Goal: Task Accomplishment & Management: Manage account settings

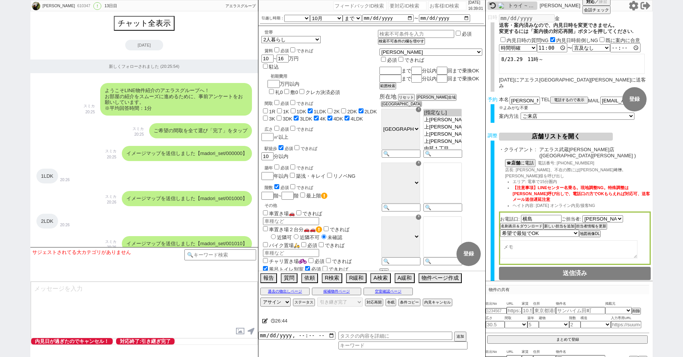
select select "[DATE]"
select select "10"
select select "37"
select select "1"
select select "9"
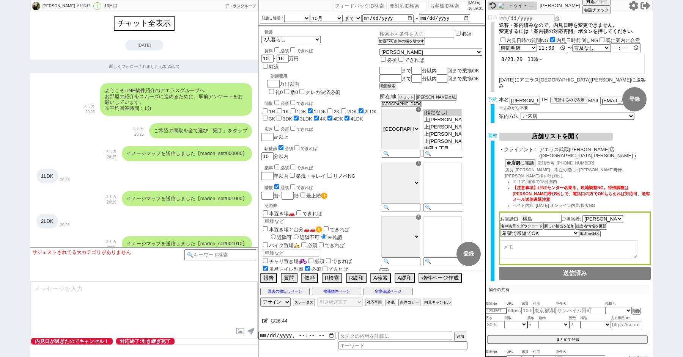
select select "56"
select select "100"
select select "1"
select select "2"
select select "2799"
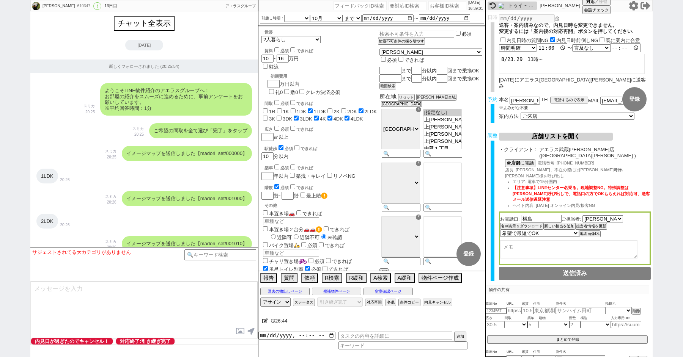
select select "5"
select select
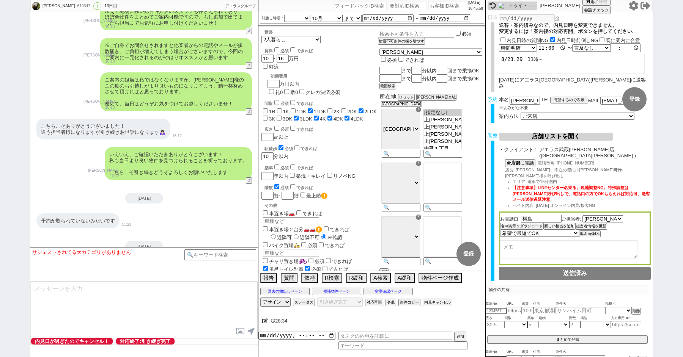
scroll to position [4356, 0]
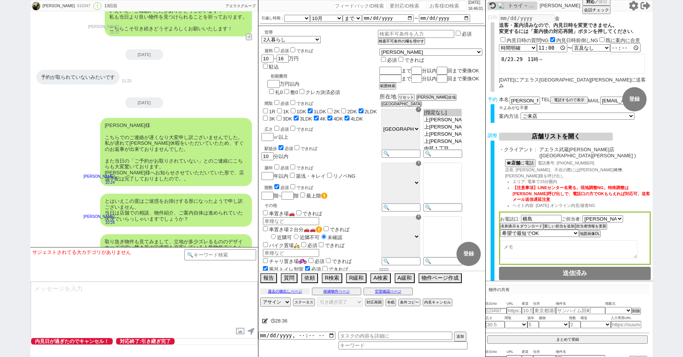
click at [279, 290] on button "過去の物出しページ" at bounding box center [284, 292] width 49 height 6
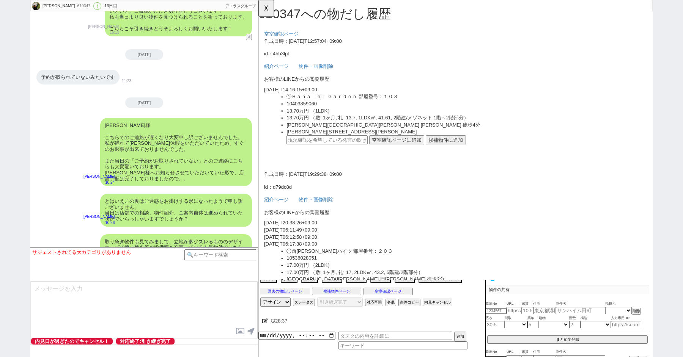
scroll to position [0, 0]
click at [266, 8] on button "☓" at bounding box center [265, 7] width 14 height 15
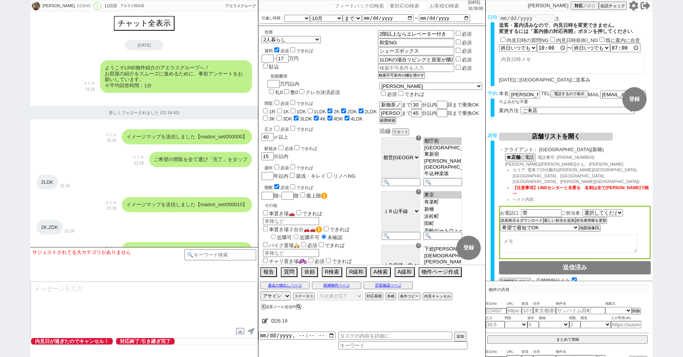
select select "2025"
select select "10"
select select "37"
select select "1"
select select "75"
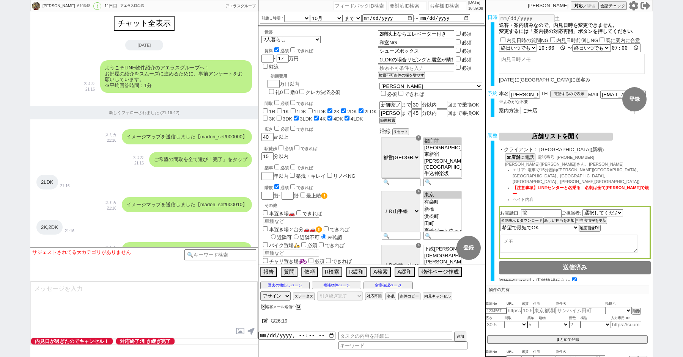
select select "14"
select select "818"
select select "62"
select select "60"
select select "23"
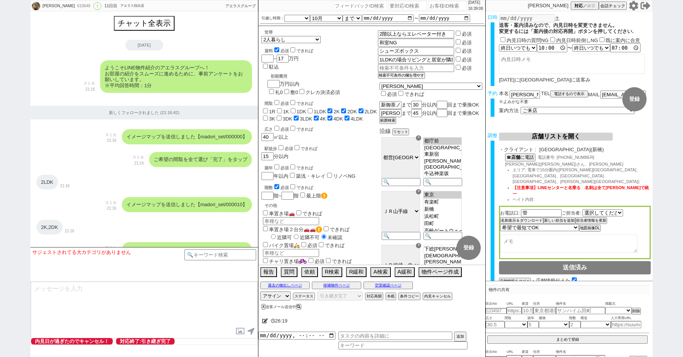
select select "730"
select select "64"
select select "70"
select select "1681"
select select "71"
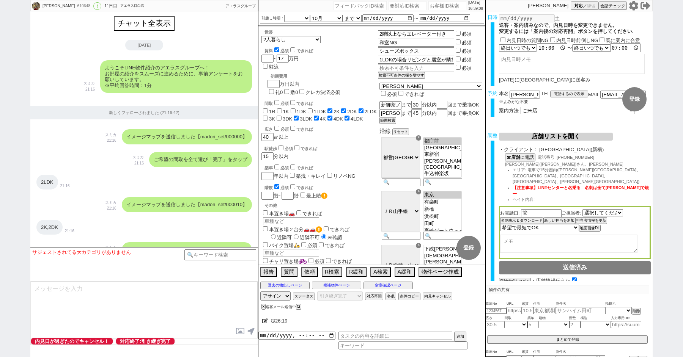
select select "59"
select select "63"
select select "65"
select select "1583"
select select "67"
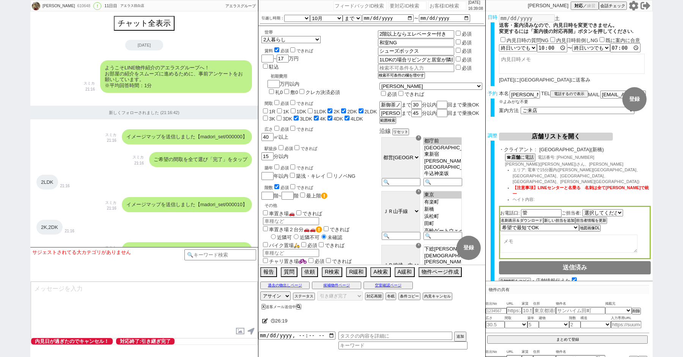
select select "69"
select select "66"
select select "72"
select select "48"
select select "68"
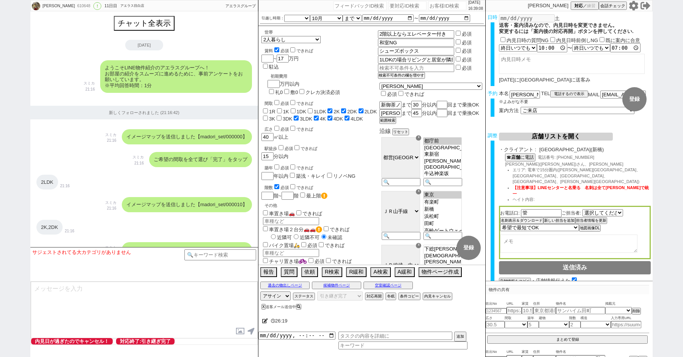
select select "1643"
select select "7"
select select "25"
select select "785"
select select "76"
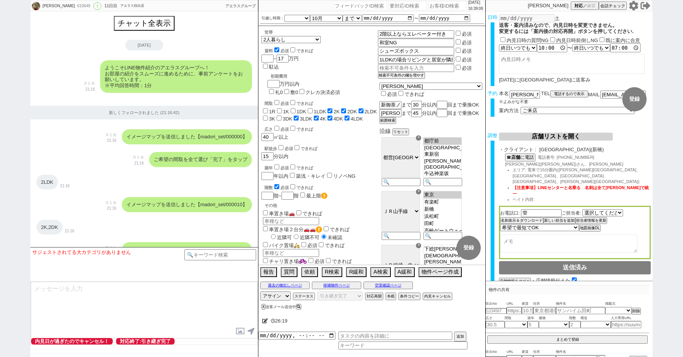
select select "33"
select select "12"
select select "29"
select select "27"
select select "11"
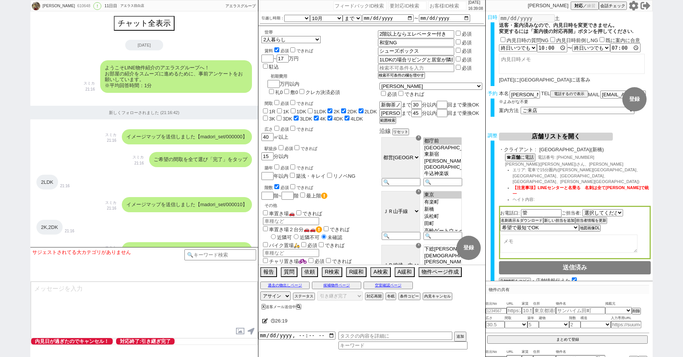
select select "44"
select select "56"
select select "35"
select select "38"
select select "61"
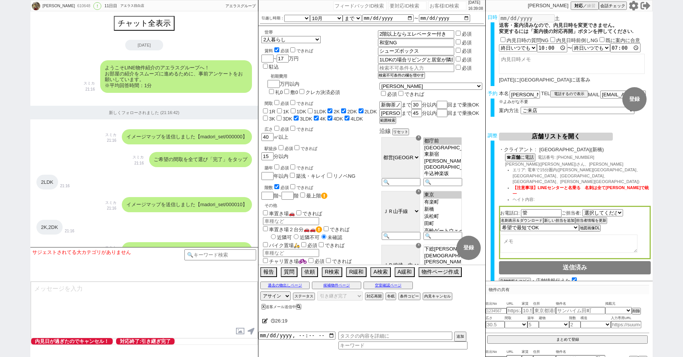
select select "100"
select select "6"
select select "2"
select select "1952"
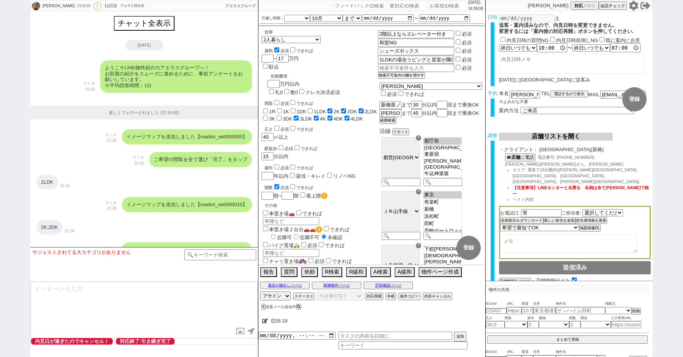
select select "5"
select select
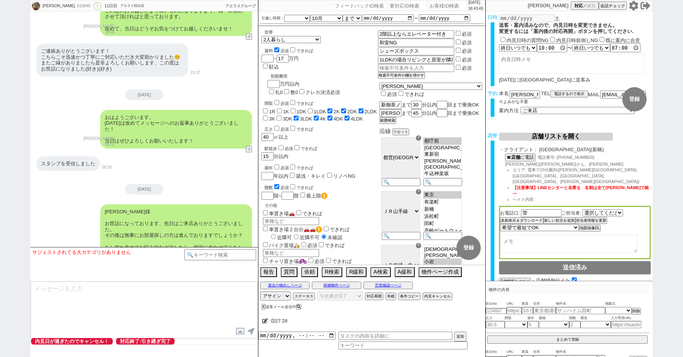
click at [364, 144] on div "駅徒歩 必須 できれば" at bounding box center [320, 148] width 113 height 8
click at [377, 163] on div "築年 必須 できれば 年以内 築浅・キレイ リノベNG" at bounding box center [319, 171] width 116 height 17
click at [523, 160] on button "☎ 店舗 に電話" at bounding box center [519, 157] width 29 height 6
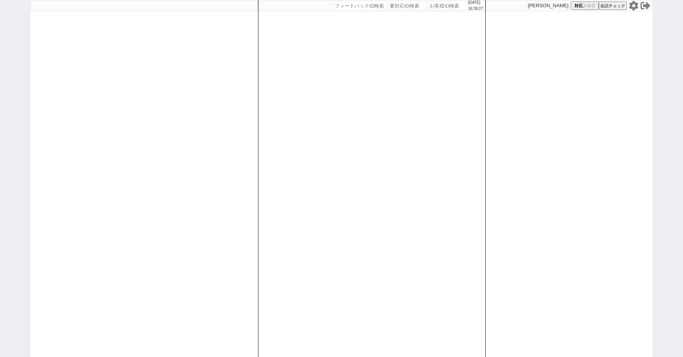
click at [428, 8] on input "number" at bounding box center [447, 5] width 38 height 9
type input "41953"
select select "400"
select select "4"
select select "3"
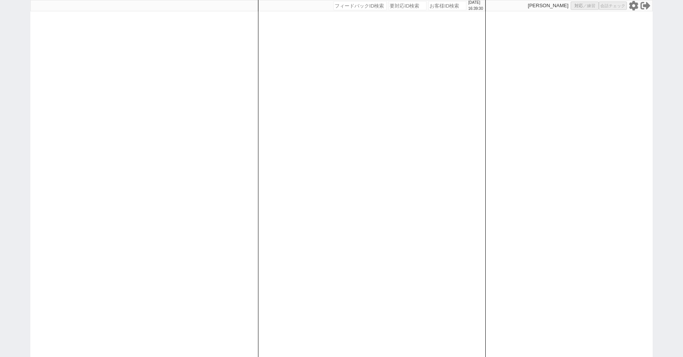
select select "10"
select select "8"
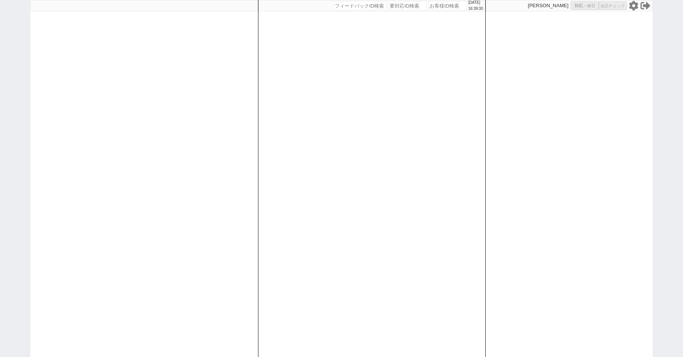
select select "8"
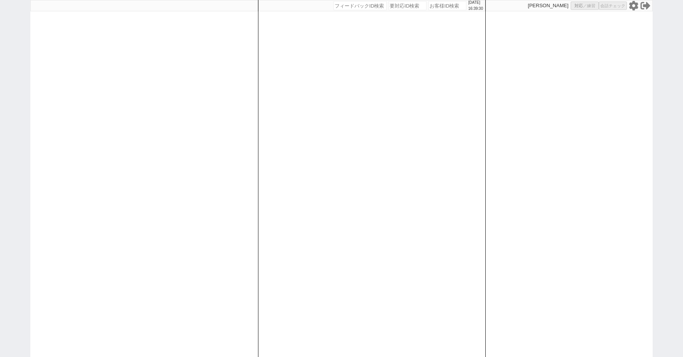
select select "8"
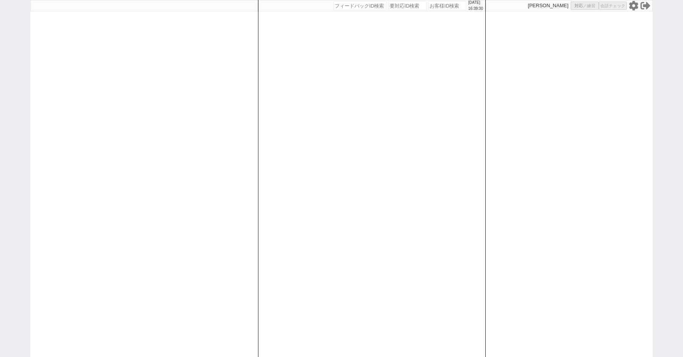
select select "8"
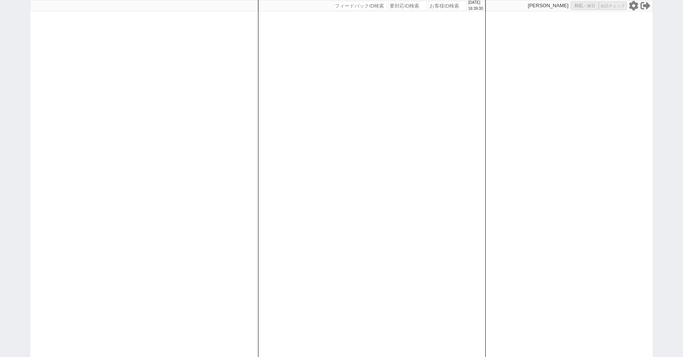
select select "8"
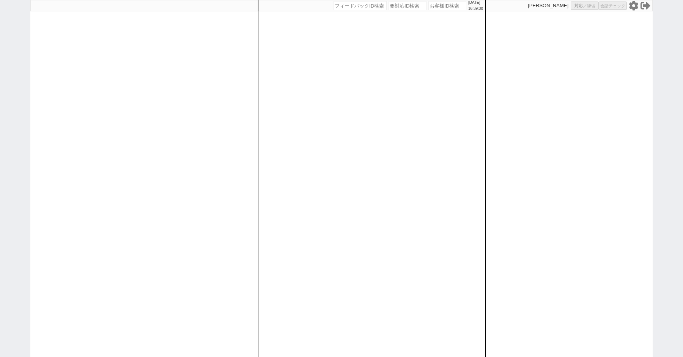
select select "8"
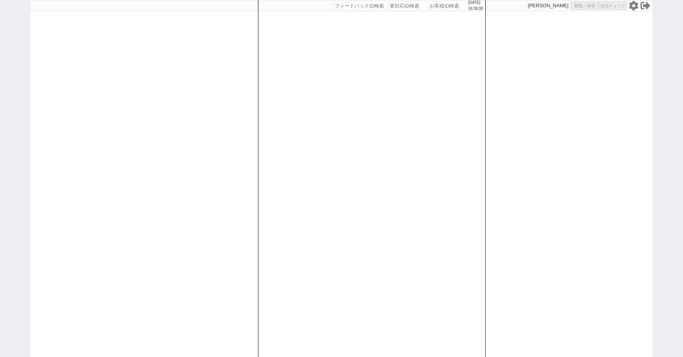
select select "8"
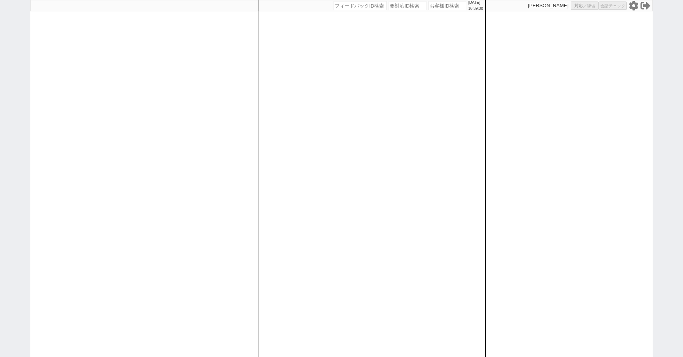
select select "8"
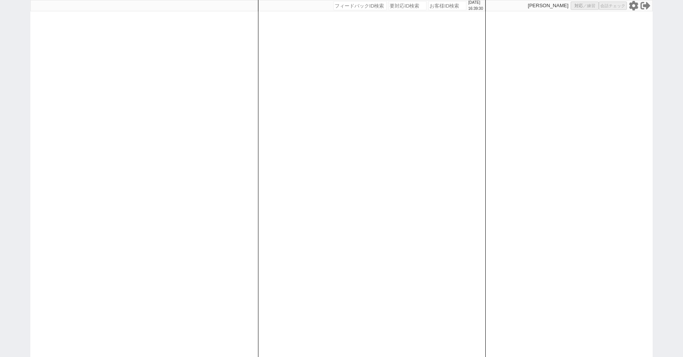
select select "8"
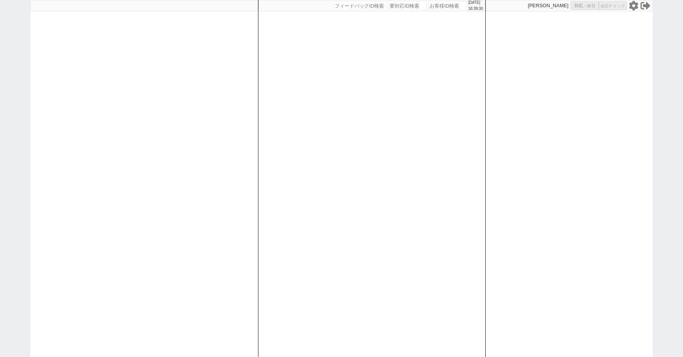
select select "8"
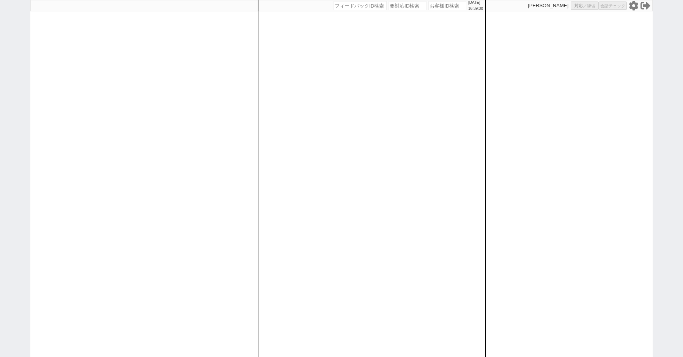
select select "8"
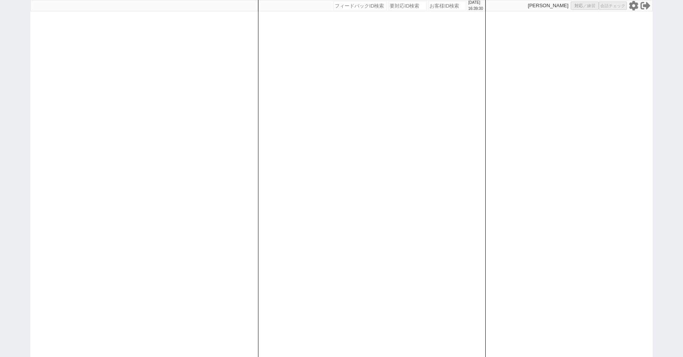
select select "8"
select select "10"
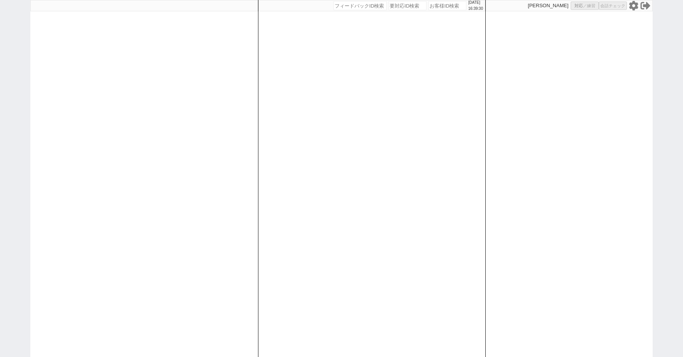
select select "8"
select select "10"
select select "8"
select select "3"
select select "8"
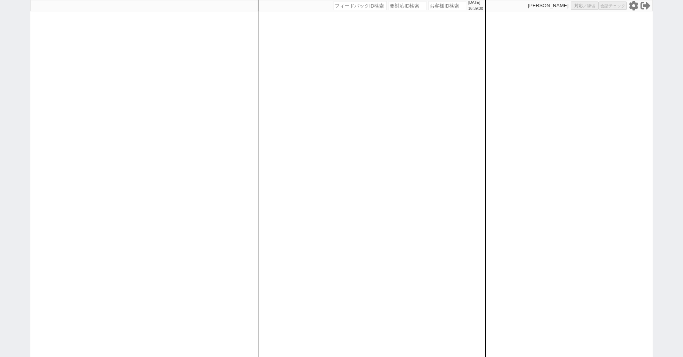
select select "8"
select select
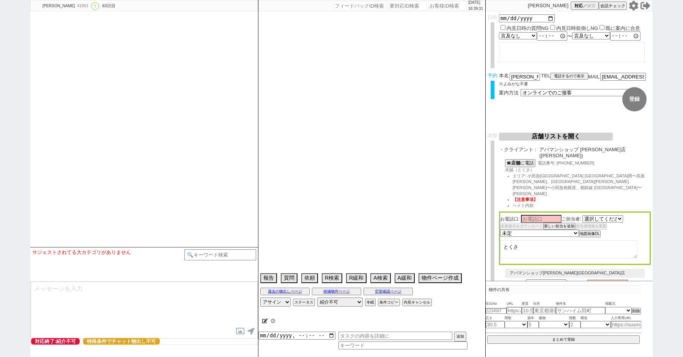
select select "2363"
type textarea "ここにたどり着いた人は[PERSON_NAME]までお知らせください。 お客様の特定用に伝えているカスタマーIDとなってます。"
select select "0"
select select "21"
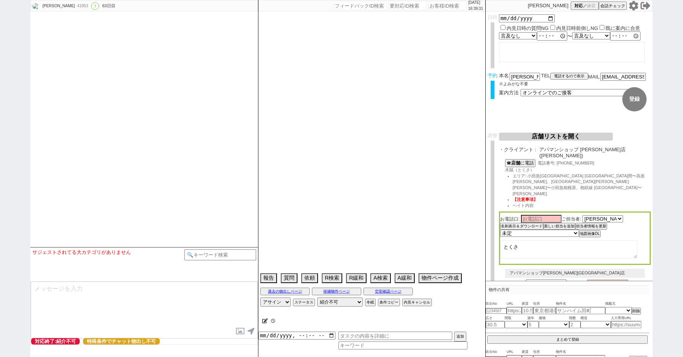
select select "33"
select select "959"
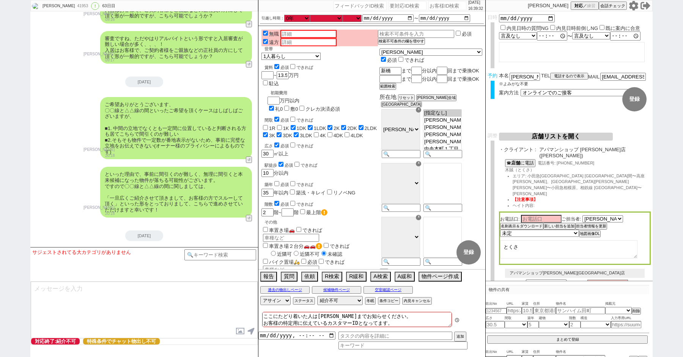
scroll to position [17141, 0]
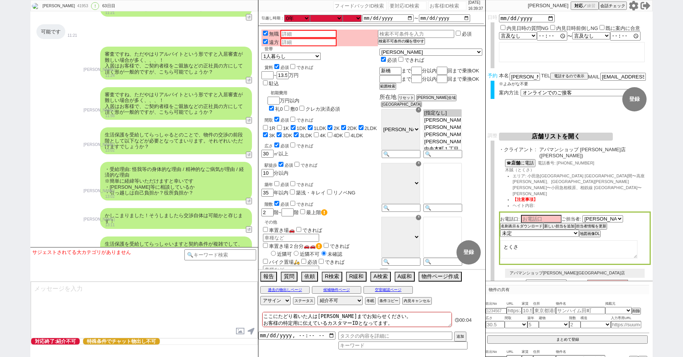
click at [529, 137] on button "店舗リストを開く" at bounding box center [556, 137] width 114 height 8
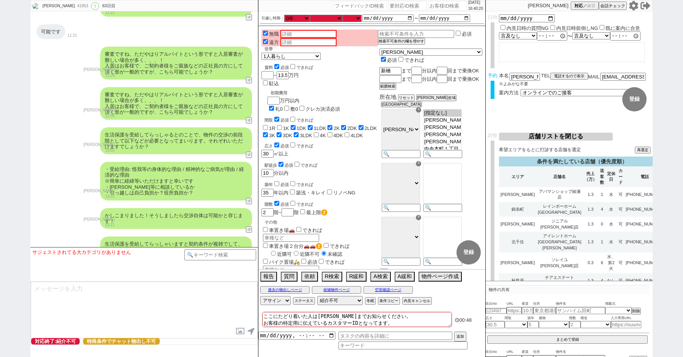
scroll to position [1949, 0]
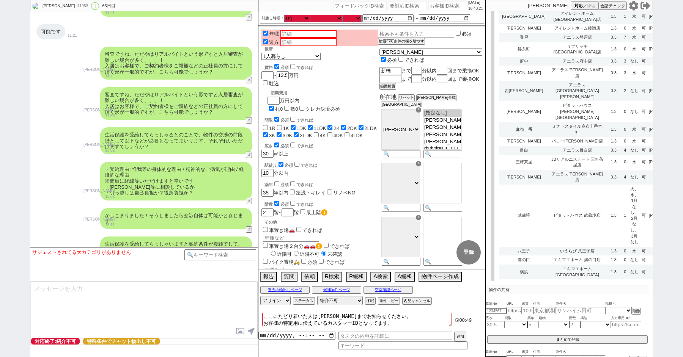
click at [548, 357] on td "部屋物語 東京丸の内店" at bounding box center [576, 364] width 57 height 9
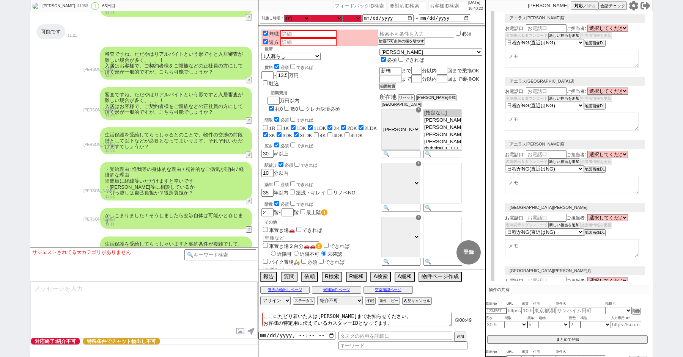
select select
select select "8"
select select "3"
select select "8"
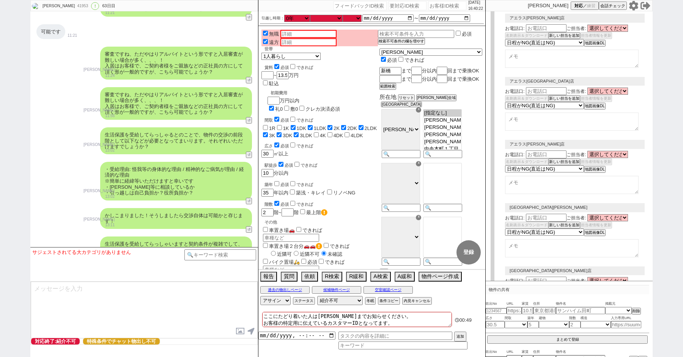
select select "10"
select select "8"
select select "10"
select select "8"
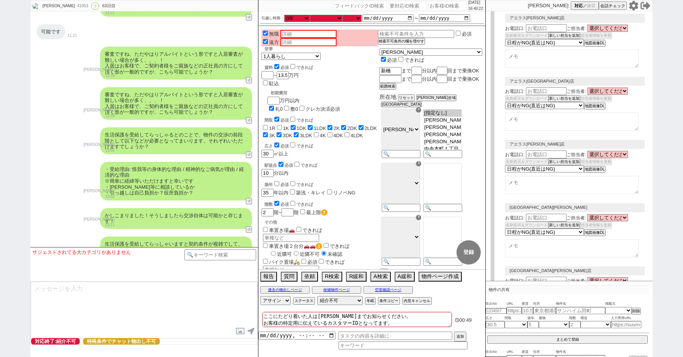
select select "8"
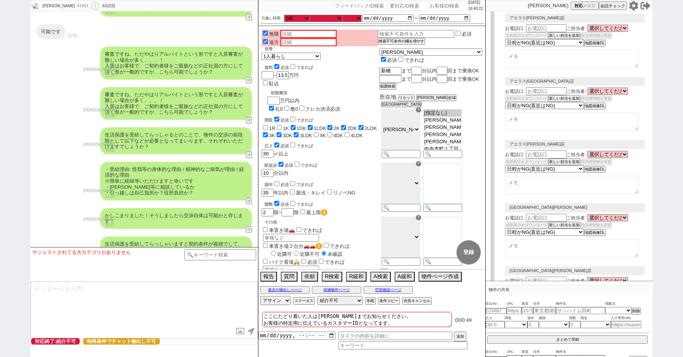
select select "8"
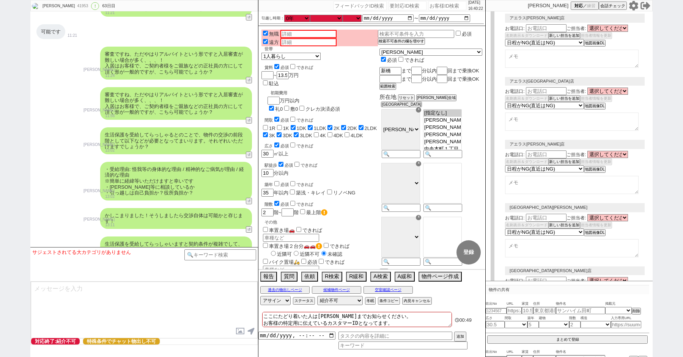
select select "8"
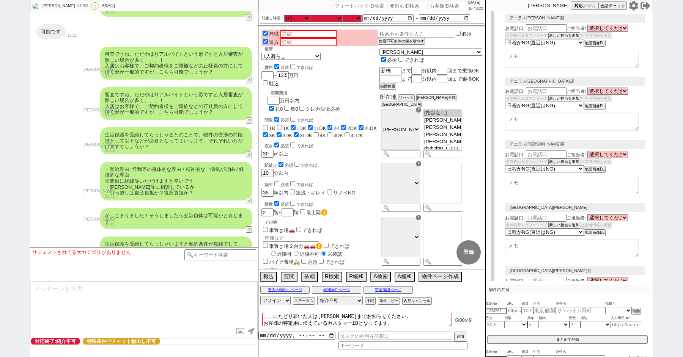
select select "8"
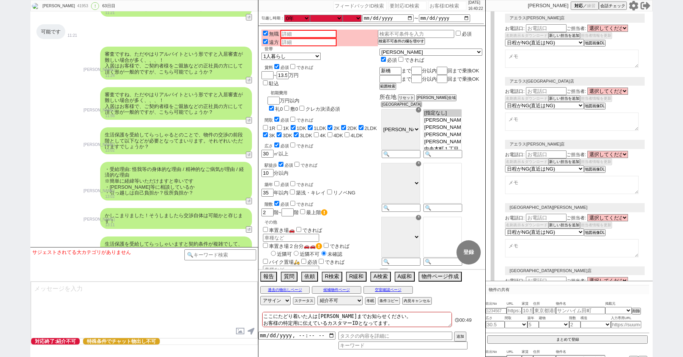
select select "8"
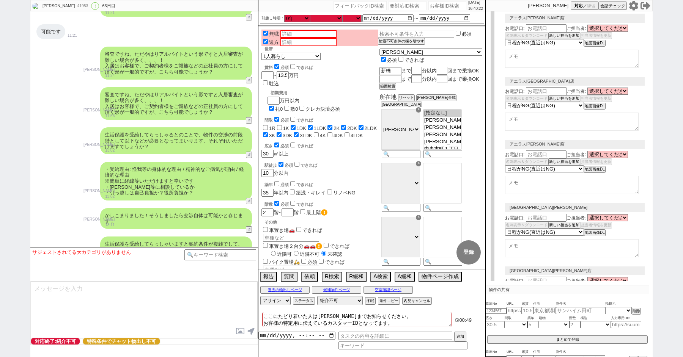
select select "8"
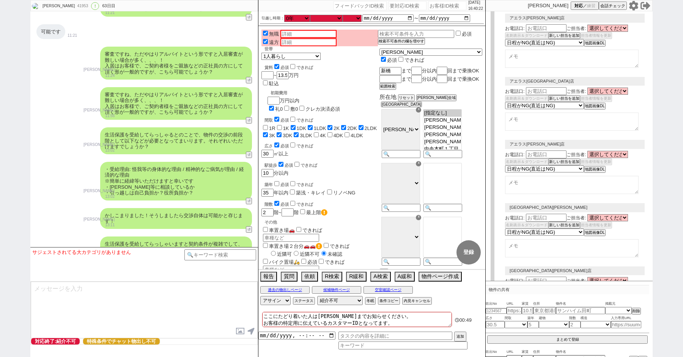
select select "8"
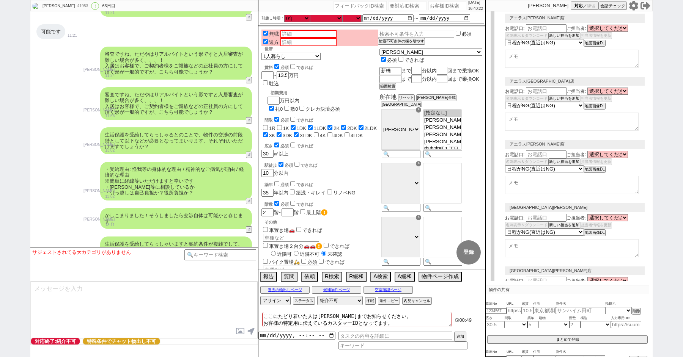
select select "8"
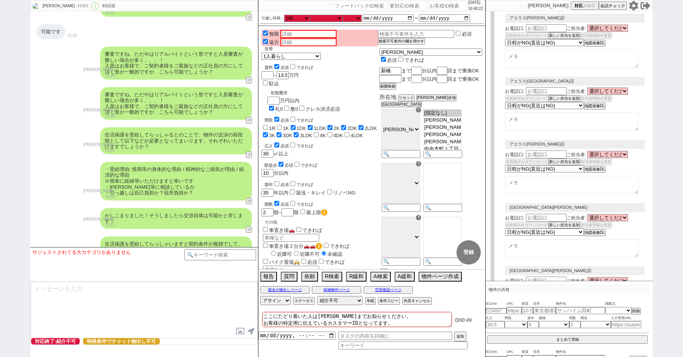
select select "8"
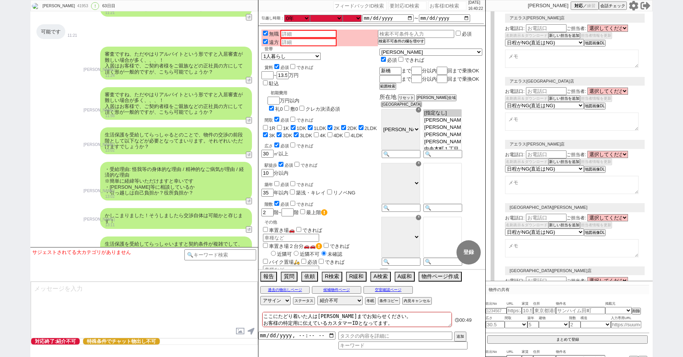
select select "8"
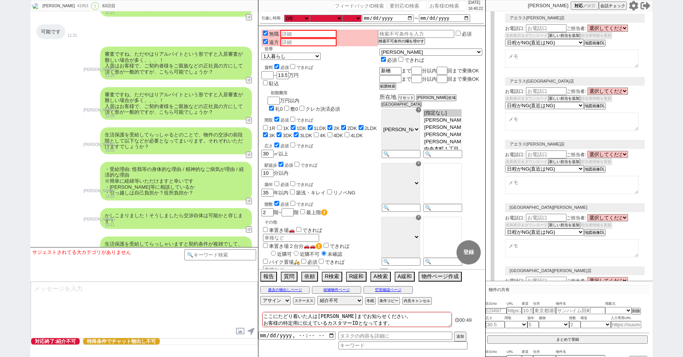
select select "8"
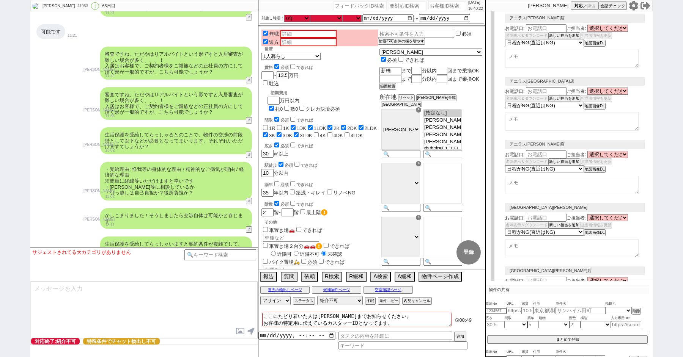
select select "8"
select select "10"
select select "3"
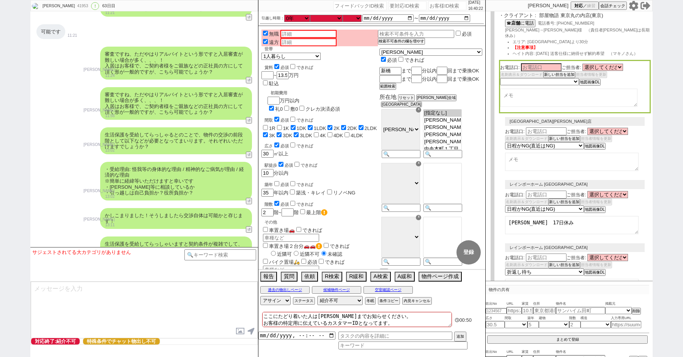
scroll to position [0, 0]
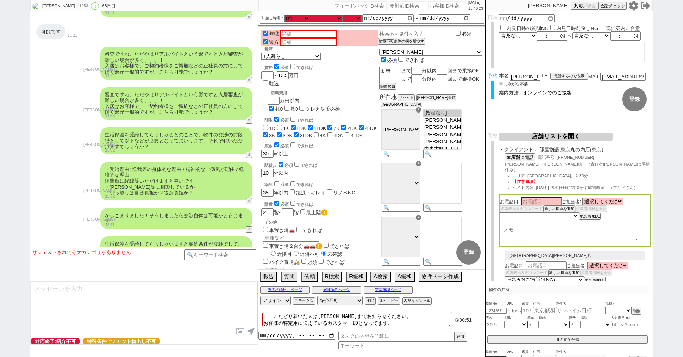
select select "2363"
click at [521, 113] on form "変更 なし 登録 日時 内見日時の質問NG 内見日時前倒しNG 既に案内に合意 言及なし 時間明確 午前 午後 お昼 夕方・夜 終日いつでも その他 〜 言及…" at bounding box center [568, 71] width 167 height 121
click at [514, 159] on b "店舗" at bounding box center [514, 156] width 9 height 5
click at [354, 141] on div "広さ 必須 できれば" at bounding box center [320, 145] width 113 height 8
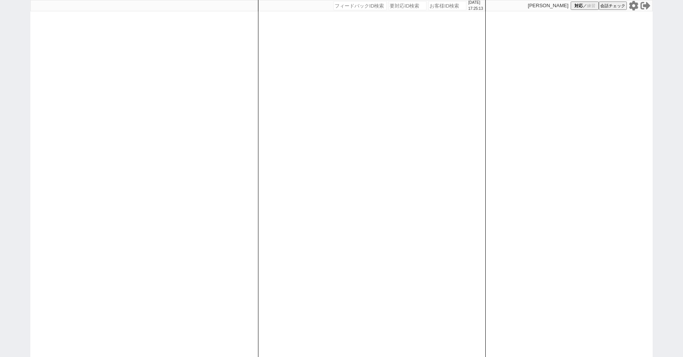
click at [438, 6] on input "number" at bounding box center [447, 5] width 38 height 9
type input "41953"
select select "400"
select select "4"
select select
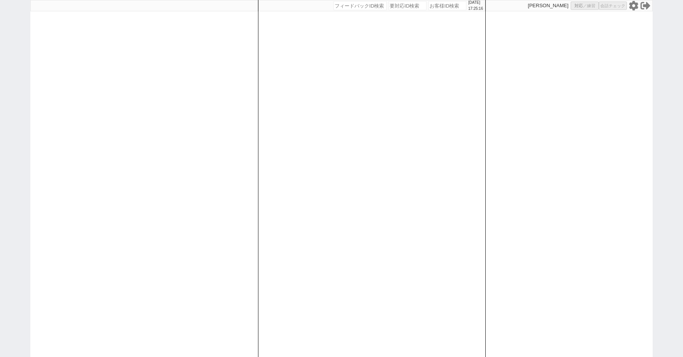
select select "8"
select select "3"
select select "8"
select select "10"
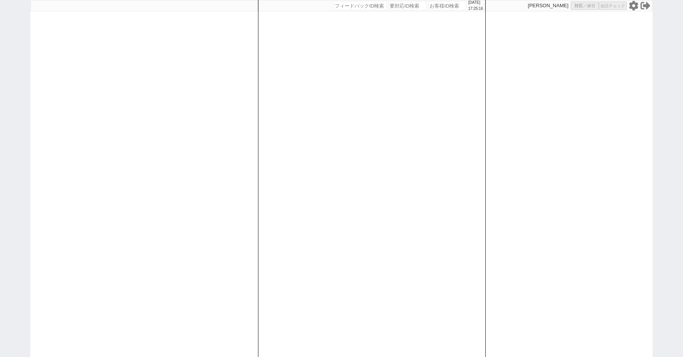
select select "8"
select select "10"
select select "8"
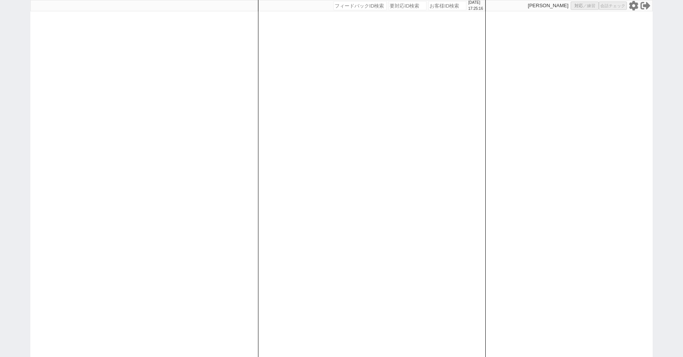
select select "8"
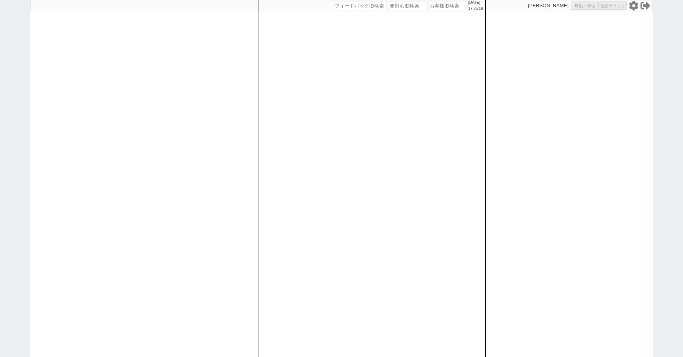
select select "8"
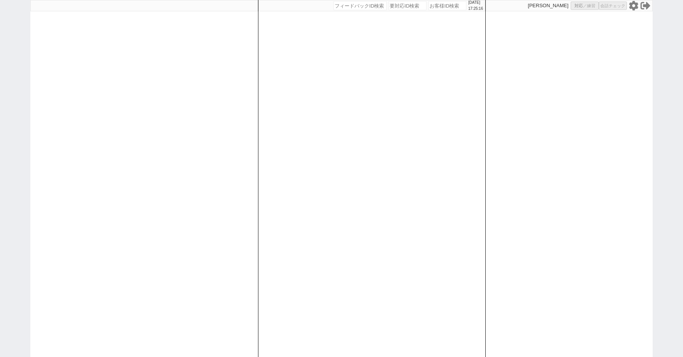
select select "8"
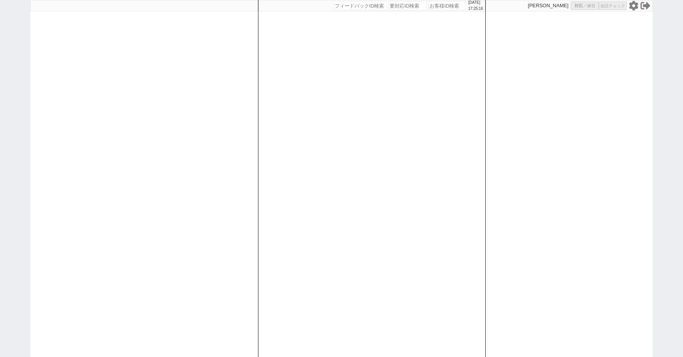
select select "8"
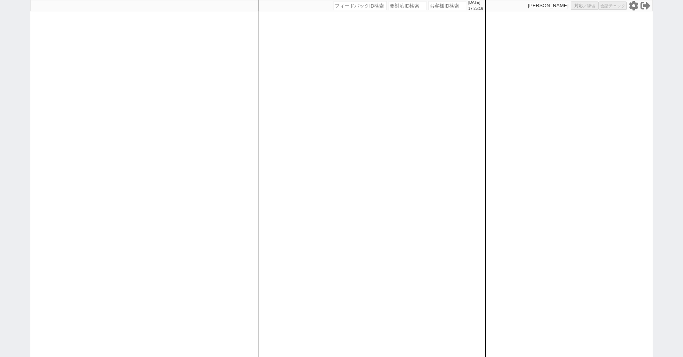
select select "8"
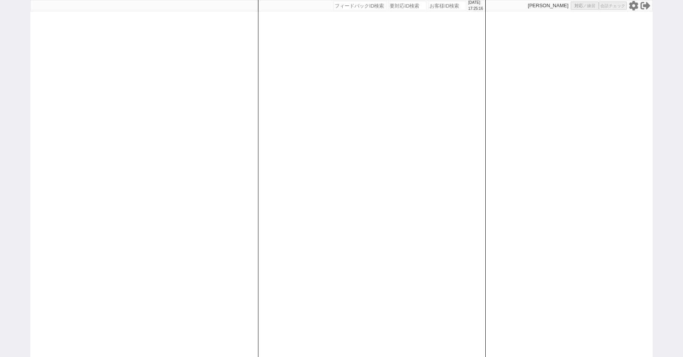
select select "8"
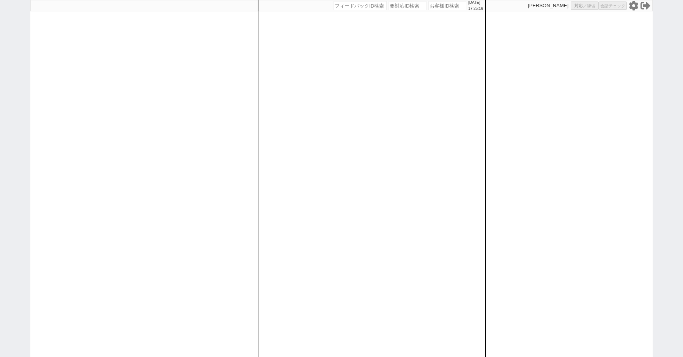
select select "8"
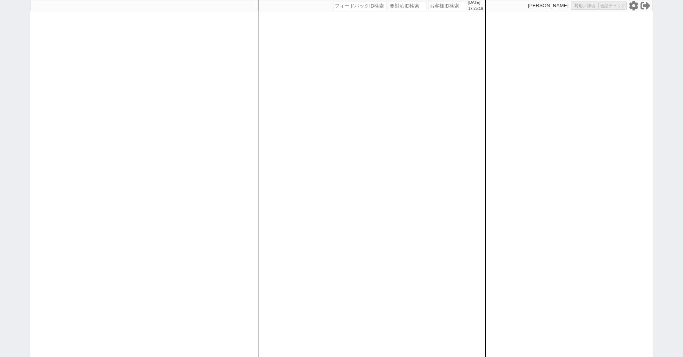
select select "8"
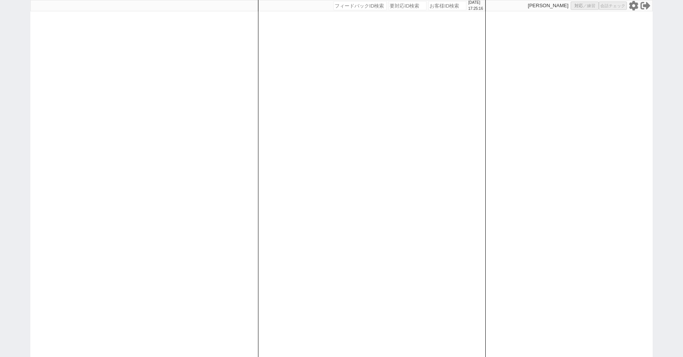
select select "8"
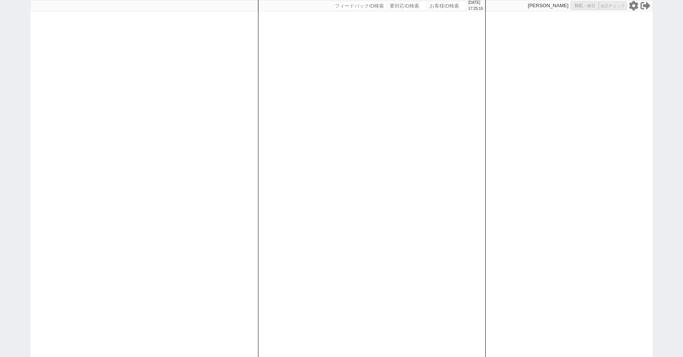
select select "8"
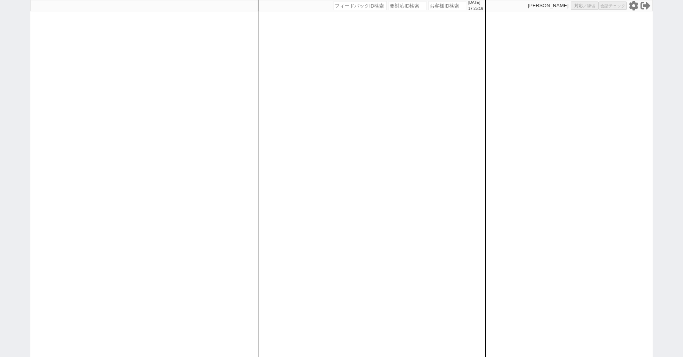
select select "8"
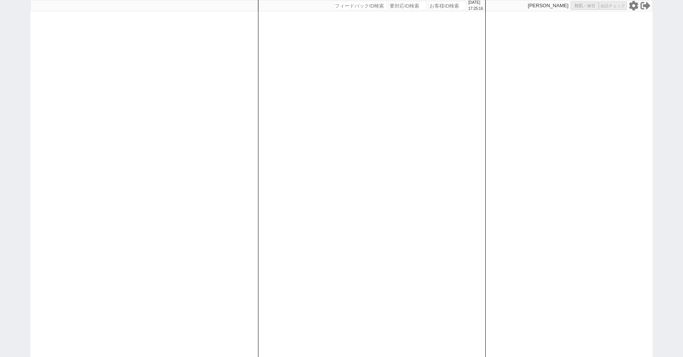
select select "10"
select select "3"
select select
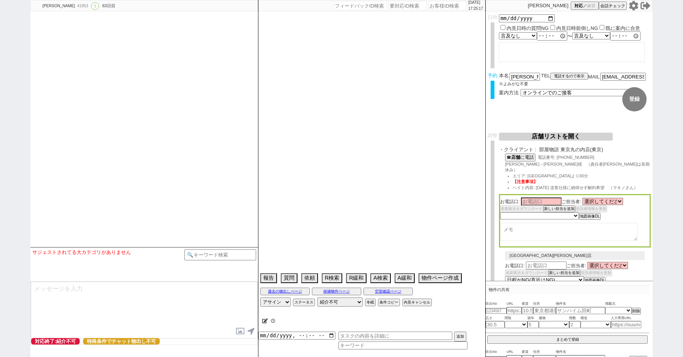
select select "2363"
type textarea "ここにたどり着いた人は[PERSON_NAME]までお知らせください。 お客様の特定用に伝えているカスタマーIDとなってます。"
select select "0"
select select "21"
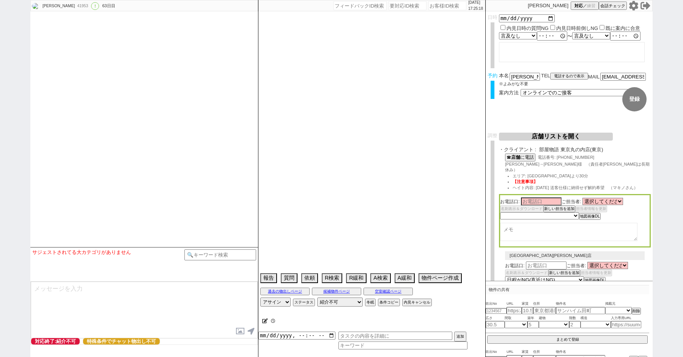
select select "33"
select select "959"
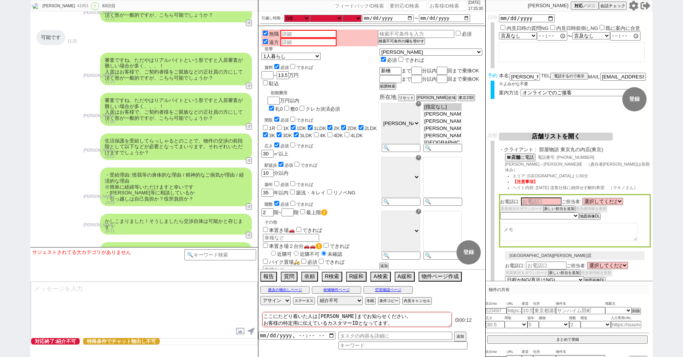
click at [546, 137] on button "店舗リストを開く" at bounding box center [556, 137] width 114 height 8
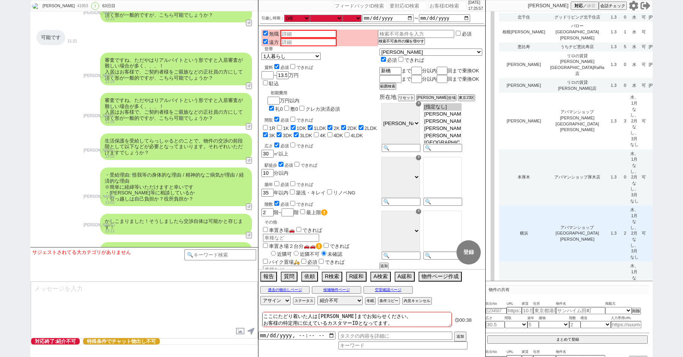
scroll to position [3084, 0]
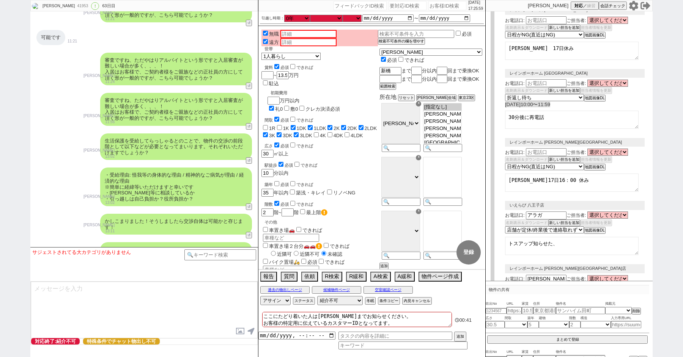
scroll to position [0, 0]
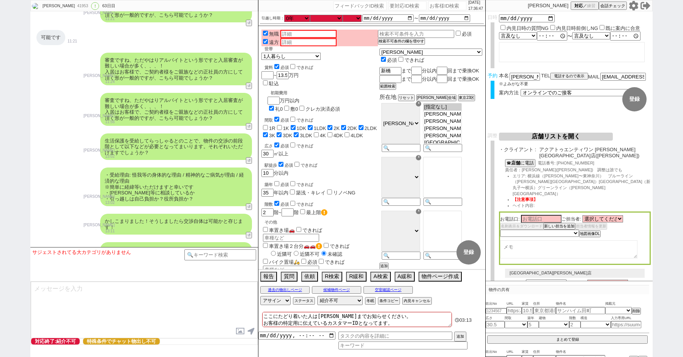
click at [555, 159] on div "☎ 店舗 に電話 電話番号: 045-439-5515" at bounding box center [578, 163] width 146 height 8
click at [523, 159] on button "☎ 店舗 に電話" at bounding box center [519, 162] width 29 height 6
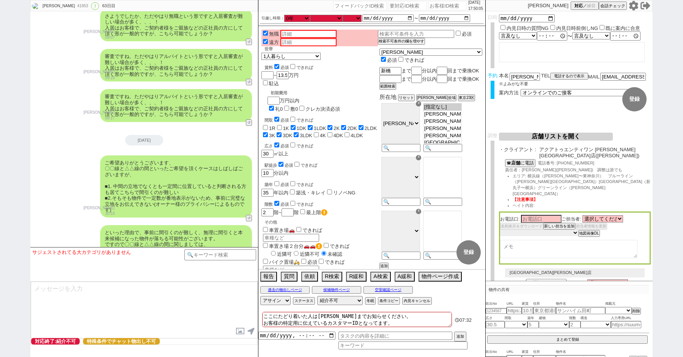
click at [525, 230] on select "未定 希望で最短でOK 最短以外でOK 日程がNG(直近で別日提案可) 日程がNG(直近はNG) お客様ごとNG 折返し待ち 店舗が定休/終業後で連絡取れず" at bounding box center [539, 233] width 78 height 6
select select "3"
click at [500, 230] on select "未定 希望で最短でOK 最短以外でOK 日程がNG(直近で別日提案可) 日程がNG(直近はNG) お客様ごとNG 折返し待ち 店舗が定休/終業後で連絡取れず" at bounding box center [539, 233] width 78 height 6
select select "3"
click at [510, 240] on textarea at bounding box center [568, 249] width 137 height 18
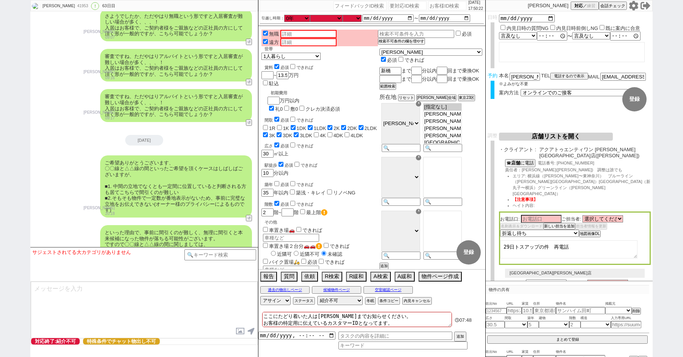
type textarea "29日トスアップの件　再電話"
click at [367, 137] on div "無職 遠方 世帯 1人暮らし 2人暮らし 家族:小学生以下含む 家族:小学生以下含まず 兄弟・姉妹 ルームシェア その他 子供 0歳 家族(子供なし) ルーム…" at bounding box center [319, 236] width 116 height 412
click at [562, 140] on button "店舗リストを開く" at bounding box center [556, 137] width 114 height 8
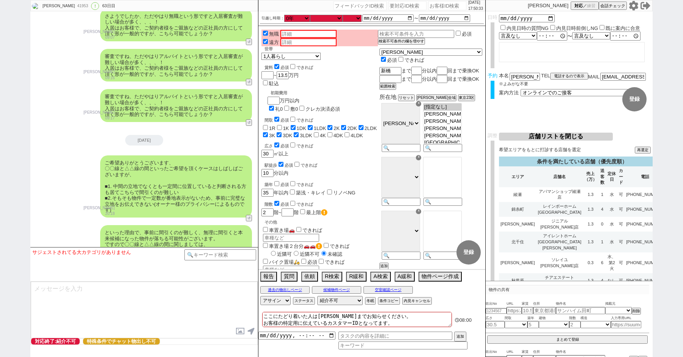
click at [359, 161] on div "駅徒歩 必須 できれば" at bounding box center [320, 165] width 113 height 8
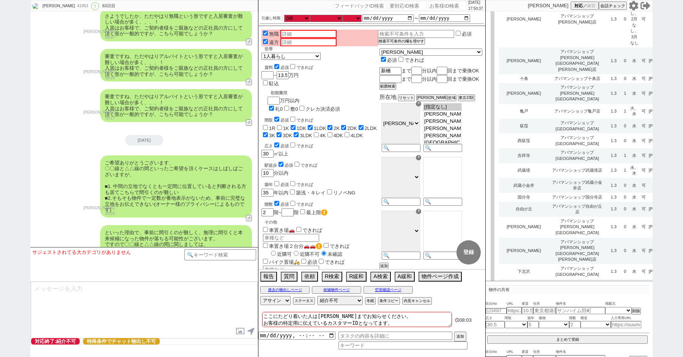
scroll to position [3105, 0]
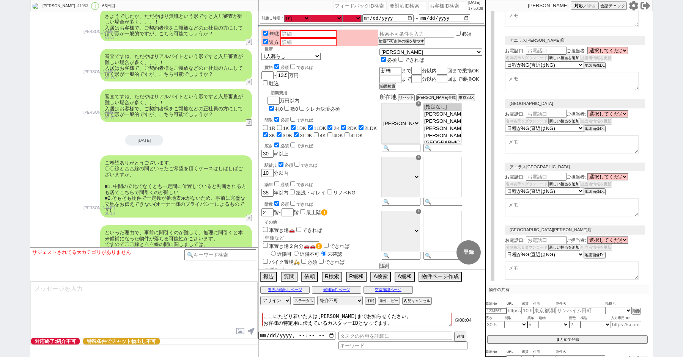
select select "8"
select select "3"
select select "10"
select select "8"
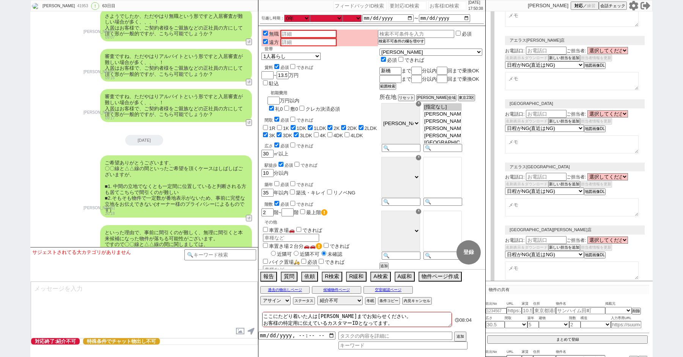
select select "8"
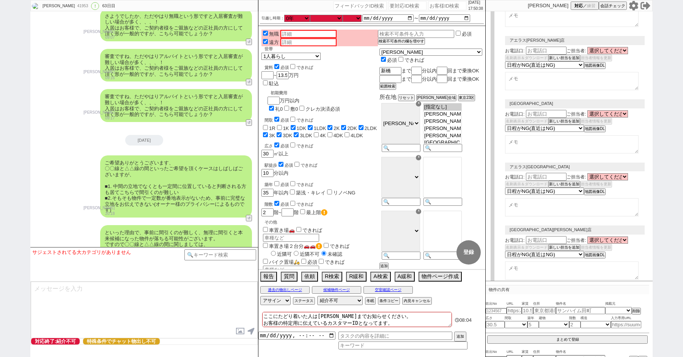
select select "8"
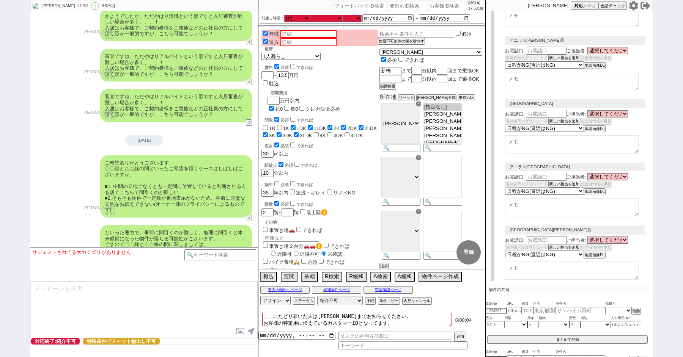
select select "8"
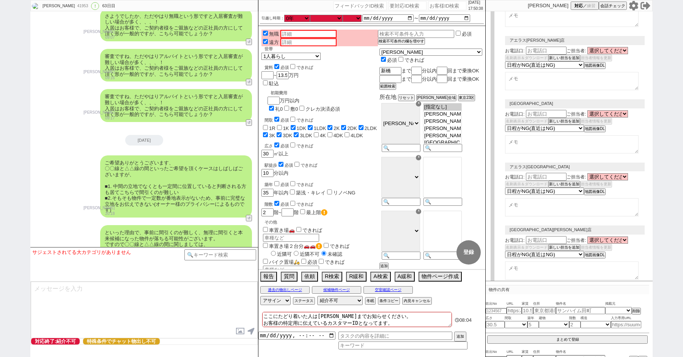
select select "8"
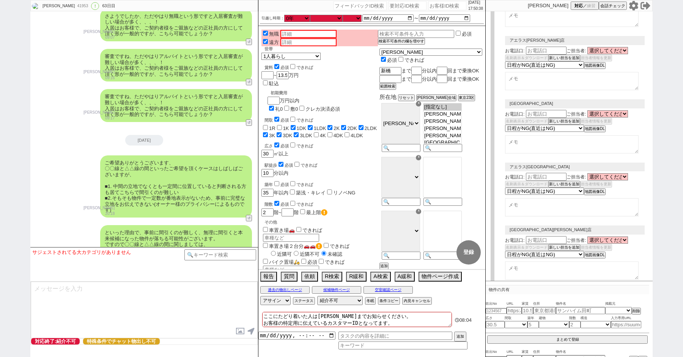
select select "8"
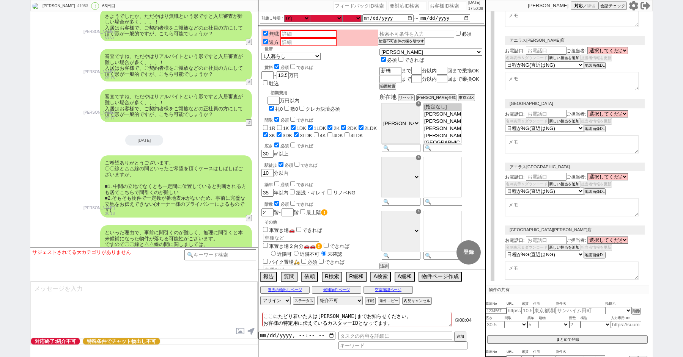
select select "8"
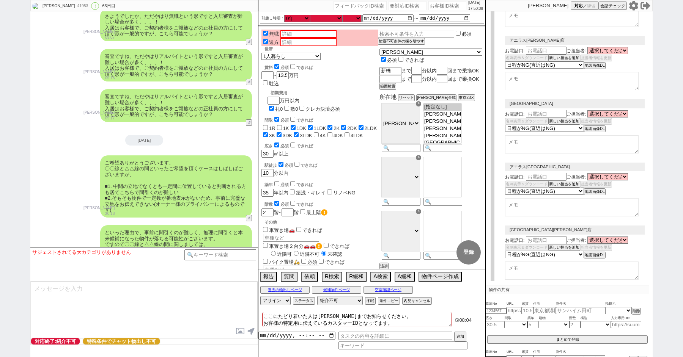
select select "8"
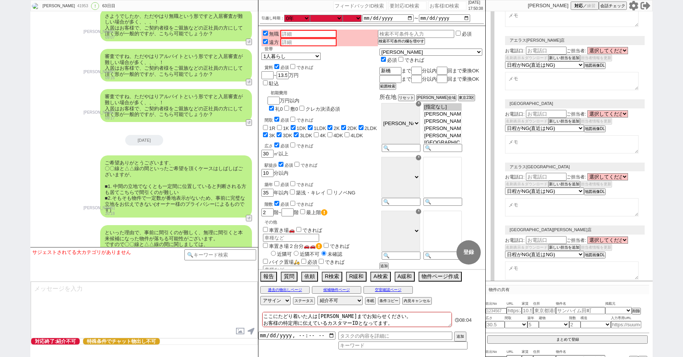
select select "8"
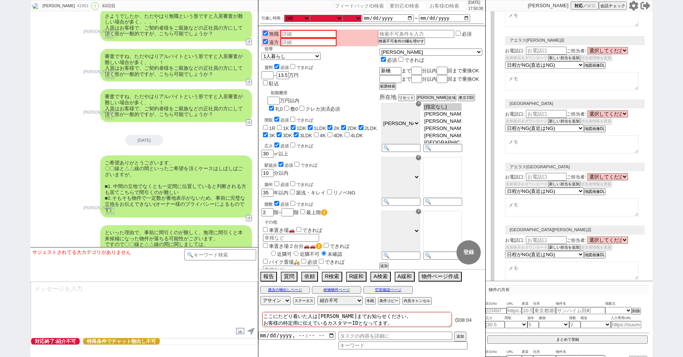
select select "8"
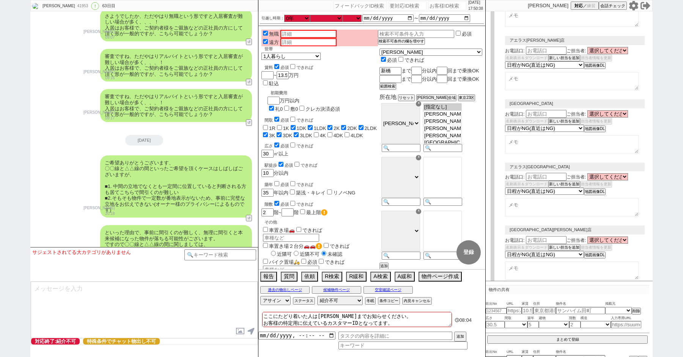
select select "8"
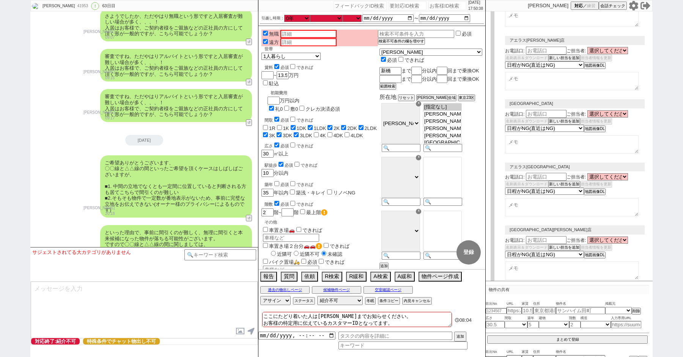
select select "8"
select select "10"
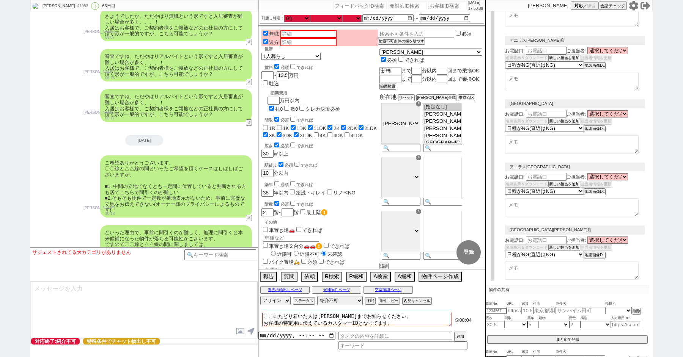
select select "10"
select select "8"
select select "10"
select select "8"
select select "3"
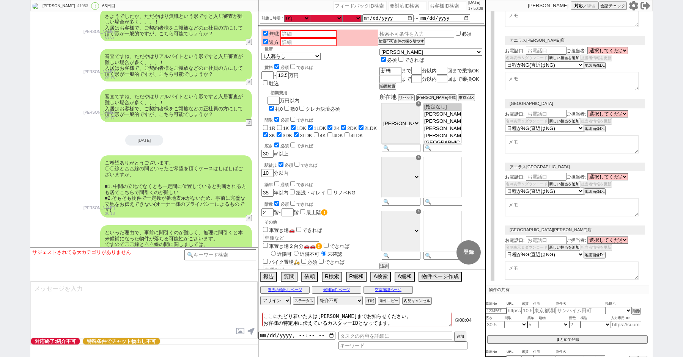
select select "8"
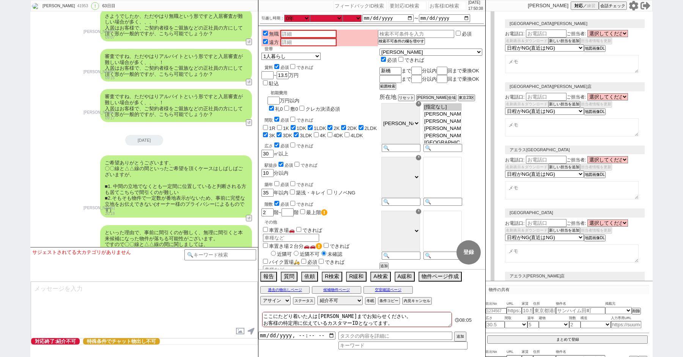
select select "2363"
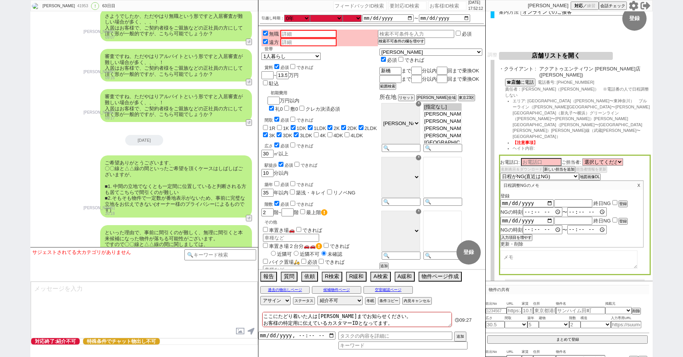
scroll to position [17141, 0]
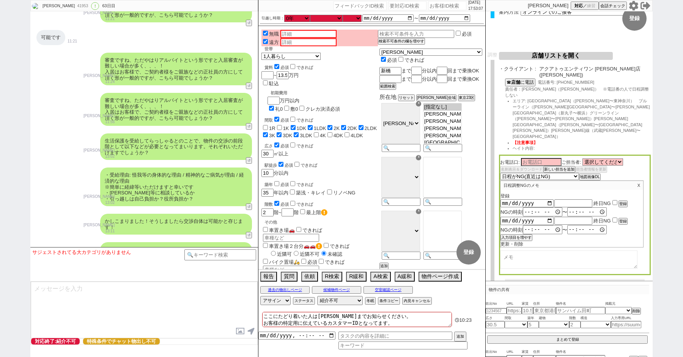
click at [554, 99] on span "エリア: 横浜線（[PERSON_NAME]〜東神奈川）　ブルーライン（[PERSON_NAME][GEOGRAPHIC_DATA]〜[PERSON_NAME…" at bounding box center [580, 119] width 137 height 40
click at [524, 79] on button "☎ 店舗 に電話" at bounding box center [519, 82] width 29 height 6
click at [377, 135] on div "無職 遠方 世帯 1人暮らし 2人暮らし 家族:小学生以下含む 家族:小学生以下含まず 兄弟・姉妹 ルームシェア その他 子供 0歳 家族(子供なし) ルーム…" at bounding box center [319, 236] width 116 height 412
click at [532, 251] on textarea at bounding box center [568, 260] width 137 height 18
type textarea "[PERSON_NAME]　決定率悪い　決まったのは1もまとまるかどうか"
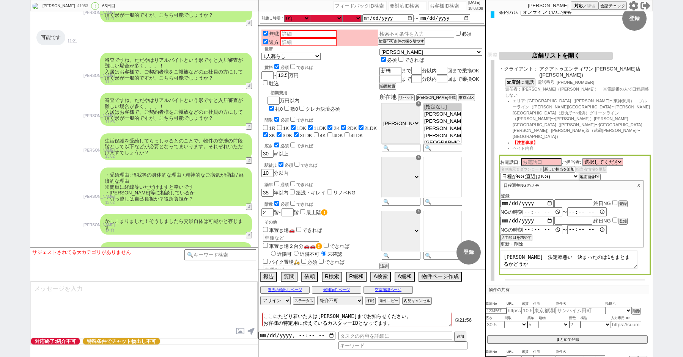
click at [0, 68] on div "青木琢磨 41953 ! 0 63日目 冬眠中 自社客 スミカ スミカ_BPO チャット全表示 2019-05-12 新しくフォローされました (12:01:…" at bounding box center [341, 178] width 683 height 357
paste input "612149"
type input "612149"
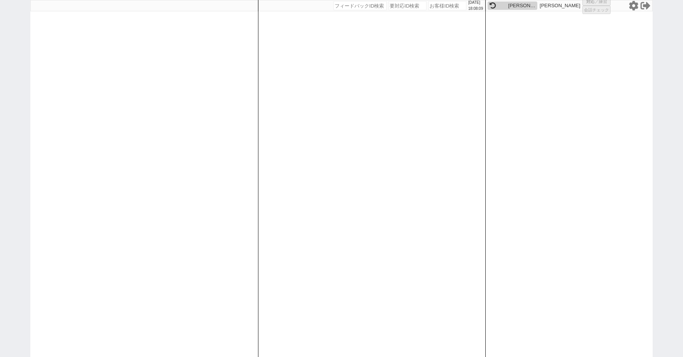
select select "400"
select select
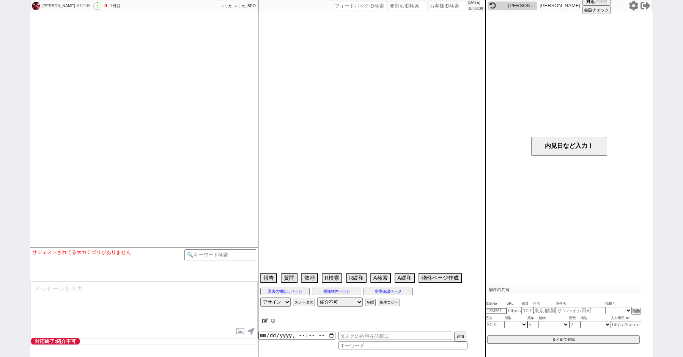
select select "15"
select select "6"
select select "12"
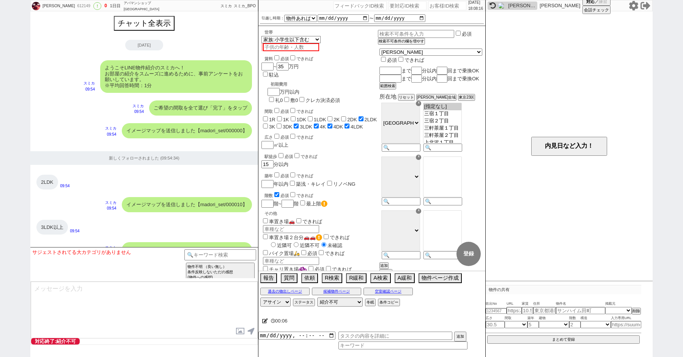
scroll to position [516, 0]
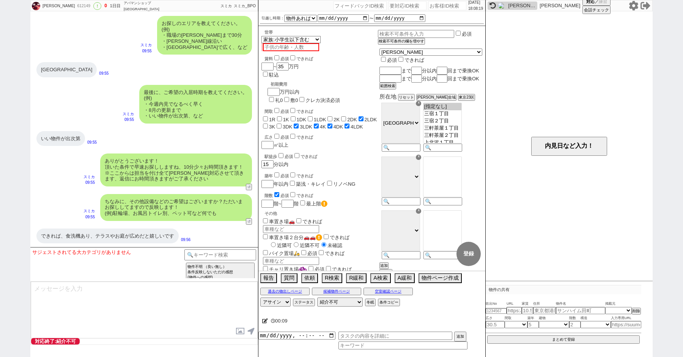
click at [57, 174] on div "ありがとうございます！ 頂いた条件で早速お探ししますね、10分少々お時間頂きます！ ※ここからは担当を付け全て有人対応させて頂きます、返信にお時間頂きますがご…" at bounding box center [144, 170] width 228 height 40
click at [90, 298] on textarea at bounding box center [144, 310] width 227 height 57
drag, startPoint x: 64, startPoint y: 236, endPoint x: 127, endPoint y: 236, distance: 62.2
click at [127, 236] on div "できれば、食洗機あり、テラスやお庭が広めだと嬉しいです" at bounding box center [107, 236] width 142 height 15
click at [71, 170] on div "ありがとうございます！ 頂いた条件で早速お探ししますね、10分少々お時間頂きます！ ※ここからは担当を付け全て有人対応させて頂きます、返信にお時間頂きますがご…" at bounding box center [144, 170] width 228 height 40
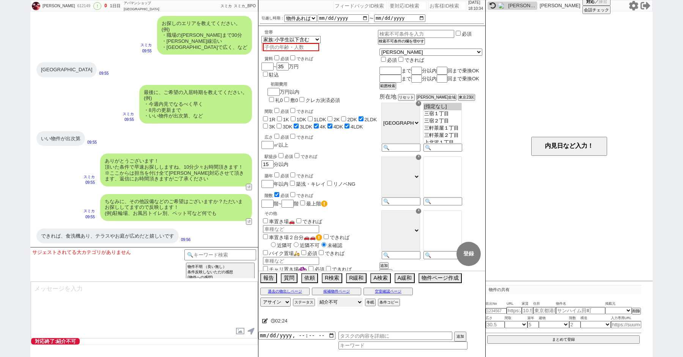
click at [340, 304] on select "対応中 引き継ぎ完了 ブロック 長期間返信なし 紹介不可 別の所で決まった 客の都合で引越しが無くなった 接客開始後に冬眠" at bounding box center [340, 302] width 46 height 9
click at [317, 298] on select "対応中 引き継ぎ完了 ブロック 長期間返信なし 紹介不可 別の所で決まった 客の都合で引越しが無くなった 接客開始後に冬眠" at bounding box center [340, 302] width 46 height 9
click at [112, 308] on textarea at bounding box center [144, 310] width 227 height 57
type textarea "さ"
click at [56, 307] on textarea "先ほどはお電話ありがとうございました！ 食洗機やお庭についてはもし満たすものが出たときは優先しますね。 お求めの条件" at bounding box center [144, 310] width 227 height 57
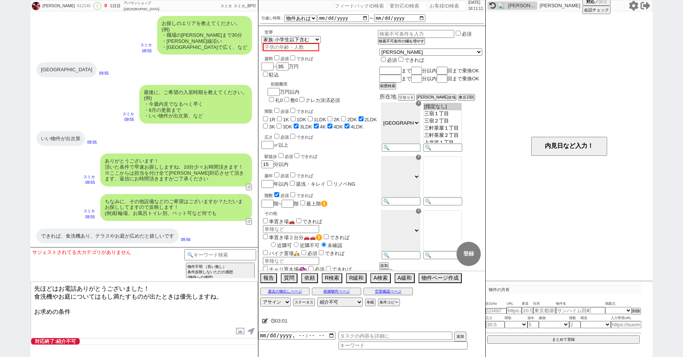
click at [79, 305] on textarea "先ほどはお電話ありがとうございました！ 食洗機やお庭についてはもし満たすものが出たときは優先しますね。 お求めの条件" at bounding box center [144, 310] width 227 height 57
drag, startPoint x: 125, startPoint y: 308, endPoint x: 272, endPoint y: 332, distance: 149.1
click at [272, 332] on div "Mikari Okumura 612149 ! 0 1日目 アパマンショップ西荻窪店 冬眠中 自社客 スミカ スミカ_BPO チャット全表示 2025-08-…" at bounding box center [341, 178] width 622 height 357
click at [168, 308] on textarea "先ほどはお電話ありがとうございました！ 食洗機やお庭についてはもし満たすものが出たときは優先しますね。 お話の形で、ご紹介頻度は少なくはございますが上がり次第…" at bounding box center [144, 310] width 227 height 57
type textarea "先ほどはお電話ありがとうございました！ 食洗機やお庭についてはもし満たすものが出たときは優先しますね。 お話の形で、ご紹介頻度は少なくはございますが上がり次第…"
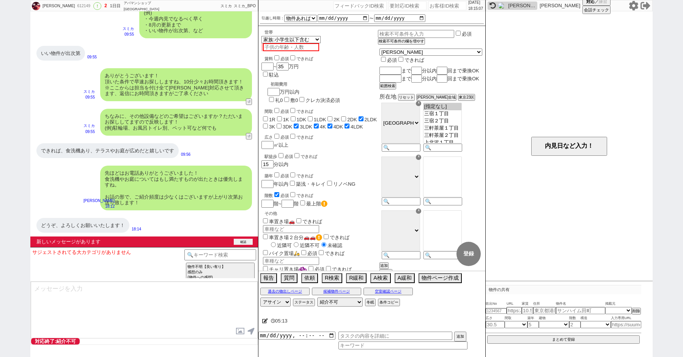
scroll to position [591, 0]
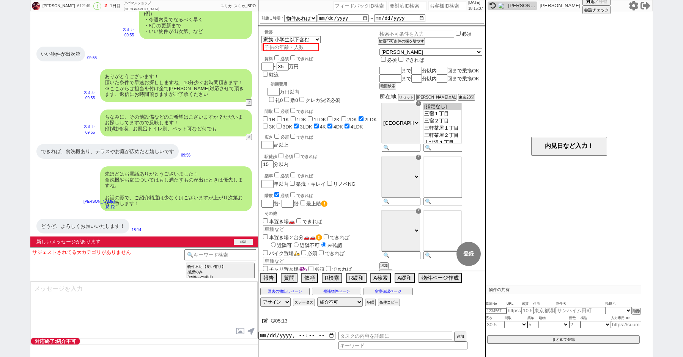
click at [239, 241] on button "確認" at bounding box center [243, 242] width 19 height 6
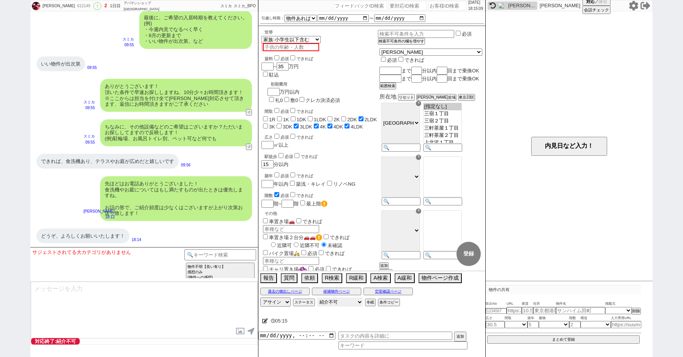
click at [335, 303] on select "対応中 引き継ぎ完了 ブロック 長期間返信なし 紹介不可 別の所で決まった 客の都合で引越しが無くなった 接客開始後に冬眠" at bounding box center [340, 302] width 46 height 9
click at [317, 298] on select "対応中 引き継ぎ完了 ブロック 長期間返信なし 紹介不可 別の所で決まった 客の都合で引越しが無くなった 接客開始後に冬眠" at bounding box center [340, 302] width 46 height 9
click at [332, 301] on select "対応中 引き継ぎ完了 ブロック 長期間返信なし 紹介不可 別の所で決まった 客の都合で引越しが無くなった 接客開始後に冬眠" at bounding box center [340, 302] width 46 height 9
select select "600"
click at [317, 298] on select "対応中 引き継ぎ完了 ブロック 長期間返信なし 紹介不可 別の所で決まった 客の都合で引越しが無くなった 接客開始後に冬眠" at bounding box center [340, 302] width 46 height 9
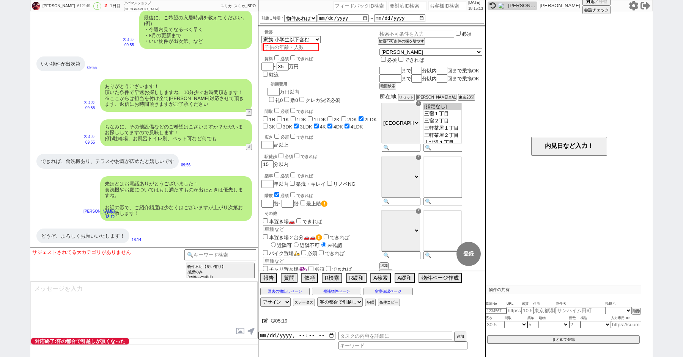
click at [264, 320] on icon at bounding box center [265, 321] width 6 height 5
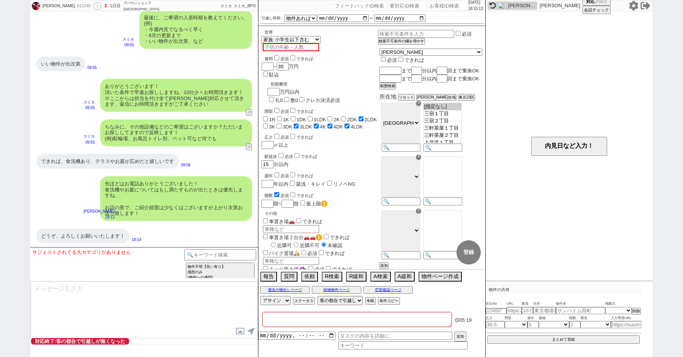
click at [272, 320] on textarea at bounding box center [357, 319] width 190 height 15
type textarea "あ"
checkbox input "false"
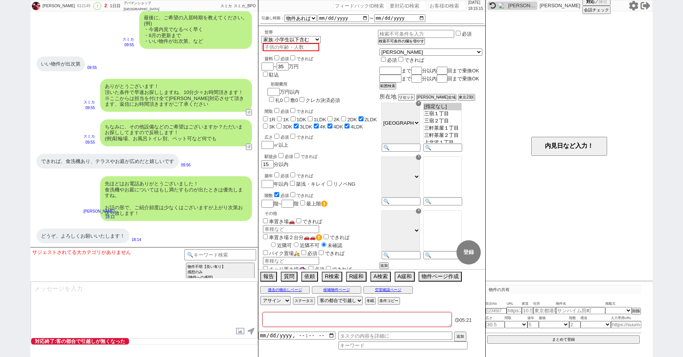
checkbox input "false"
checkbox input "true"
checkbox input "false"
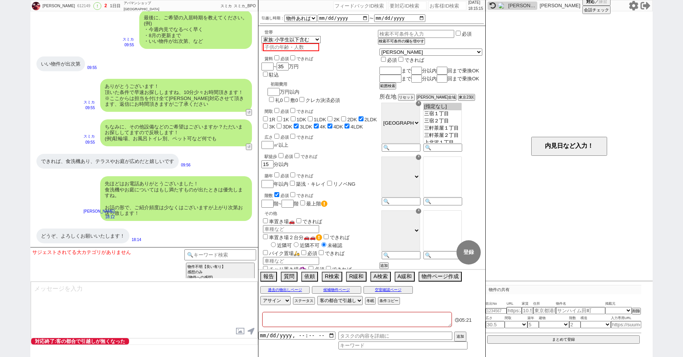
checkbox input "false"
checkbox input "true"
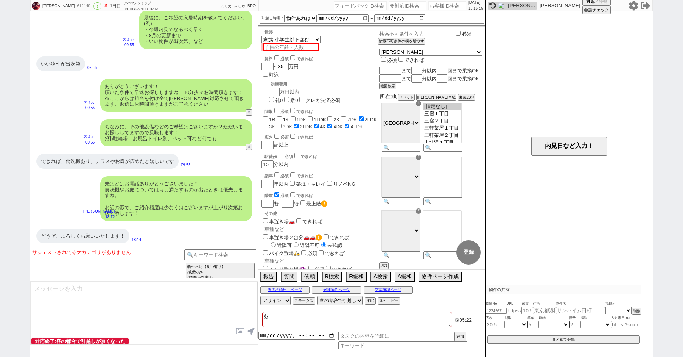
type textarea "あp"
checkbox input "false"
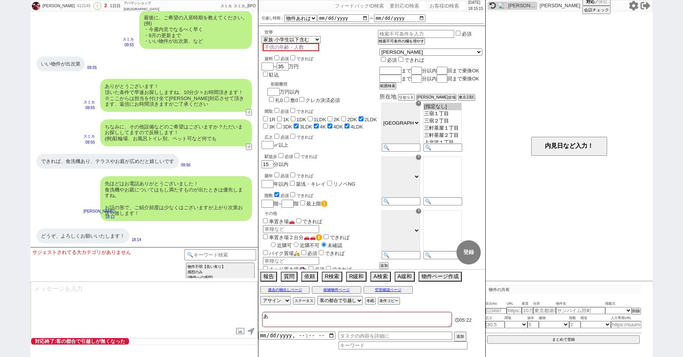
checkbox input "false"
checkbox input "true"
checkbox input "false"
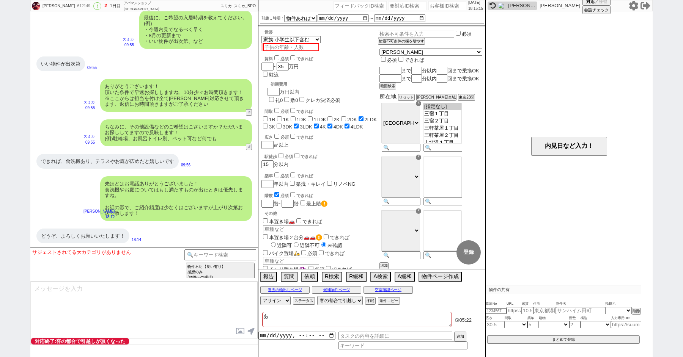
checkbox input "true"
type textarea "あぱ"
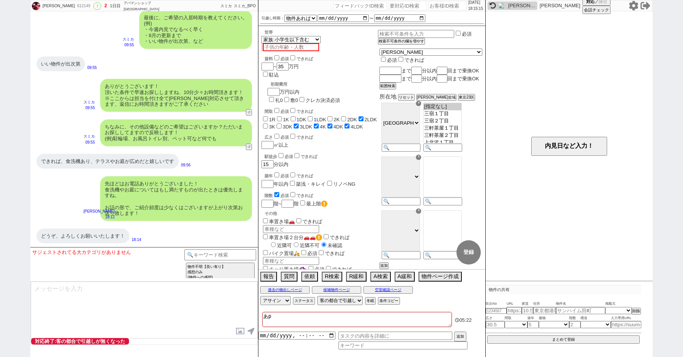
checkbox input "false"
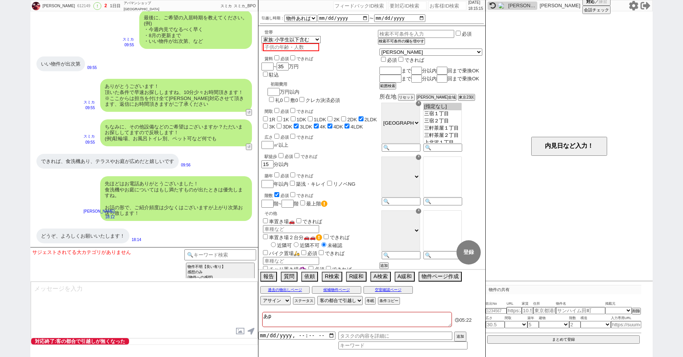
checkbox input "false"
checkbox input "true"
click at [549, 143] on button "内見日など入力！" at bounding box center [569, 146] width 76 height 19
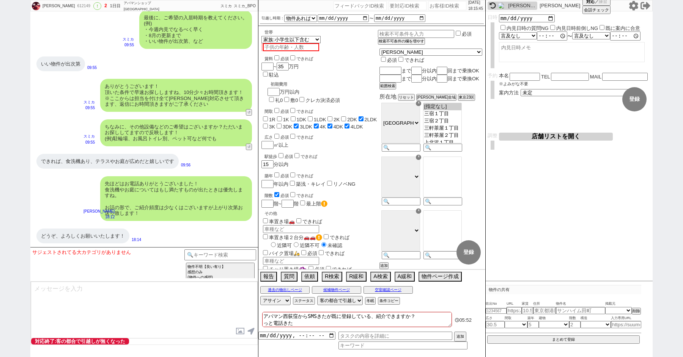
scroll to position [600, 0]
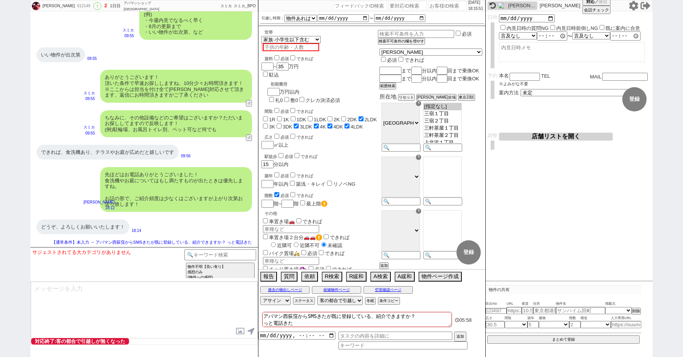
click at [564, 77] on input "text" at bounding box center [570, 76] width 38 height 6
paste input "080-8196-5420"
click at [298, 319] on textarea "アパマン西荻窪からSMSきたが既に登録している、紹介できますか？ っと電話きた" at bounding box center [357, 319] width 190 height 15
click at [527, 77] on input "text" at bounding box center [524, 76] width 30 height 6
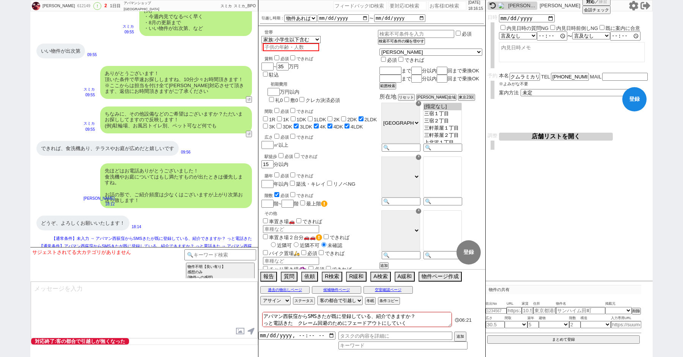
scroll to position [0, 0]
click at [572, 193] on div "内見日など入力！ 変更 なし 登録 日時 内見日時の質問NG 内見日時前倒しNG 既に案内に合意 言及なし 時間明確 午前 午後 お昼 夕方・夜 終日いつでも…" at bounding box center [568, 146] width 167 height 270
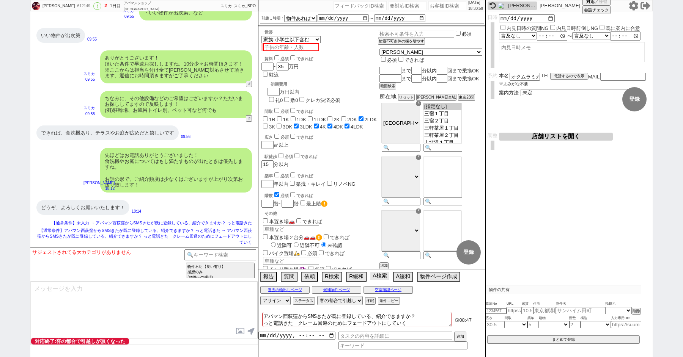
click at [378, 276] on button "A検索" at bounding box center [379, 276] width 19 height 8
click at [379, 276] on button "A検索" at bounding box center [379, 276] width 19 height 8
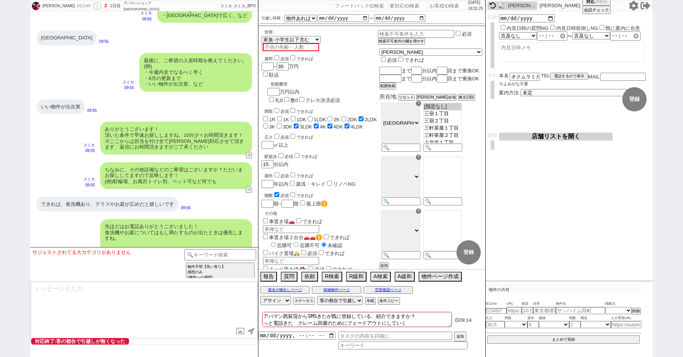
scroll to position [548, 0]
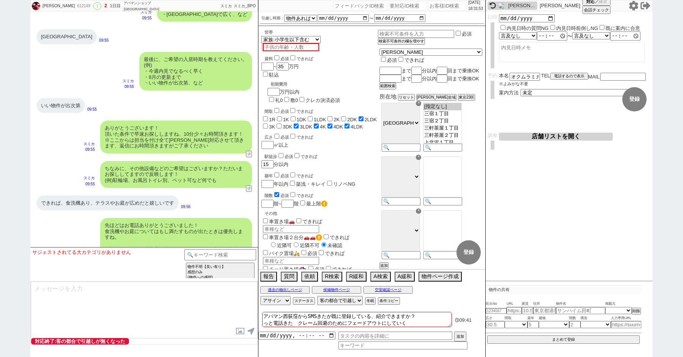
click at [415, 321] on textarea "アパマン西荻窪からSMSきたが既に登録している、紹介できますか？ っと電話きた　クレーム回避のためにフェードアウトにしていく" at bounding box center [357, 319] width 190 height 15
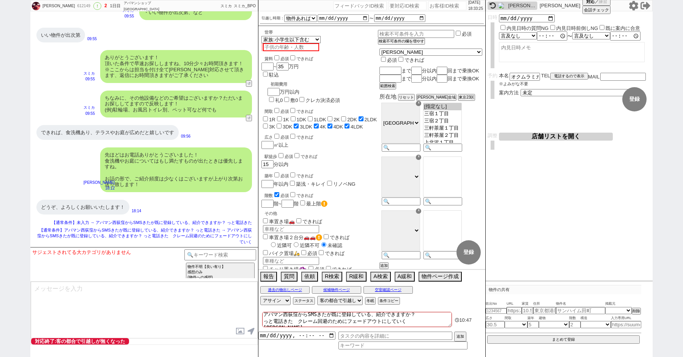
scroll to position [638, 0]
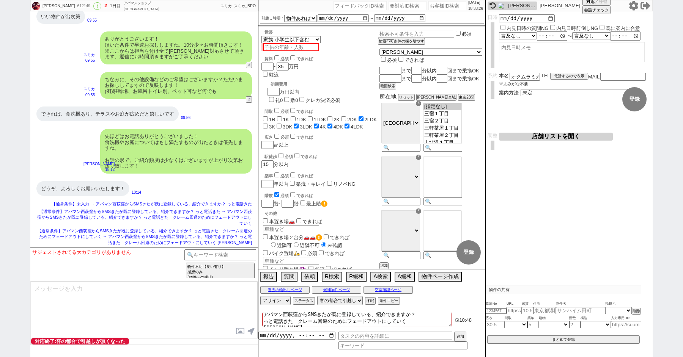
click at [79, 309] on textarea at bounding box center [144, 310] width 227 height 57
paste textarea "https://tools.sumika.live/pages/oyal1vx"
click at [38, 286] on textarea "https://tools.sumika.live/pages/oyal1vx" at bounding box center [144, 310] width 227 height 57
click at [191, 305] on textarea "はい！ 取り急ぎみてまいりまして、このようなタイプで募集がございました。 https://tools.sumika.live/pages/oyal1vx" at bounding box center [144, 310] width 227 height 57
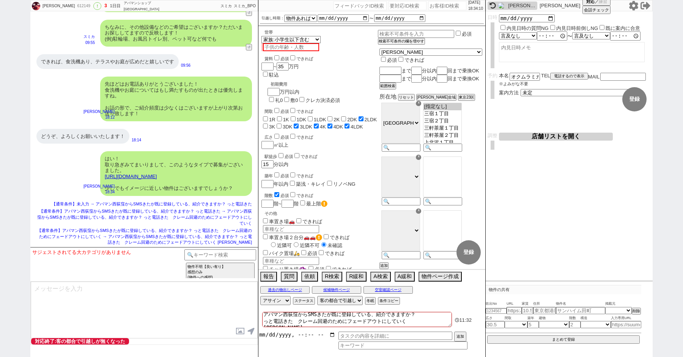
click at [275, 335] on input "datetime-local" at bounding box center [296, 335] width 77 height 6
click at [348, 333] on input "text" at bounding box center [395, 336] width 114 height 8
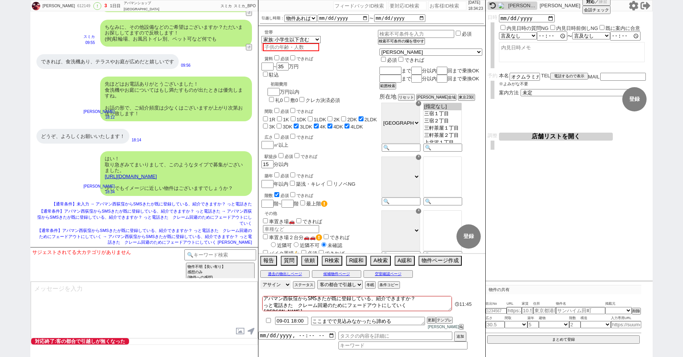
click at [267, 289] on select "アサイン" at bounding box center [275, 284] width 30 height 9
click at [260, 285] on select "アサイン" at bounding box center [275, 284] width 30 height 9
click at [339, 289] on select "対応中 引き継ぎ完了 ブロック 長期間返信なし 紹介不可 別の所で決まった 客の都合で引越しが無くなった 接客開始後に冬眠" at bounding box center [340, 284] width 46 height 9
click at [317, 285] on select "対応中 引き継ぎ完了 ブロック 長期間返信なし 紹介不可 別の所で決まった 客の都合で引越しが無くなった 接客開始後に冬眠" at bounding box center [340, 284] width 46 height 9
click at [335, 289] on select "対応中 引き継ぎ完了 ブロック 長期間返信なし 紹介不可 別の所で決まった 客の都合で引越しが無くなった 接客開始後に冬眠" at bounding box center [340, 284] width 46 height 9
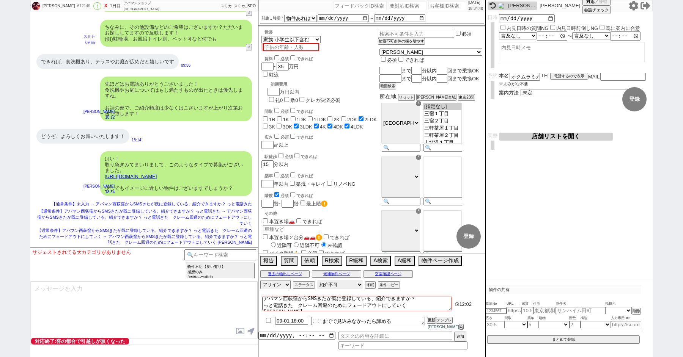
click at [317, 285] on select "対応中 引き継ぎ完了 ブロック 長期間返信なし 紹介不可 別の所で決まった 客の都合で引越しが無くなった 接客開始後に冬眠" at bounding box center [340, 284] width 46 height 9
click at [155, 295] on textarea at bounding box center [144, 310] width 227 height 57
click at [278, 277] on button "過去の物出しページ" at bounding box center [284, 274] width 49 height 6
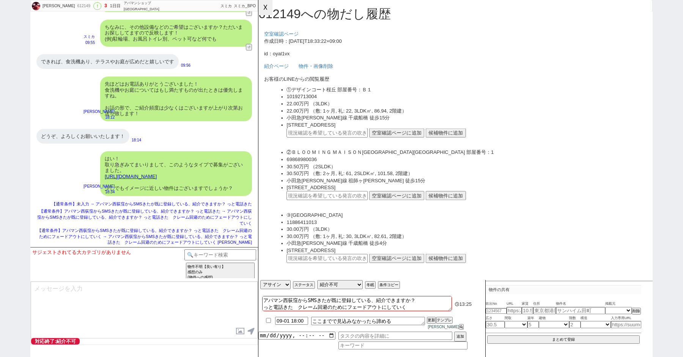
click at [265, 7] on button "☓" at bounding box center [265, 7] width 14 height 15
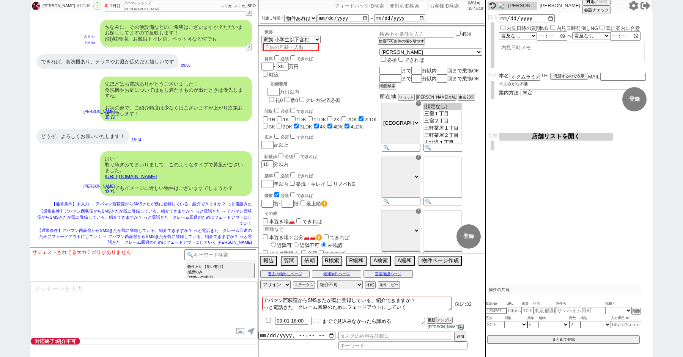
click at [83, 4] on div "612149" at bounding box center [83, 6] width 17 height 6
copy div "612149"
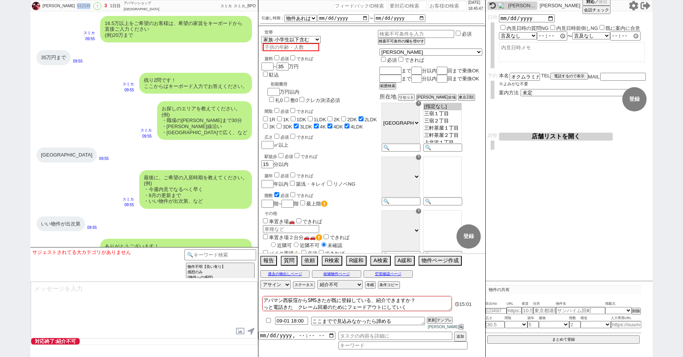
scroll to position [690, 0]
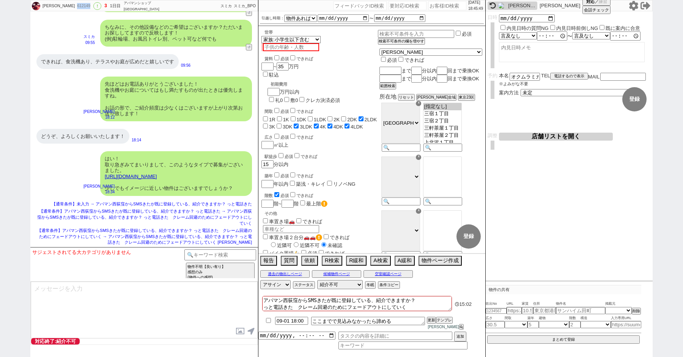
click at [157, 177] on link "https://tools.sumika.live/pages/oyal1vx" at bounding box center [131, 177] width 52 height 6
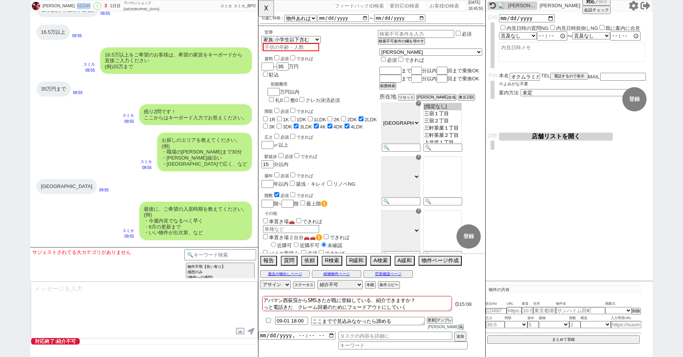
scroll to position [366, 0]
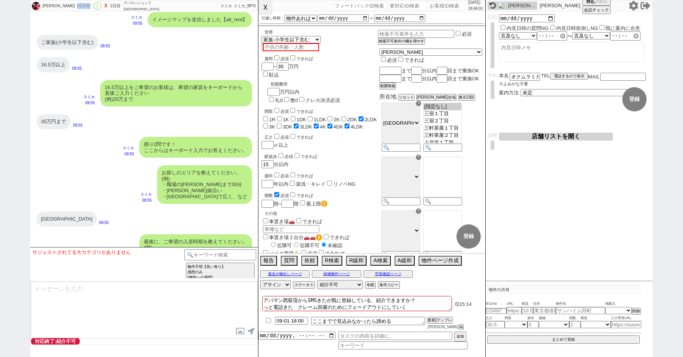
click at [265, 5] on button "☓" at bounding box center [265, 7] width 14 height 15
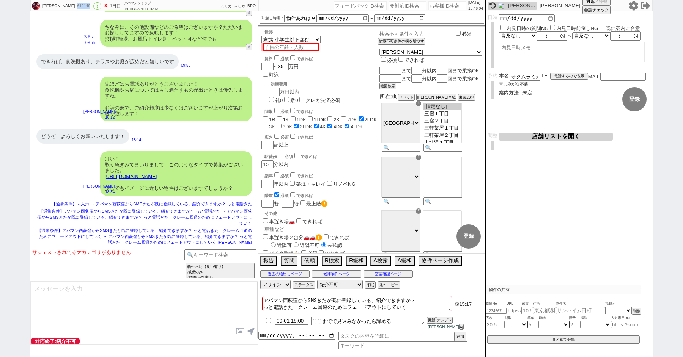
scroll to position [2, 0]
click at [311, 309] on textarea "アパマン西荻窪からSMSきたが既に登録している、紹介できますか？ っと電話きた　クレーム回避のためにフェードアウトにしていく 青木やる" at bounding box center [357, 303] width 190 height 15
click at [77, 3] on div "612149" at bounding box center [83, 6] width 17 height 6
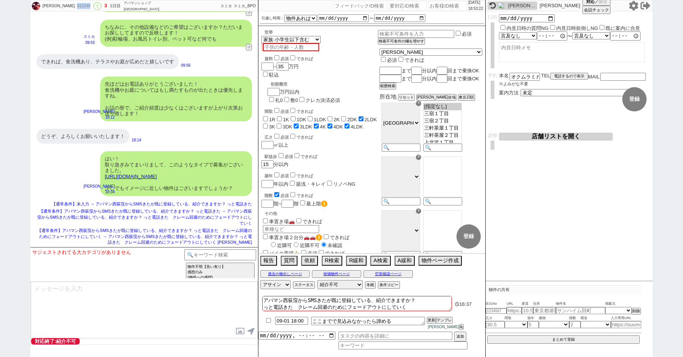
copy div "612149"
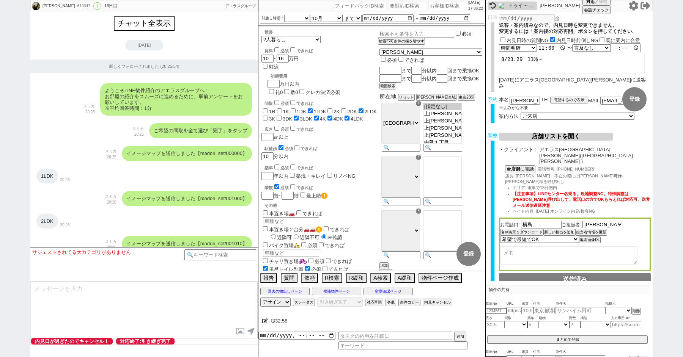
select select "[DATE]"
select select "10"
select select "37"
select select "1"
select select "9"
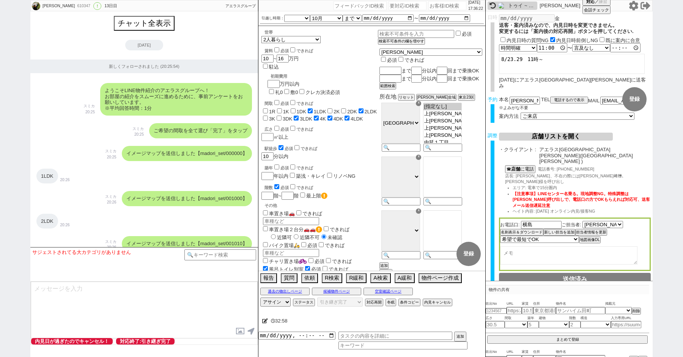
select select "56"
select select "100"
select select "1"
select select "2"
select select "2799"
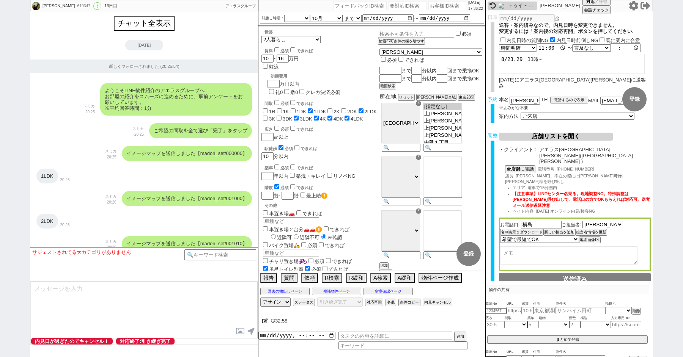
select select "5"
select select
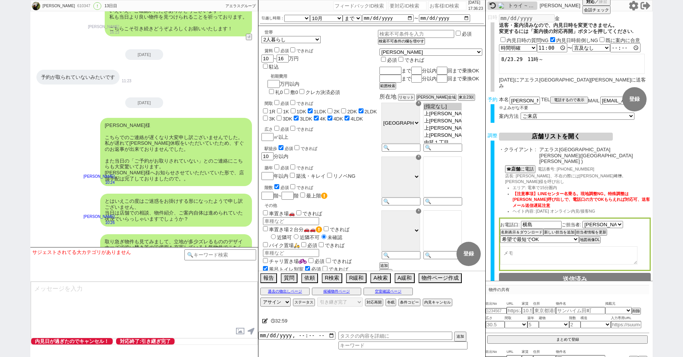
click at [45, 143] on div "[PERSON_NAME]様 こちらでのご連絡が遅くなり大変申し訳ございませんでした。 私が遅れて[PERSON_NAME]休暇をいただいていたため、すぐのお…" at bounding box center [144, 152] width 228 height 76
click at [62, 129] on div "[PERSON_NAME]様 こちらでのご連絡が遅くなり大変申し訳ございませんでした。 私が遅れて[PERSON_NAME]休暇をいただいていたため、すぐのお…" at bounding box center [144, 152] width 228 height 76
click at [445, 303] on button "内見キャンセル" at bounding box center [437, 303] width 28 height 6
radio input "true"
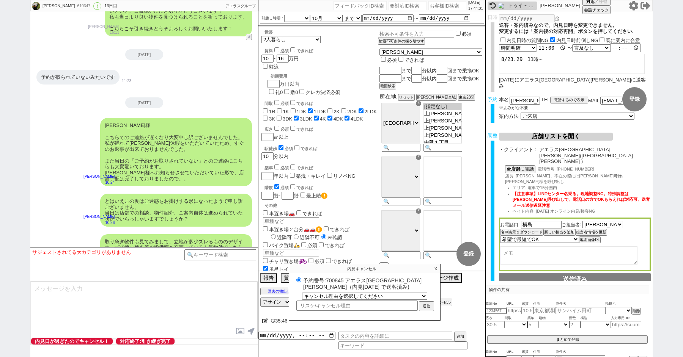
click at [336, 280] on label "予約番号:700845 アエラス[GEOGRAPHIC_DATA][PERSON_NAME]（内見[DATE] で送客済み)" at bounding box center [364, 283] width 140 height 14
click at [301, 280] on input "予約番号:700845 アエラス[GEOGRAPHIC_DATA][PERSON_NAME]（内見[DATE] で送客済み)" at bounding box center [298, 280] width 5 height 5
click at [336, 280] on label "予約番号:700845 アエラス[GEOGRAPHIC_DATA][PERSON_NAME]（内見[DATE] で送客済み)" at bounding box center [364, 283] width 140 height 14
click at [301, 280] on input "予約番号:700845 アエラス[GEOGRAPHIC_DATA][PERSON_NAME]（内見[DATE] で送客済み)" at bounding box center [298, 280] width 5 height 5
copy label "700845"
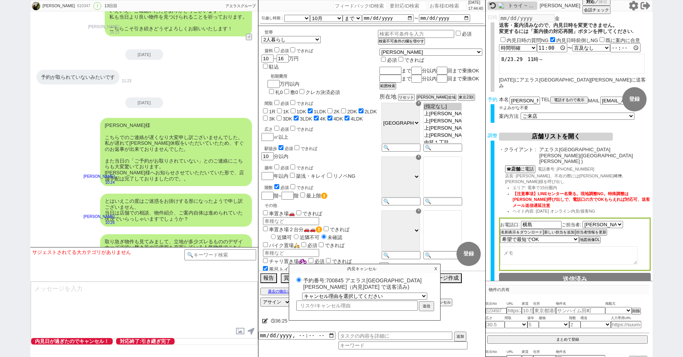
click at [62, 231] on div "取り急ぎ物件も見てみまして、立地が多少ズレるもののデザイナーズで追い焚き等の設備面も充実している人気物件でこちら出ておりました。 [URL][DOMAIN_N…" at bounding box center [144, 260] width 228 height 58
click at [523, 165] on button "☎ 店舗 に電話" at bounding box center [519, 168] width 29 height 6
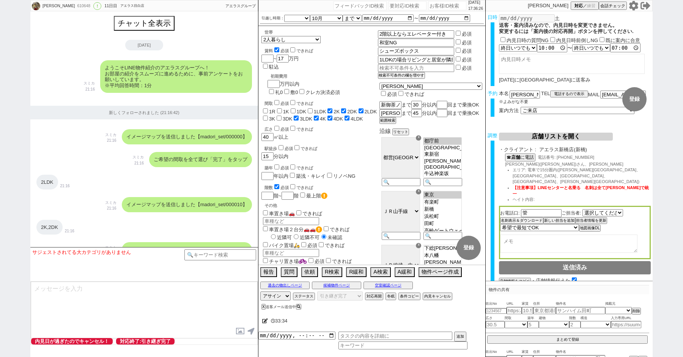
select select "[DATE]"
select select "10"
select select "37"
select select "1"
select select "75"
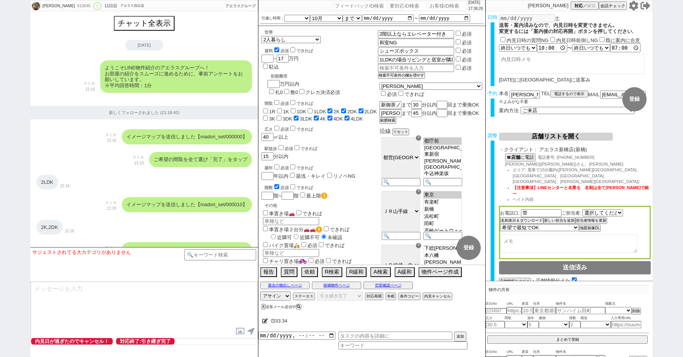
select select "14"
select select "818"
select select "62"
select select "60"
select select "23"
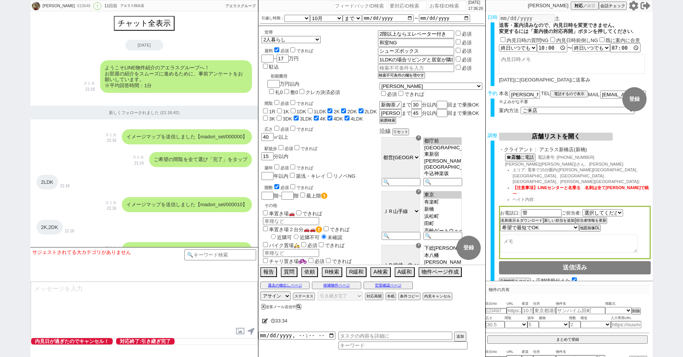
select select "730"
select select "64"
select select "70"
select select "[DATE]"
select select "71"
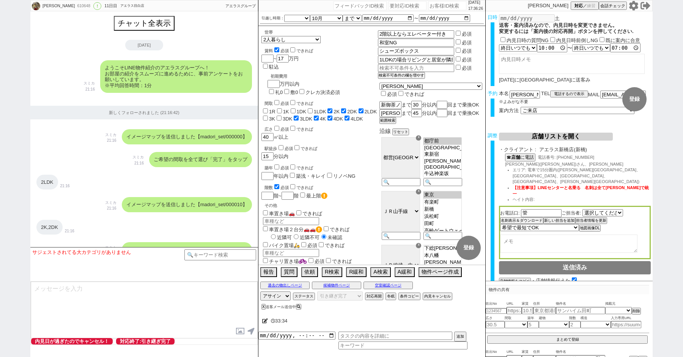
select select "59"
select select "63"
select select "65"
select select "[DATE]"
select select "67"
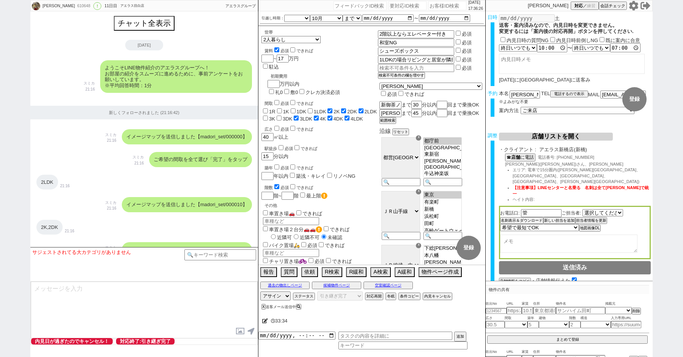
select select "69"
select select "66"
select select "72"
select select "48"
select select "68"
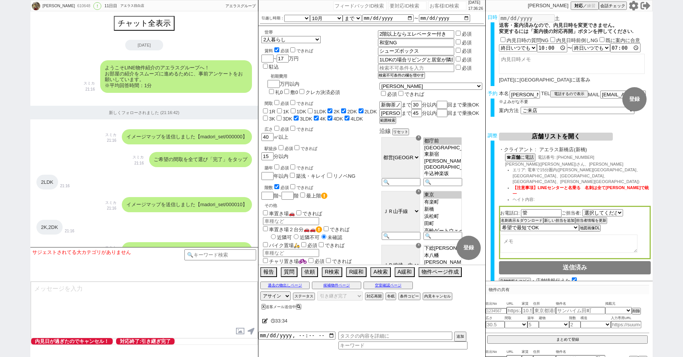
select select "1643"
select select "7"
select select "25"
select select "785"
select select "76"
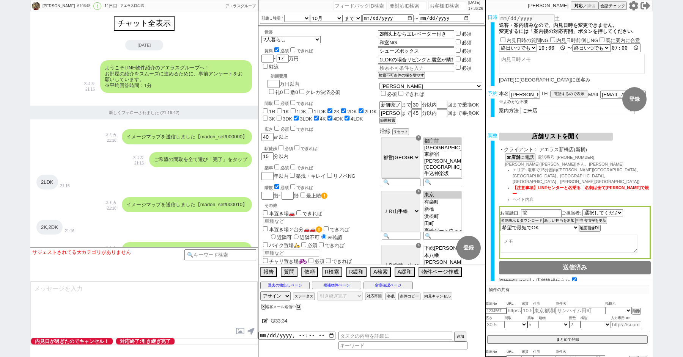
select select "33"
select select "12"
select select "29"
select select "27"
select select "11"
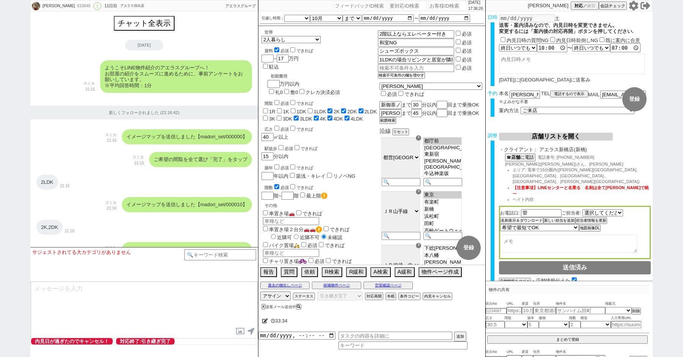
select select "44"
select select "56"
select select "35"
select select "38"
select select "61"
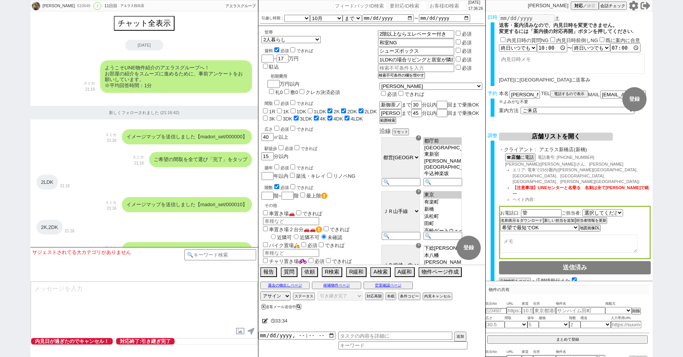
select select "100"
select select "6"
select select "2"
select select "1952"
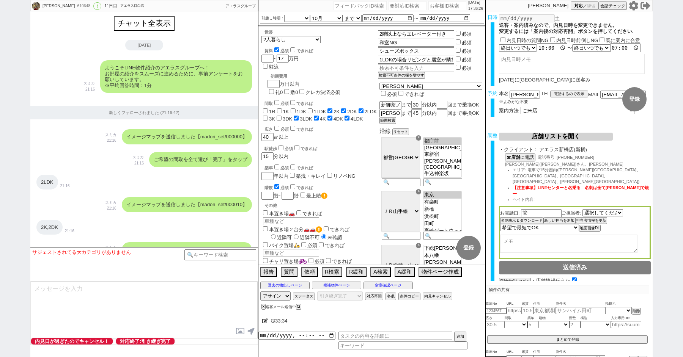
select select "5"
select select
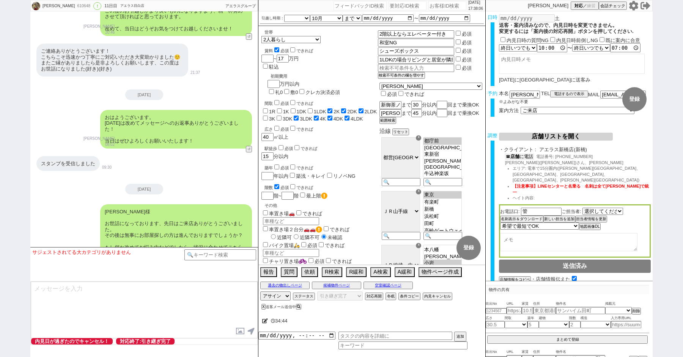
click at [515, 158] on b "店舗" at bounding box center [514, 156] width 9 height 5
click at [526, 93] on input "竹田ひらり" at bounding box center [524, 94] width 30 height 6
drag, startPoint x: 536, startPoint y: 93, endPoint x: 499, endPoint y: 93, distance: 36.8
click at [499, 93] on div "本名 竹田ひらり" at bounding box center [520, 94] width 42 height 6
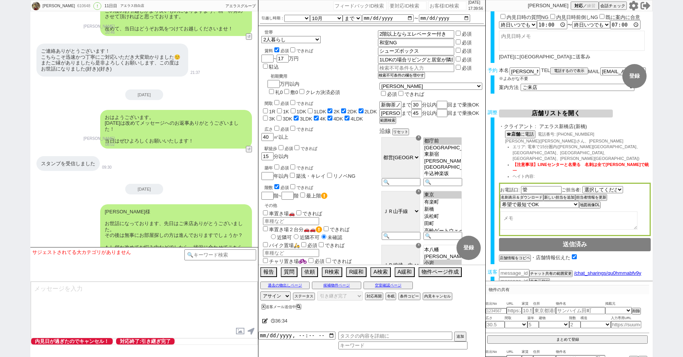
click at [514, 212] on textarea at bounding box center [568, 221] width 137 height 18
click at [544, 212] on textarea at bounding box center [568, 221] width 137 height 18
type textarea "ハマサキ様 別のタケダさんと勘違いしてました。"
click at [263, 308] on button "X" at bounding box center [262, 307] width 3 height 4
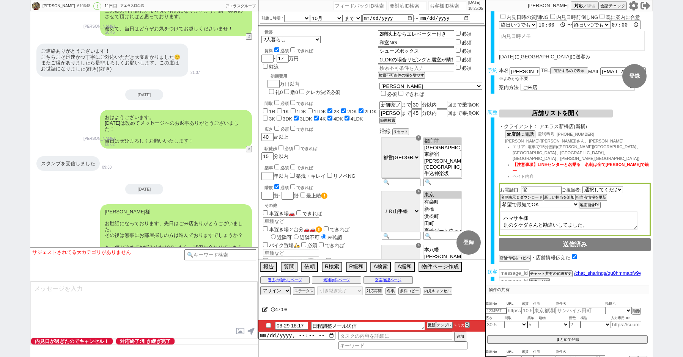
click at [269, 326] on input "checkbox" at bounding box center [268, 325] width 11 height 5
checkbox input "true"
click at [262, 309] on icon at bounding box center [265, 309] width 6 height 5
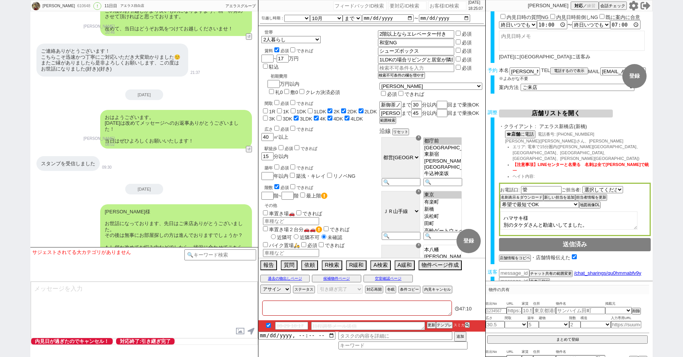
click at [309, 309] on textarea at bounding box center [357, 308] width 190 height 15
checkbox input "false"
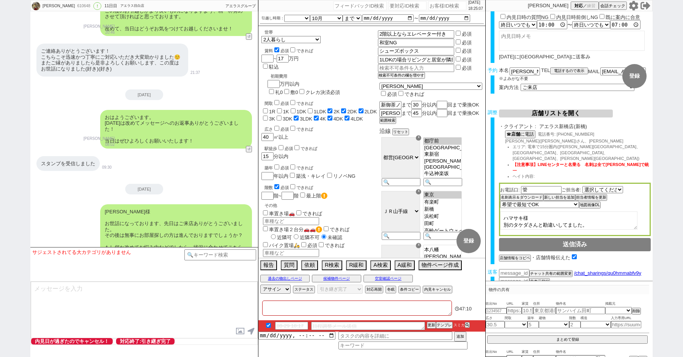
checkbox input "true"
checkbox input "false"
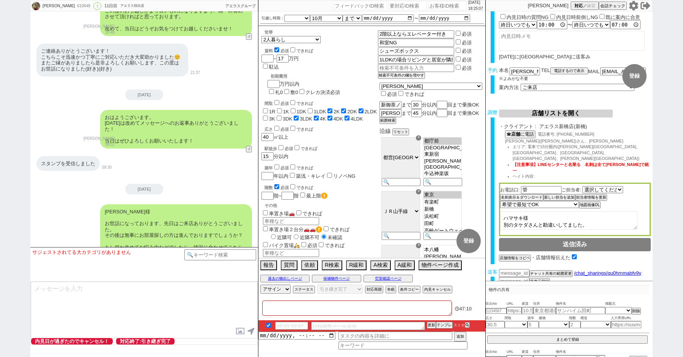
checkbox input "true"
type textarea "こ"
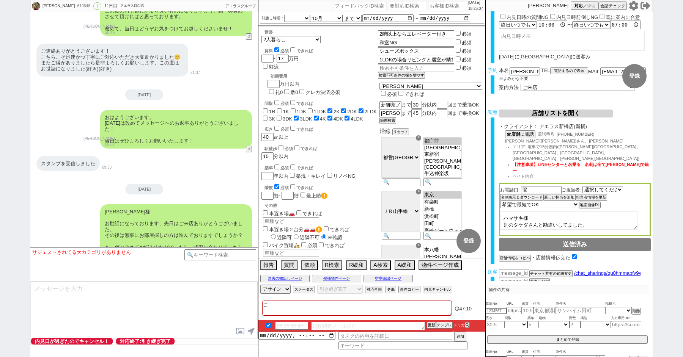
checkbox input "false"
checkbox input "true"
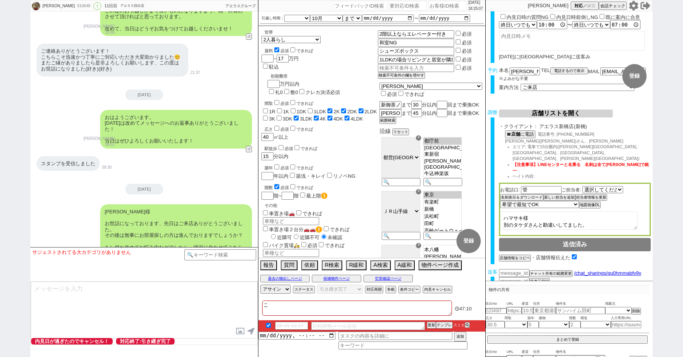
checkbox input "true"
checkbox input "false"
checkbox input "true"
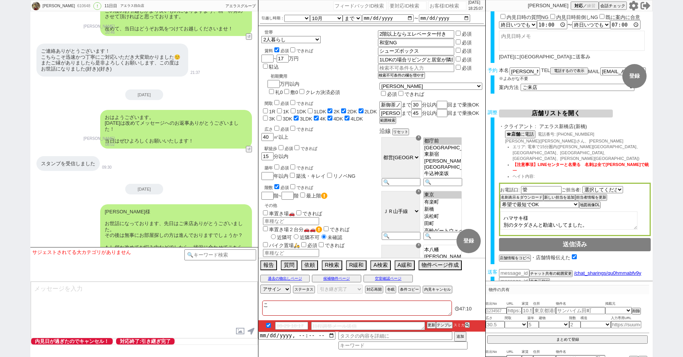
checkbox input "true"
checkbox input "false"
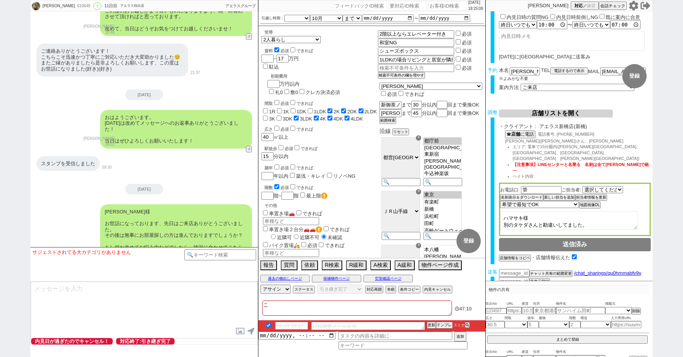
checkbox input "false"
checkbox input "true"
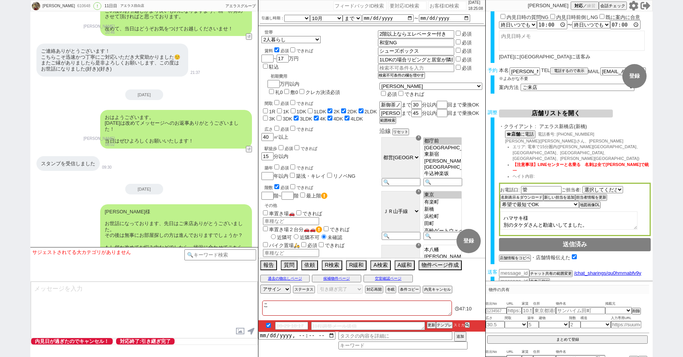
checkbox input "false"
checkbox input "true"
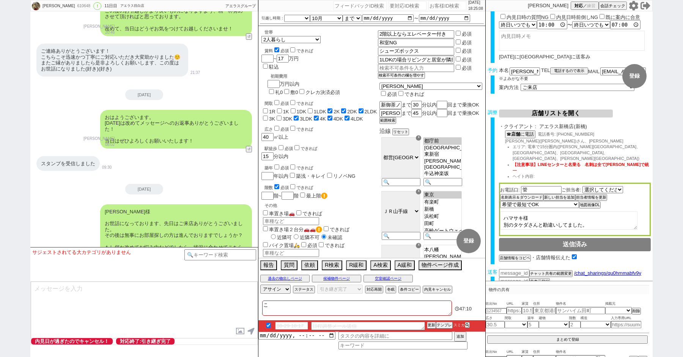
checkbox input "true"
type textarea "こt"
checkbox input "false"
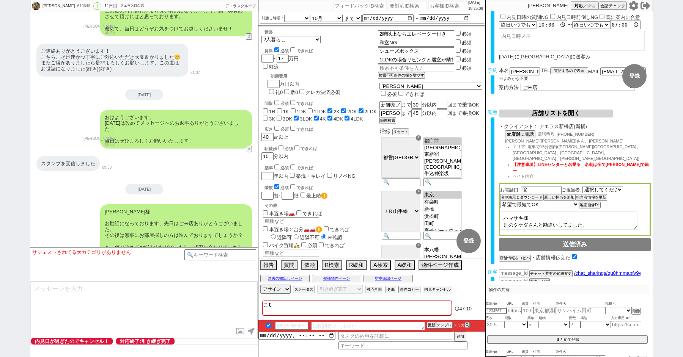
checkbox input "false"
checkbox input "true"
checkbox input "false"
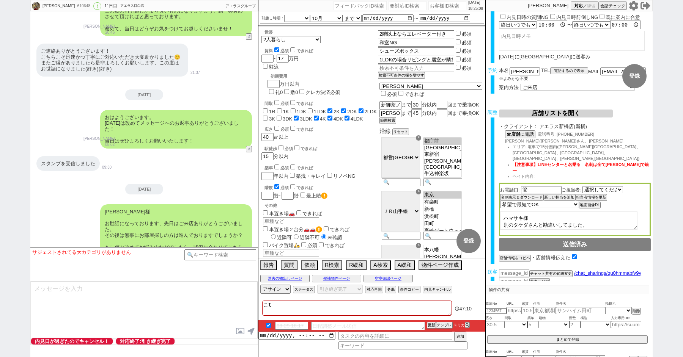
checkbox input "false"
checkbox input "true"
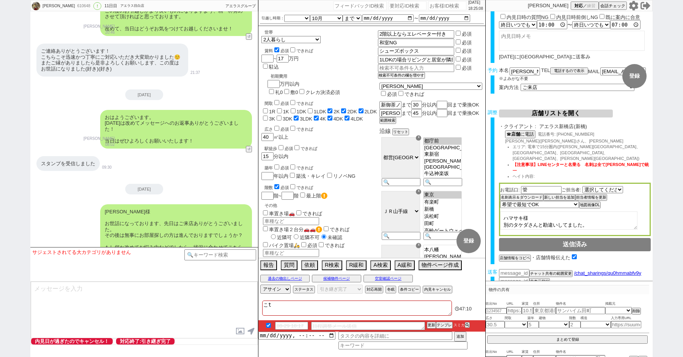
type textarea "こち"
checkbox input "false"
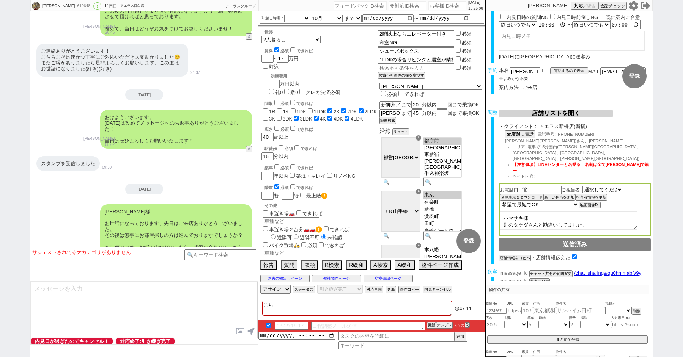
checkbox input "true"
checkbox input "false"
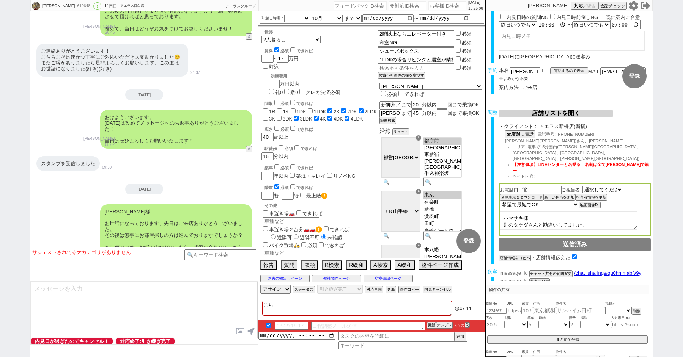
checkbox input "true"
type textarea "こちr"
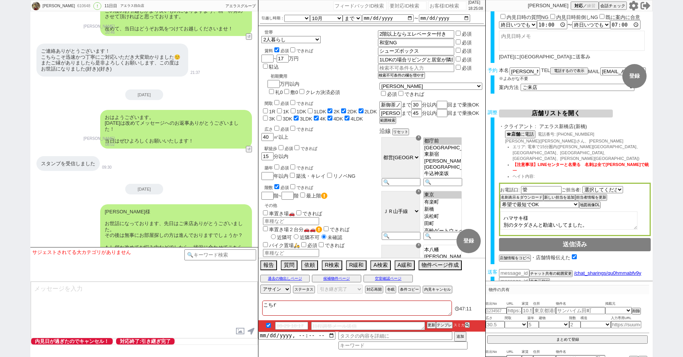
checkbox input "false"
checkbox input "true"
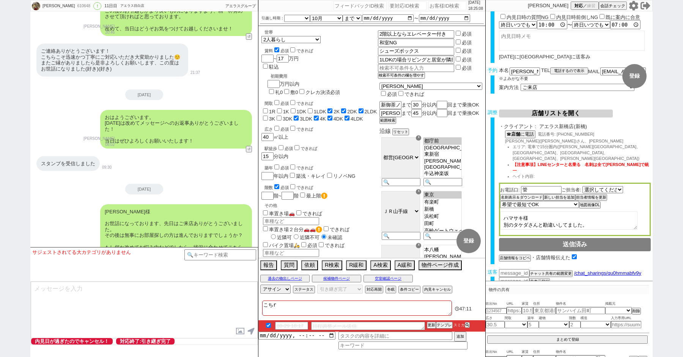
checkbox input "true"
checkbox input "false"
checkbox input "true"
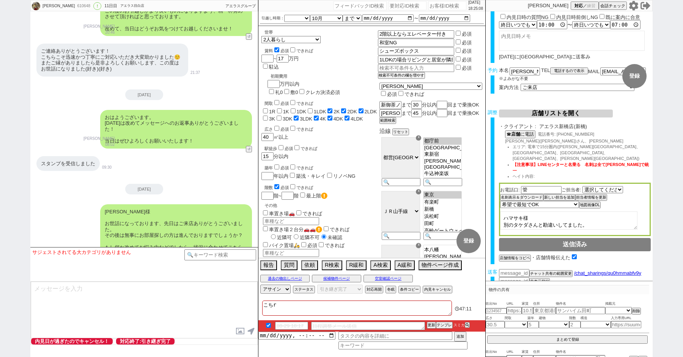
checkbox input "true"
type textarea "こちら"
checkbox input "false"
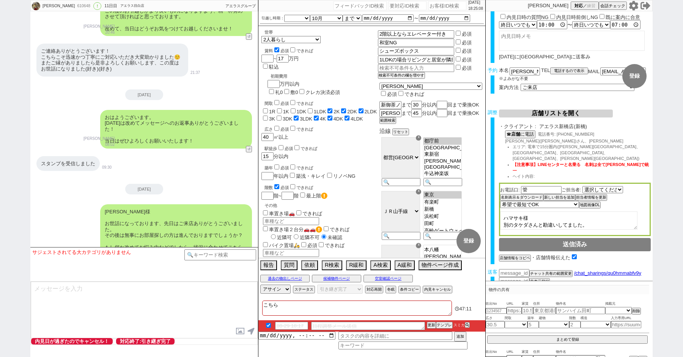
checkbox input "false"
checkbox input "true"
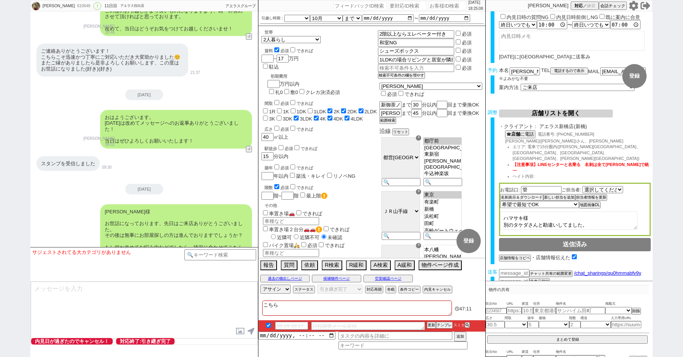
checkbox input "true"
checkbox input "false"
checkbox input "true"
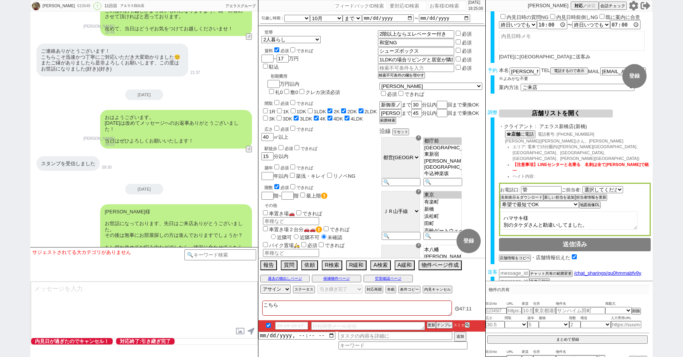
checkbox input "true"
type textarea "こちらh"
checkbox input "false"
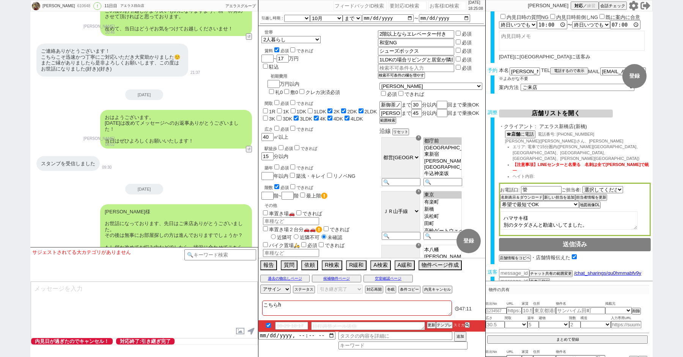
checkbox input "false"
checkbox input "true"
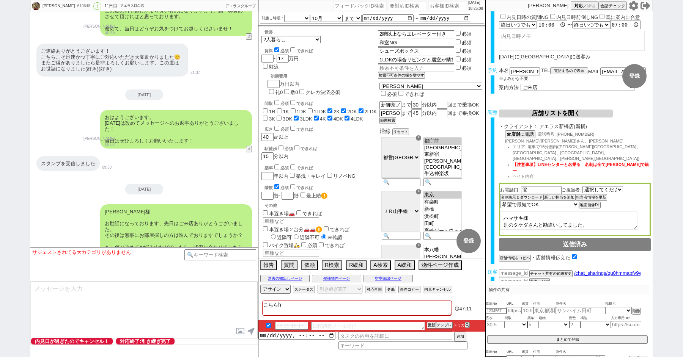
checkbox input "false"
checkbox input "true"
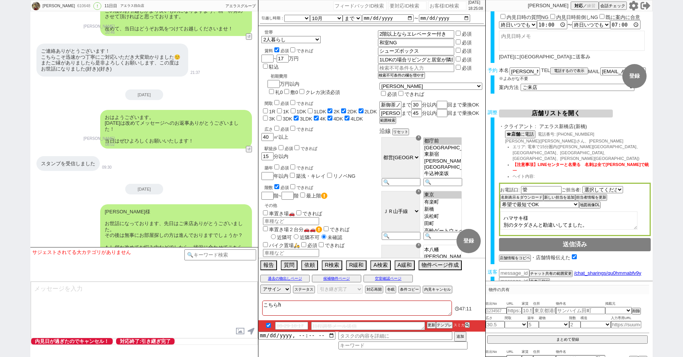
checkbox input "true"
type textarea "こちらは"
checkbox input "false"
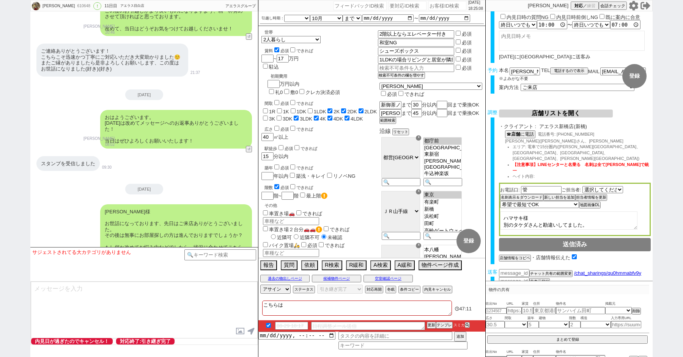
checkbox input "false"
checkbox input "true"
checkbox input "false"
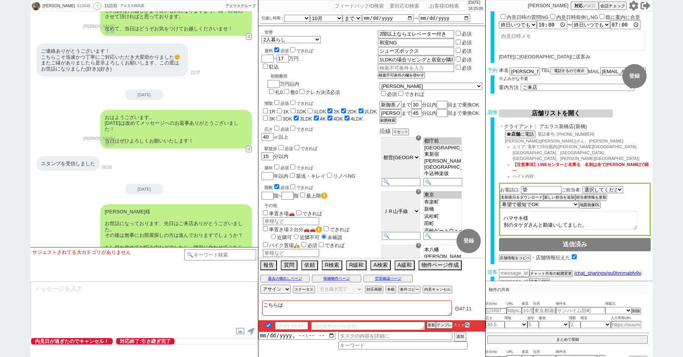
checkbox input "false"
checkbox input "true"
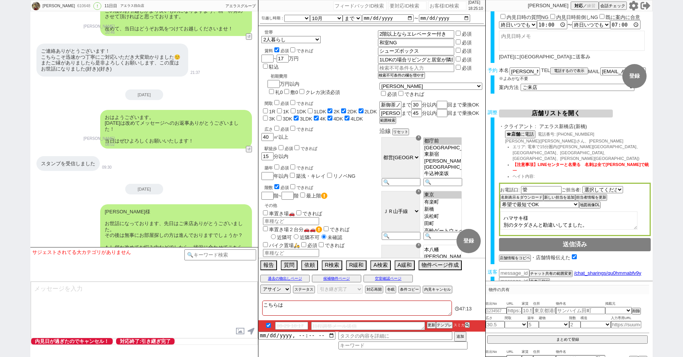
type textarea "こちらは"
click at [170, 312] on textarea at bounding box center [144, 310] width 227 height 57
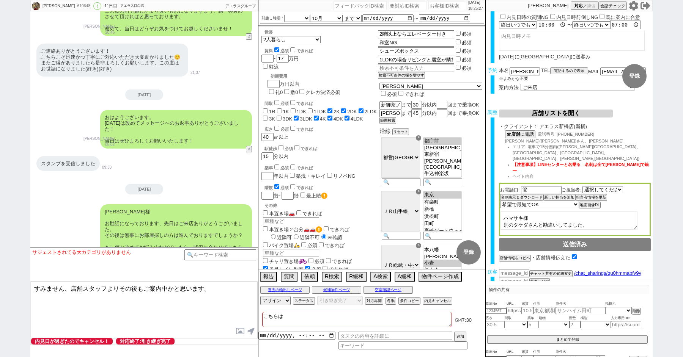
type textarea "すみません、店舗スタッフよりその後もご案内中かと思います。"
click at [309, 319] on textarea "こちらは" at bounding box center [357, 319] width 190 height 15
type textarea "こちら"
checkbox input "false"
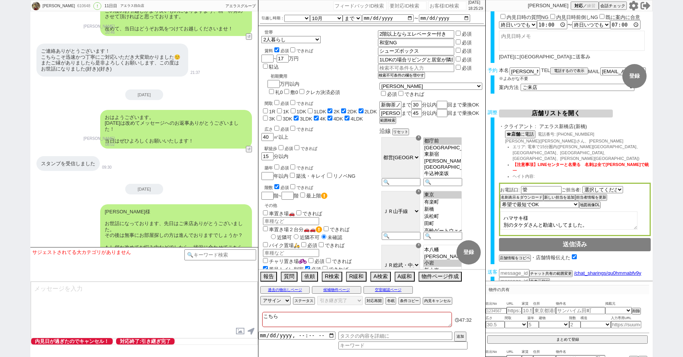
checkbox input "false"
checkbox input "true"
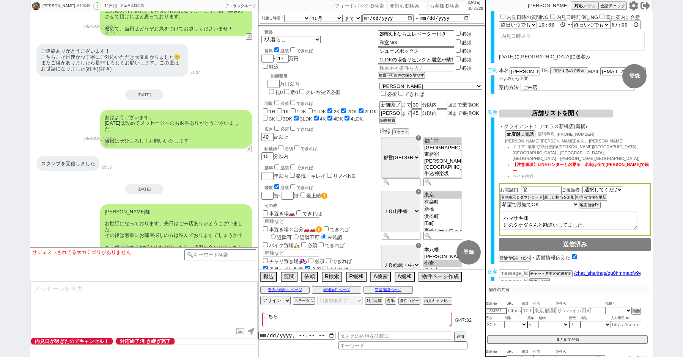
checkbox input "false"
checkbox input "true"
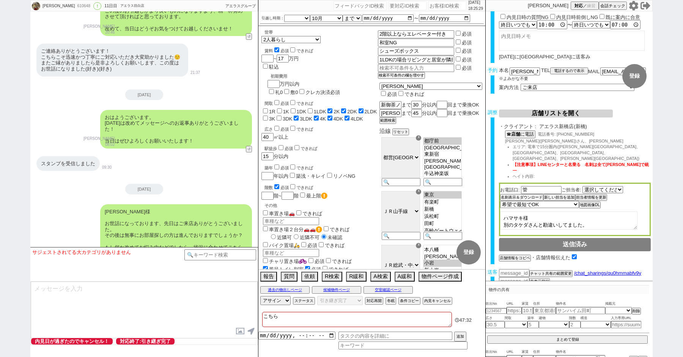
checkbox input "true"
type textarea "こちらぶ"
checkbox input "false"
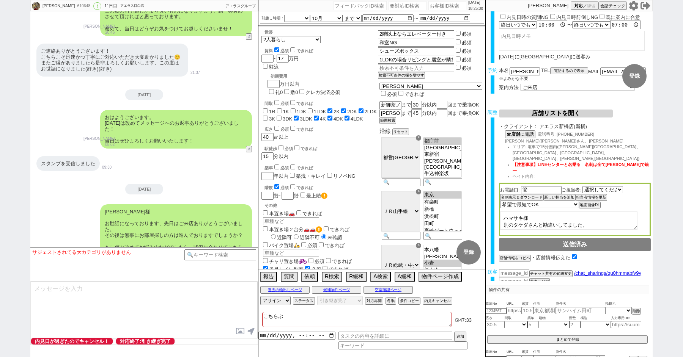
checkbox input "false"
checkbox input "true"
checkbox input "false"
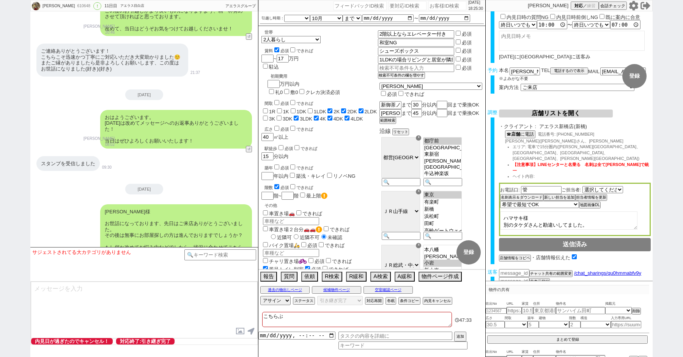
checkbox input "false"
click at [279, 314] on textarea "こちら無事に来店していた、巻き取り不要なのでレスきたらいい感じに店舗スタッフからご案内しますね！っと着地させてください。" at bounding box center [357, 319] width 190 height 15
click at [265, 317] on textarea "こちら無事に来店していた、巻き取り不要なのでレスきたらいい感じに店舗スタッフからご案内しますね！っと着地させてください。" at bounding box center [357, 319] width 190 height 15
click at [263, 318] on textarea "こちら無事に来店していた、巻き取り不要なのでレスきたらいい感じに店舗スタッフからご案内しますね！っと着地させてください。" at bounding box center [357, 319] width 190 height 15
click at [283, 320] on textarea "アエラス本部から未来店連絡あり →こちら無事に来店していた、巻き取り不要なのでレスきたらいい感じに店舗スタッフからご案内しますね！っと着地させてください。" at bounding box center [357, 319] width 190 height 15
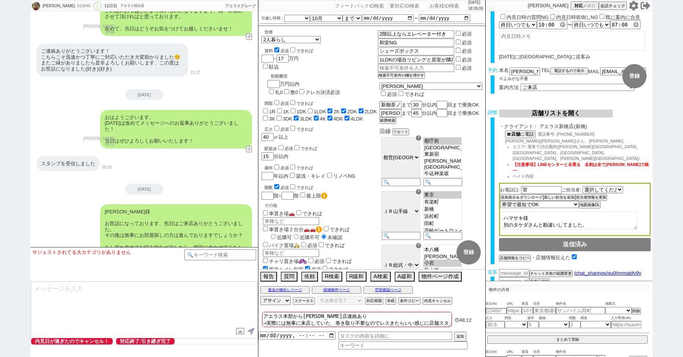
scroll to position [2, 0]
click at [60, 203] on div "竹田様 お世話になっております、先日はご来店ありがとうございました。 その後は無事にお部屋探しの方は進んでおりますでしょうか？ もし何か改めてお悩み中などでし…" at bounding box center [144, 233] width 228 height 64
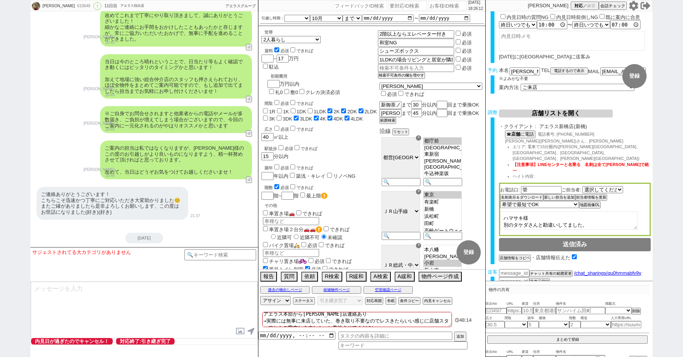
scroll to position [3593, 0]
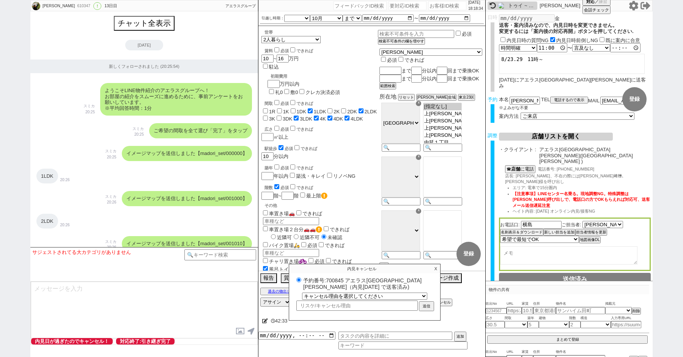
select select "[DATE]"
select select "10"
select select "37"
select select "1"
select select "9"
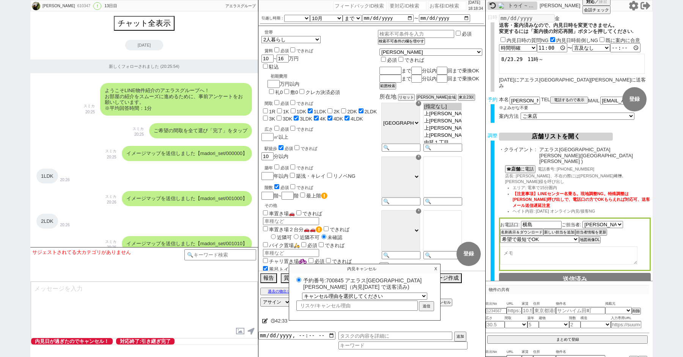
select select "56"
select select "100"
select select "1"
select select "2"
select select "2799"
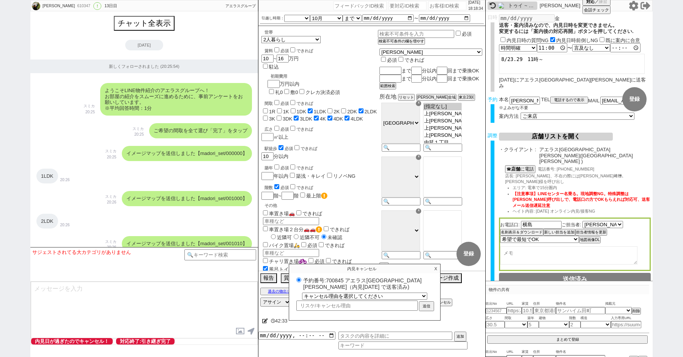
select select "5"
select select
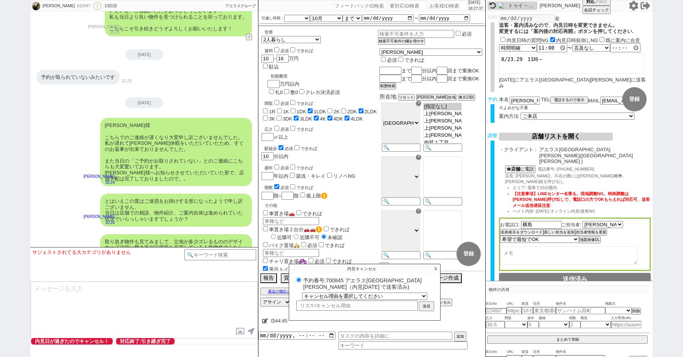
click at [435, 268] on p "X" at bounding box center [435, 268] width 9 height 9
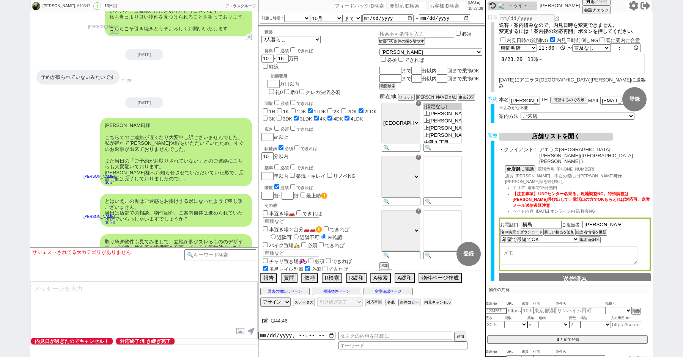
click at [352, 144] on div "駅徒歩 必須 できれば" at bounding box center [320, 148] width 113 height 8
click at [80, 118] on div "[PERSON_NAME]様 こちらでのご連絡が遅くなり大変申し訳ございませんでした。 私が遅れて[PERSON_NAME]休暇をいただいていたため、すぐのお…" at bounding box center [144, 152] width 228 height 76
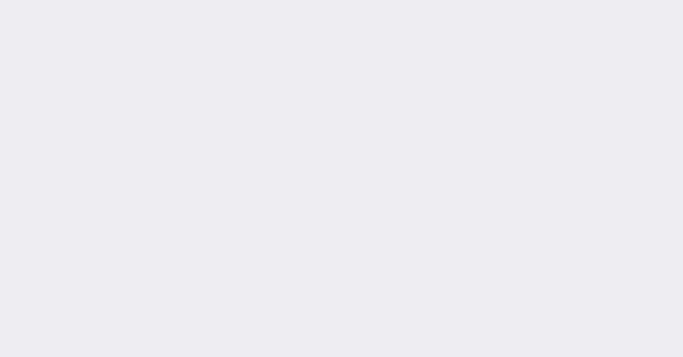
click at [14, 90] on div "[DATE] 18:28:34 候補物件を追加してしてください 紹介した物件一覧 他社物件を追加する 空室確認ページに追加・削除 紹介した物件一覧 他社物件を…" at bounding box center [341, 178] width 683 height 357
click at [0, 0] on div "[DATE] 18:28:34 候補物件を追加してしてください 紹介した物件一覧 他社物件を追加する 空室確認ページに追加・削除 紹介した物件一覧 他社物件を…" at bounding box center [0, 0] width 0 height 0
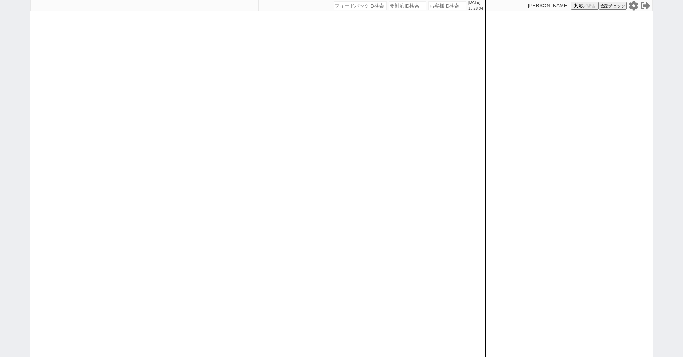
click at [14, 90] on div "[DATE] 18:28:34 候補物件を追加してしてください 紹介した物件一覧 他社物件を追加する 空室確認ページに追加・削除 紹介した物件一覧 他社物件を…" at bounding box center [341, 178] width 683 height 357
paste input "611459"
type input "611459"
select select "2"
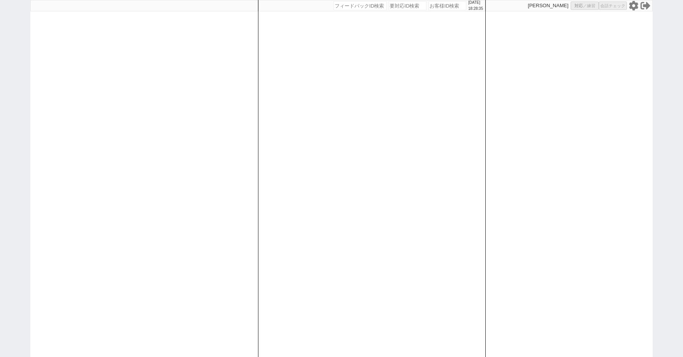
select select "2"
select select "5"
select select
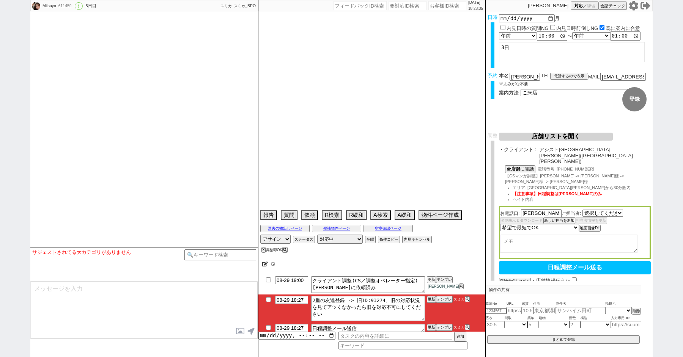
select select "[DATE]"
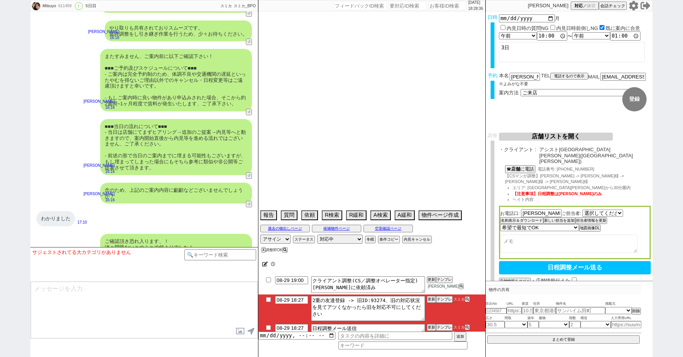
type textarea "旧ID：93274　条件から別IDと判断"
select select "15"
select select "7"
select select "56"
select select "70"
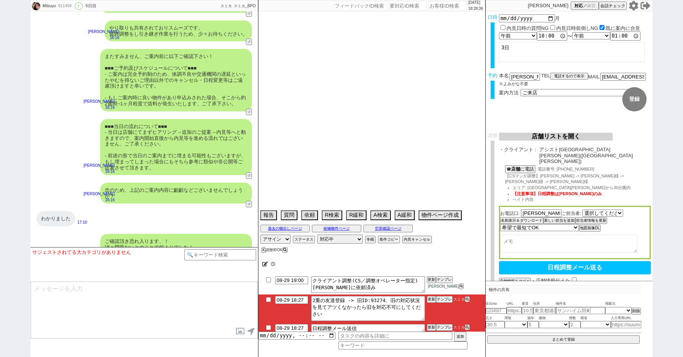
select select "[DATE]"
select select "50"
select select "59"
select select "[DATE]"
select select "75"
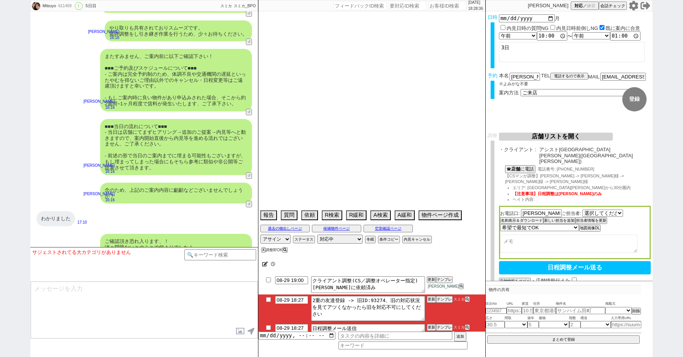
select select "[DATE]"
select select "53"
select select "47"
select select "69"
select select "[DATE]"
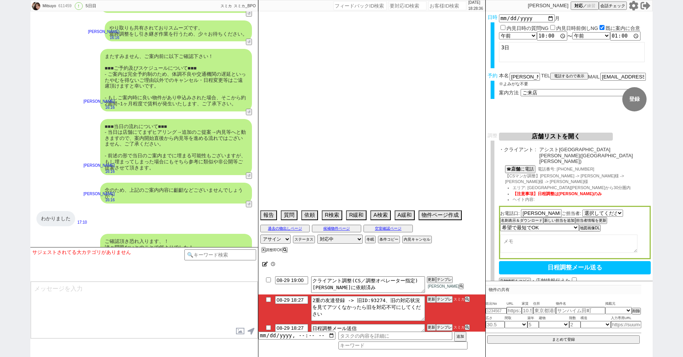
select select "25"
select select "785"
select select "54"
select select "23"
select select "747"
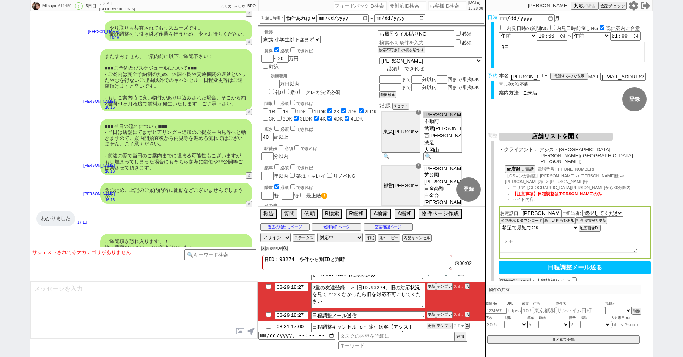
scroll to position [10, 0]
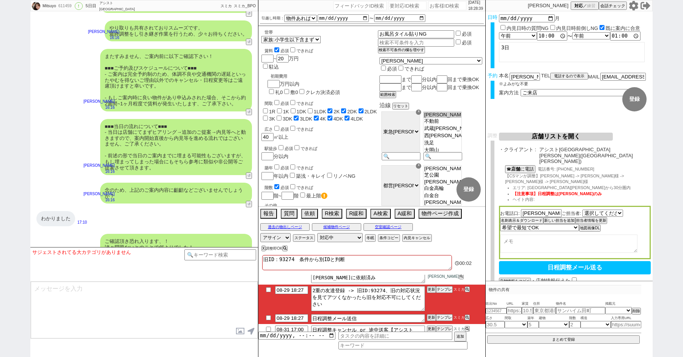
click at [268, 288] on input "checkbox" at bounding box center [268, 289] width 11 height 5
checkbox input "true"
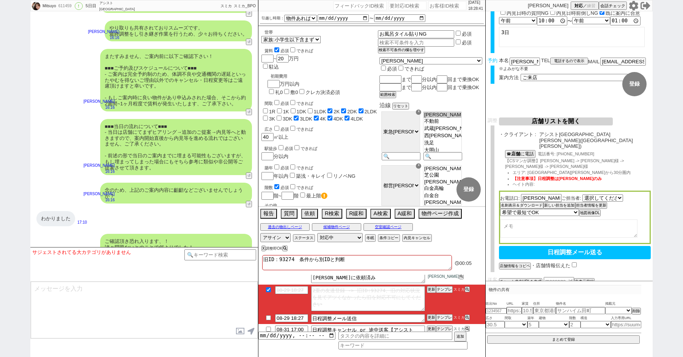
click at [542, 246] on button "日程調整メール送る" at bounding box center [575, 252] width 152 height 13
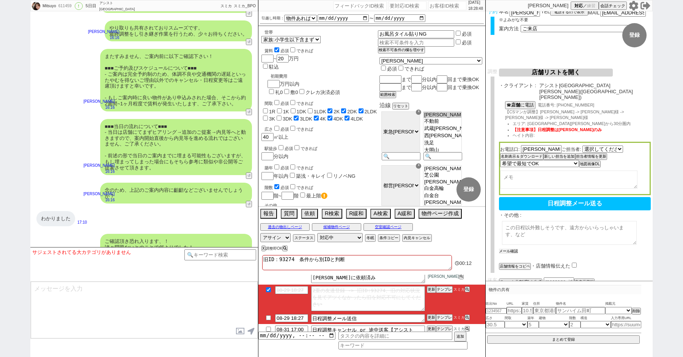
click at [509, 249] on button "メール確認" at bounding box center [508, 251] width 19 height 5
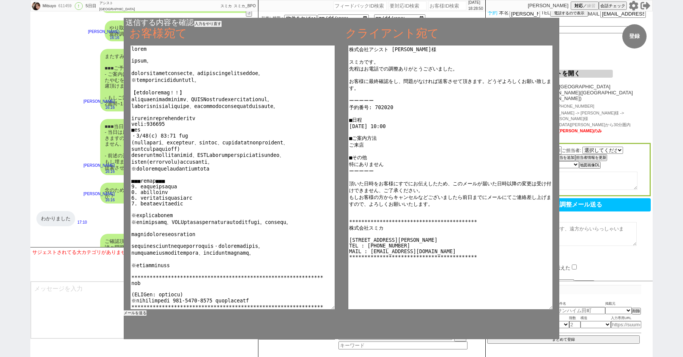
click at [134, 313] on button "メールを送る" at bounding box center [135, 313] width 23 height 5
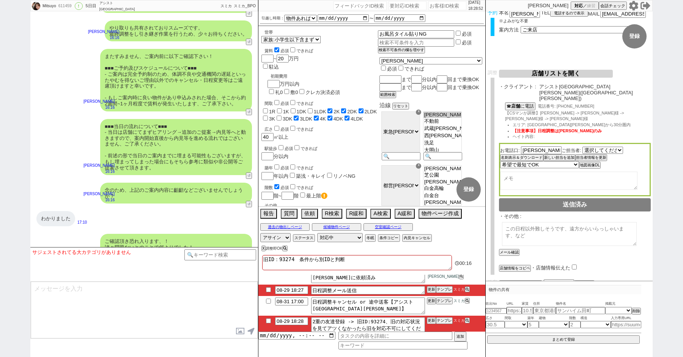
click at [269, 323] on li "08-29 18:28 2重の友達登録 -> 旧ID:93274、旧の対応状況を見てアツくなかったら旧を対応不可にしてください 更新 テンプレ スミカ" at bounding box center [371, 330] width 227 height 28
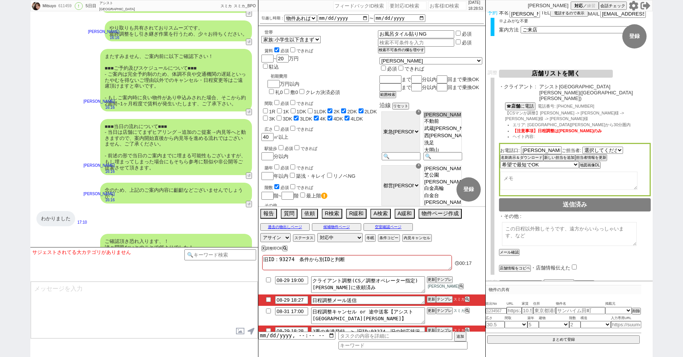
click at [265, 297] on input "checkbox" at bounding box center [268, 299] width 11 height 5
checkbox input "true"
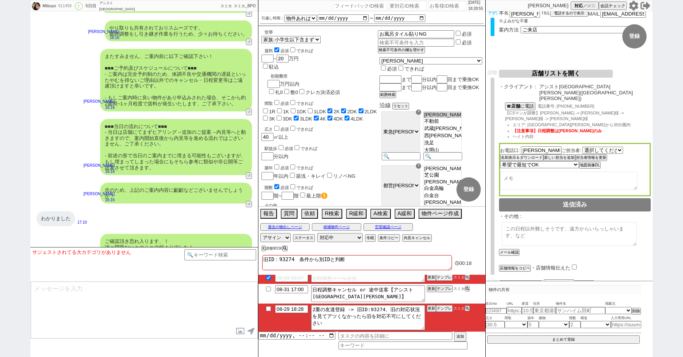
click at [270, 308] on input "checkbox" at bounding box center [268, 308] width 11 height 5
checkbox input "true"
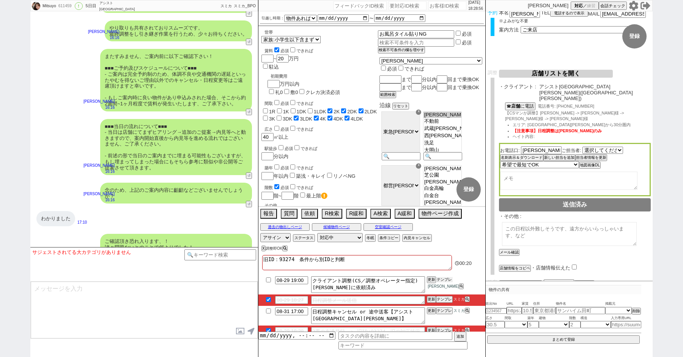
click at [448, 279] on button "テンプレ" at bounding box center [444, 279] width 17 height 5
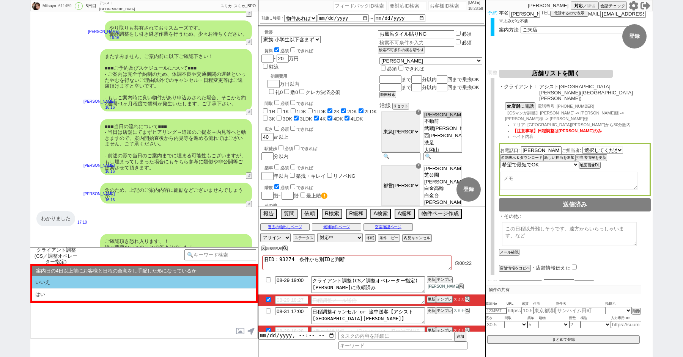
click at [115, 283] on li "いいえ" at bounding box center [144, 282] width 224 height 13
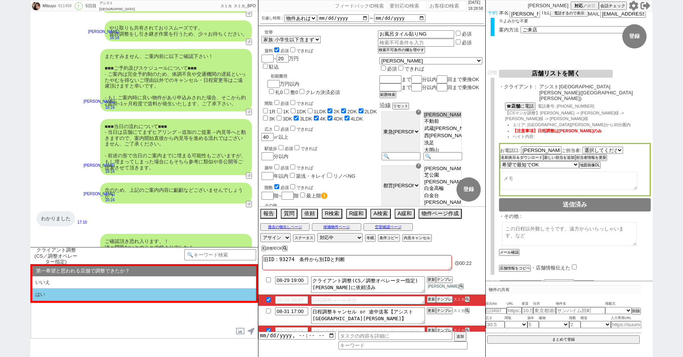
click at [114, 289] on li "はい" at bounding box center [144, 295] width 224 height 13
click at [114, 289] on li "近い" at bounding box center [144, 295] width 224 height 13
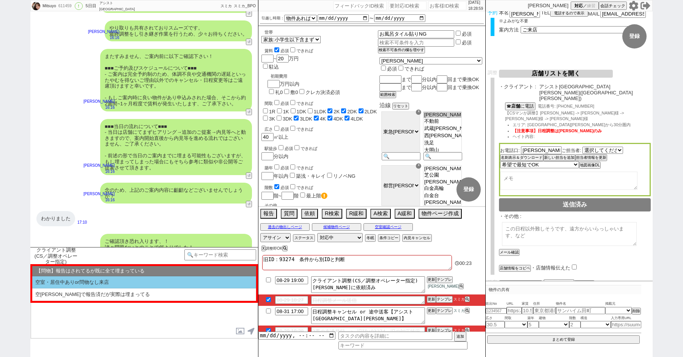
click at [108, 283] on li "空室・居住中ありor問物なし来店" at bounding box center [144, 282] width 224 height 13
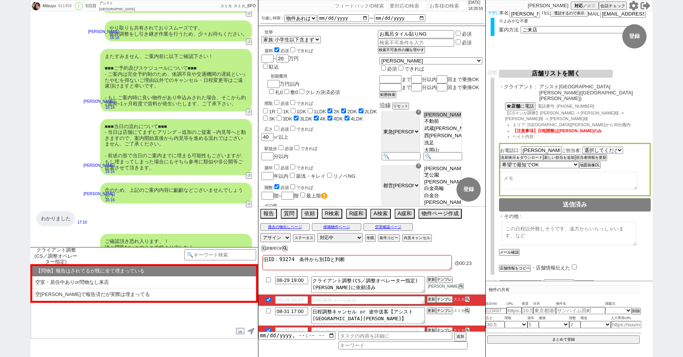
select select "いいえ"
select select "はい"
select select "近い"
select select "空室・居住中ありor問物なし来店"
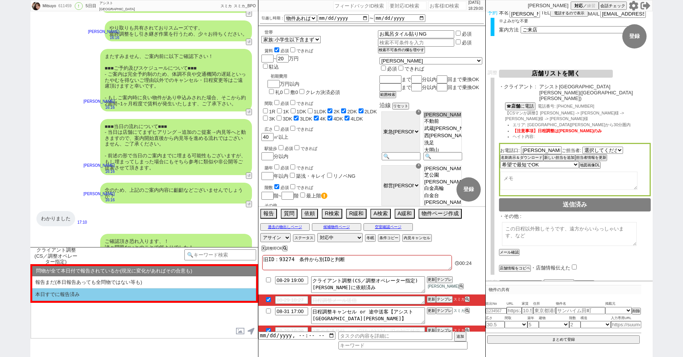
click at [108, 295] on li "本日すでに報告済み" at bounding box center [144, 295] width 224 height 13
select select "いいえ"
select select "はい"
select select "近い"
select select "空室・居住中ありor問物なし来店"
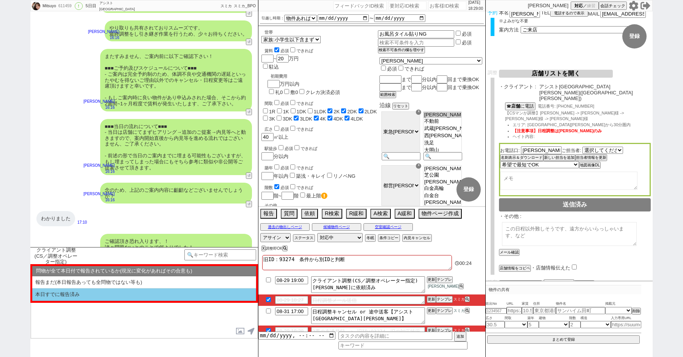
select select "本日すでに報告済み"
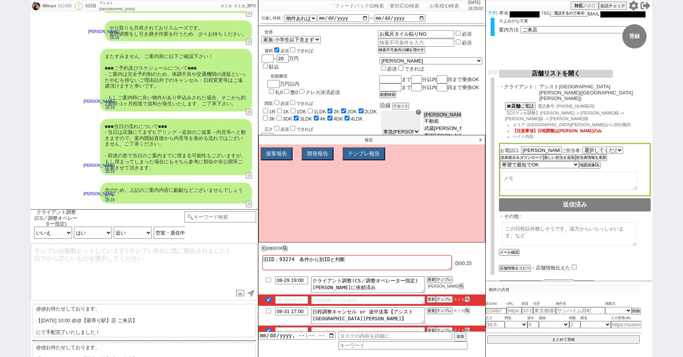
click at [100, 321] on p "@@お待たせしております、 【[DATE] 10:00 @@【最寄り駅】店 ご来店】 にて手配完了いたしました！" at bounding box center [144, 320] width 223 height 33
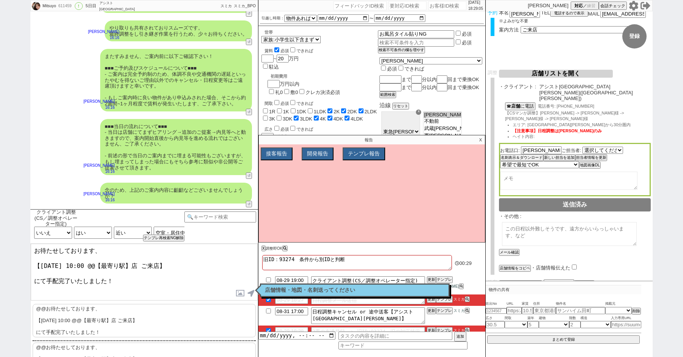
drag, startPoint x: 133, startPoint y: 265, endPoint x: 93, endPoint y: 265, distance: 39.8
click at [93, 265] on textarea "お待たせしております、 【[DATE] 10:00 @@【最寄り駅】店 ご来店】 にて手配完了いたしました！" at bounding box center [144, 272] width 227 height 57
click at [138, 280] on textarea "お待たせしております、 【[DATE] 10:00 [GEOGRAPHIC_DATA][PERSON_NAME] ご来店】 にて手配完了いたしました！" at bounding box center [144, 272] width 227 height 57
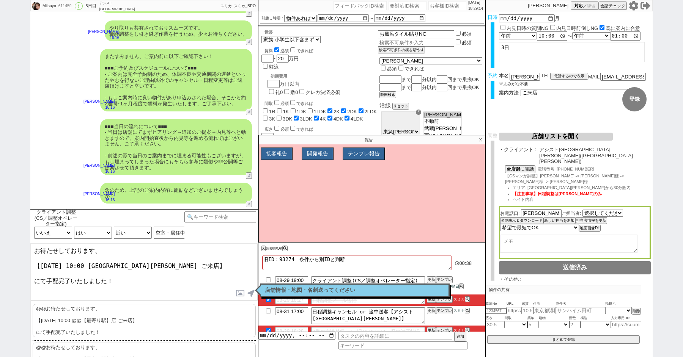
scroll to position [2128, 0]
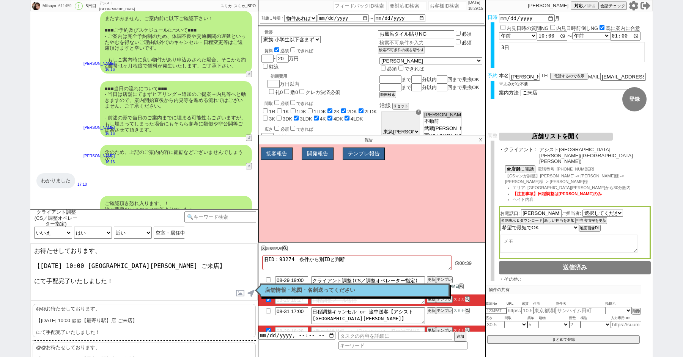
type textarea "お待たせしております、 【[DATE] 10:00 [GEOGRAPHIC_DATA][PERSON_NAME] ご来店】 にて手配完了いたしました！"
checkbox input "true"
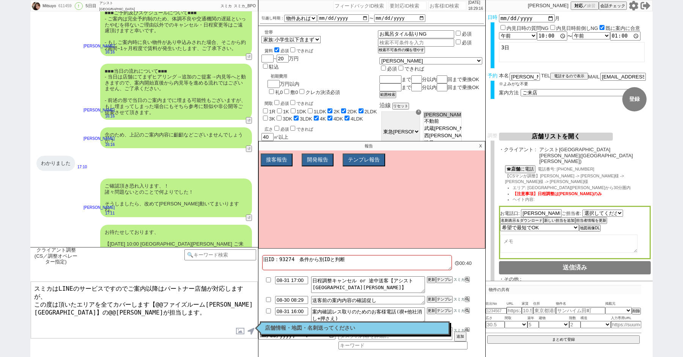
scroll to position [2225, 0]
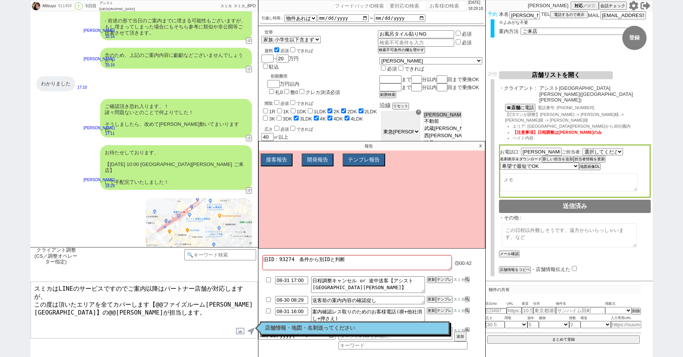
click at [513, 157] on button "名刺表示＆ダウンロード" at bounding box center [521, 159] width 42 height 5
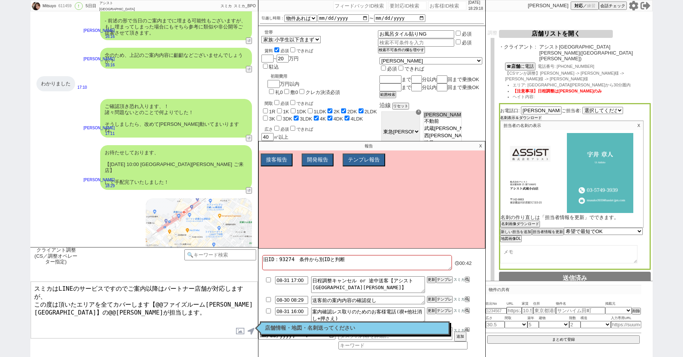
scroll to position [176, 0]
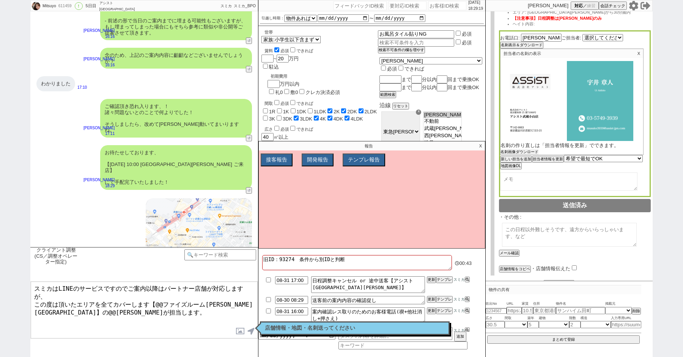
click at [516, 149] on button "名刺画像ダウンロード" at bounding box center [519, 151] width 38 height 5
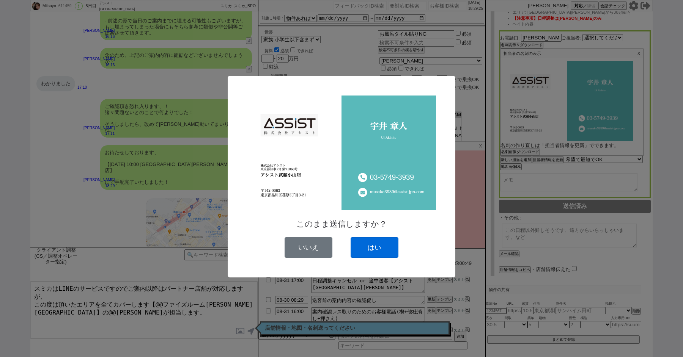
click at [368, 242] on button "はい" at bounding box center [374, 247] width 48 height 20
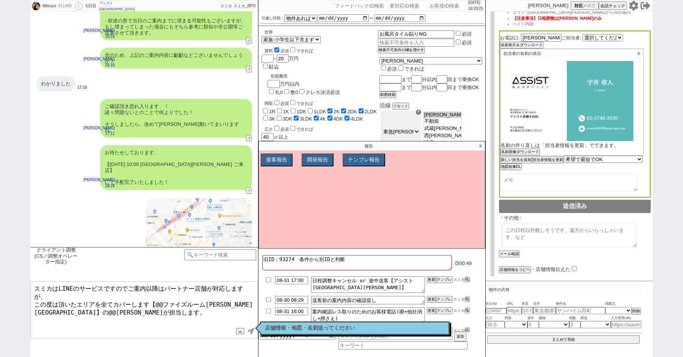
scroll to position [2298, 0]
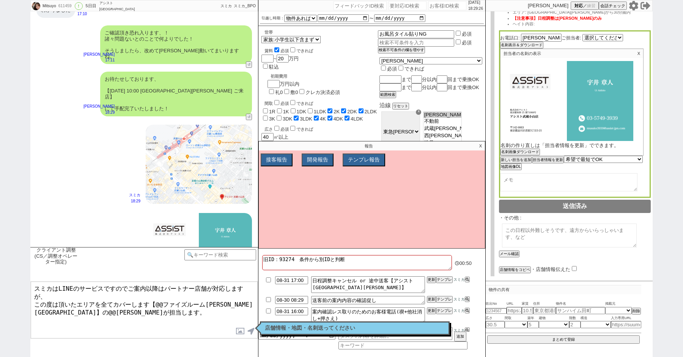
click at [97, 311] on textarea "スミカはLINEのサービスですのでご案内以降はパートナー店舗が対応しますが、 この度は頂いたエリアを全てカバーします【@@ファイズルーム[PERSON_NAM…" at bounding box center [144, 310] width 227 height 57
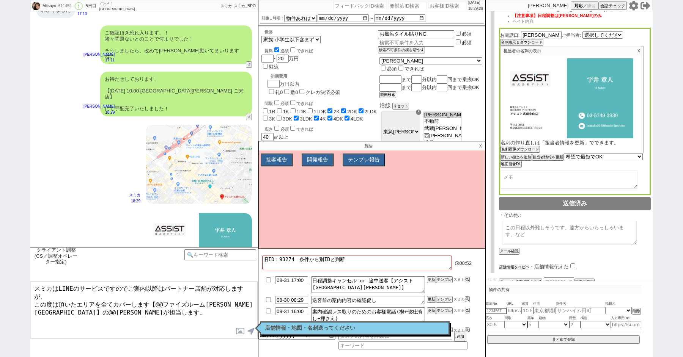
click at [517, 265] on button "店舗情報をコピペ" at bounding box center [514, 267] width 30 height 5
type textarea "スミカはLINEのサービスですのでご案内以降はパートナー店舗が対応しますが、 この度は頂いたエリアを全てカバーします【@@ファイズルーム[PERSON_NAM…"
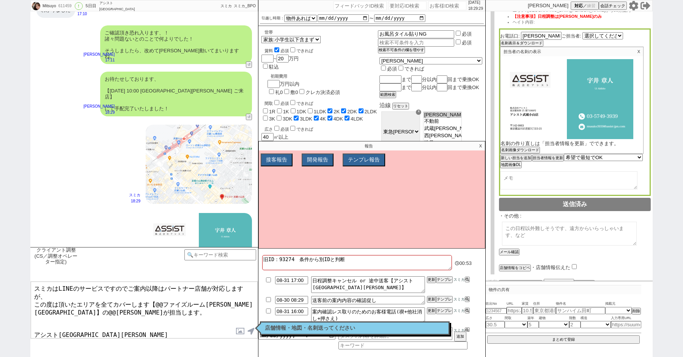
click at [573, 264] on input "checkbox" at bounding box center [574, 266] width 5 height 5
checkbox input "true"
drag, startPoint x: 92, startPoint y: 319, endPoint x: 28, endPoint y: 320, distance: 64.1
click at [28, 320] on div "Mitsuyo 611459 ! 0 5日目 アシスト武蔵小山店 冬眠中 自社客 スミカ スミカ_BPO チャット全表示 2025-08-25 ようこそLIN…" at bounding box center [341, 178] width 683 height 357
drag, startPoint x: 155, startPoint y: 295, endPoint x: 228, endPoint y: 295, distance: 72.4
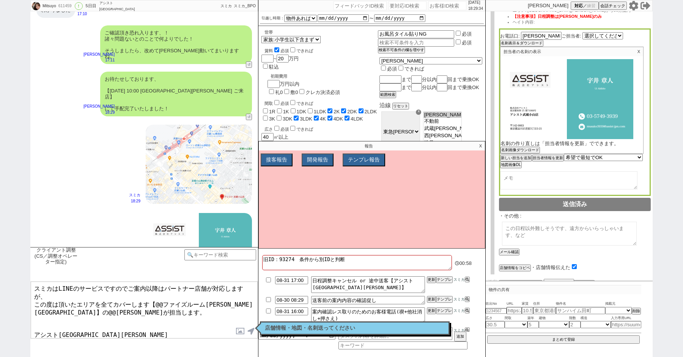
click at [228, 295] on textarea "スミカはLINEのサービスですのでご案内以降はパートナー店舗が対応しますが、 この度は頂いたエリアを全てカバーします【@@ファイズルーム渋谷本店】の@@大竹が…" at bounding box center [144, 310] width 227 height 57
paste textarea "シスト武蔵小山店"
drag, startPoint x: 241, startPoint y: 296, endPoint x: 224, endPoint y: 296, distance: 16.7
click at [224, 296] on textarea "スミカはLINEのサービスですのでご案内以降はパートナー店舗が対応しますが、 この度は頂いたエリアを全てカバーします【アシスト武蔵小山店】の@@大竹が担当しま…" at bounding box center [144, 310] width 227 height 57
click at [96, 309] on textarea "スミカはLINEのサービスですのでご案内以降はパートナー店舗が対応しますが、 この度は頂いたエリアを全てカバーします【アシスト武蔵小山店】の宇井が担当します。…" at bounding box center [144, 310] width 227 height 57
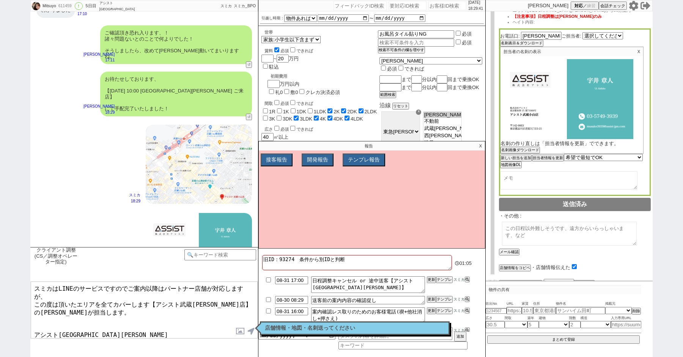
type textarea "スミカはLINEのサービスですのでご案内以降はパートナー店舗が対応しますが、 この度は頂いたエリアを全てカバーします【アシスト武蔵小山店】の宇井が担当します。…"
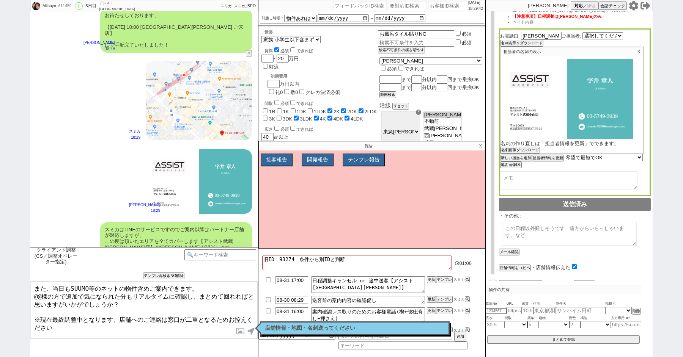
scroll to position [0, 0]
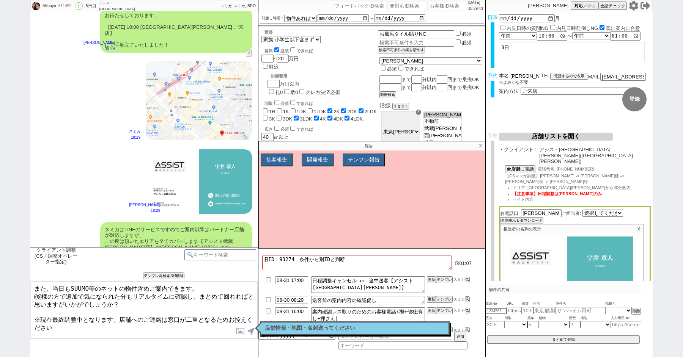
drag, startPoint x: 520, startPoint y: 77, endPoint x: 503, endPoint y: 77, distance: 16.3
click at [503, 77] on div "本名 倉野光世" at bounding box center [520, 76] width 42 height 6
drag, startPoint x: 39, startPoint y: 297, endPoint x: 21, endPoint y: 295, distance: 17.9
click at [21, 295] on div "Mitsuyo 611459 ! 0 5日目 アシスト武蔵小山店 冬眠中 自社客 スミカ スミカ_BPO チャット全表示 2025-08-25 ようこそLIN…" at bounding box center [341, 178] width 683 height 357
paste textarea "倉野"
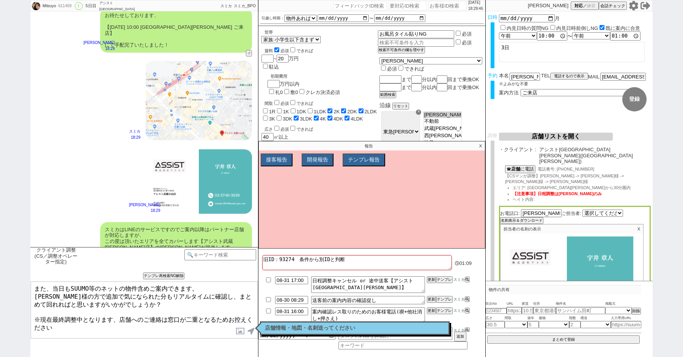
type textarea "また、当日もSUUMO等のネットの物件含めご案内できます。 倉野様の方で追加で気になられた分もリアルタイムに確認し、まとめて回れればと思いますがいかがでしょう…"
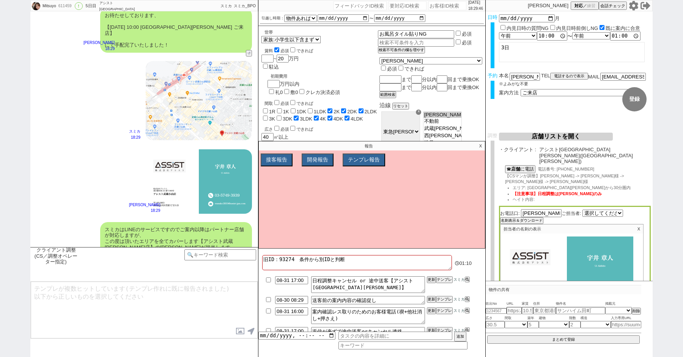
scroll to position [2414, 0]
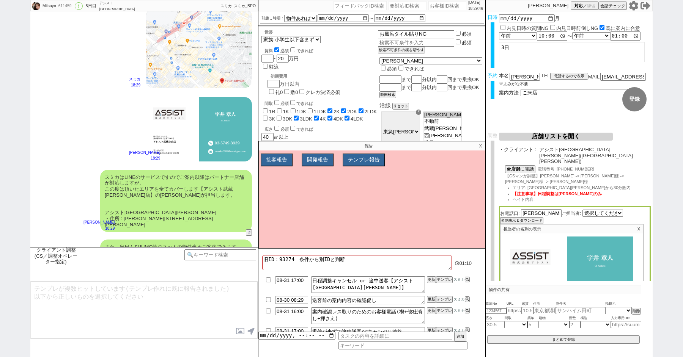
type textarea "※案内時の店舗状況次第では担当が変更になります、ご了承ください ※もし担当が変更になった場合でも、本LINEの内容は全て引き継がれておりスムーズにご案内が可能…"
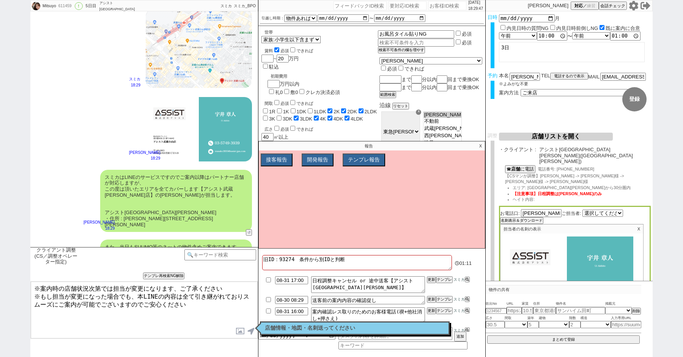
click at [212, 315] on textarea "※案内時の店舗状況次第では担当が変更になります、ご了承ください ※もし担当が変更になった場合でも、本LINEの内容は全て引き継がれておりスムーズにご案内が可能…" at bounding box center [144, 310] width 227 height 57
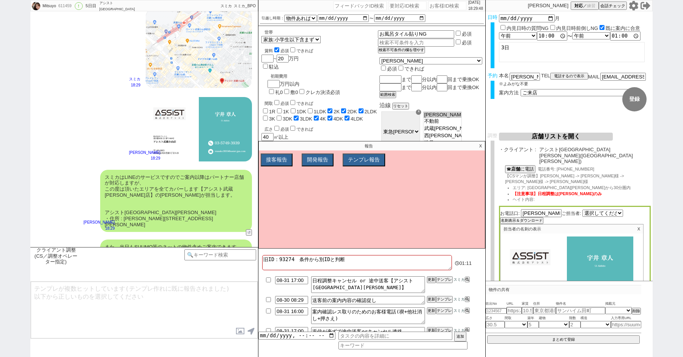
scroll to position [2461, 0]
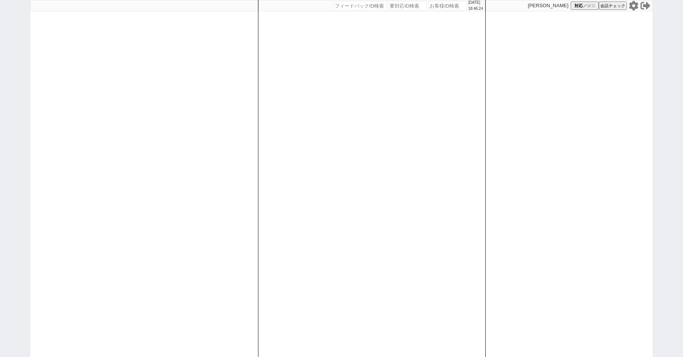
click at [0, 119] on div "[DATE] 18:46:24 候補物件を追加してしてください 紹介した物件一覧 他社物件を追加する 空室確認ページに追加・削除 紹介した物件一覧 他社物件を…" at bounding box center [341, 178] width 683 height 357
paste input "41953"
type input "41953"
select select "400"
select select "4"
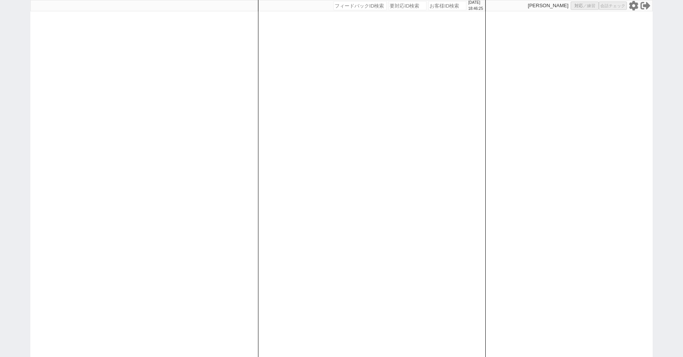
select select "8"
select select "3"
select select "10"
select select "8"
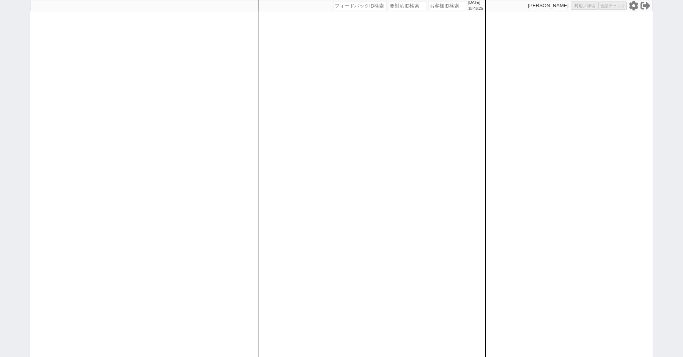
select select "8"
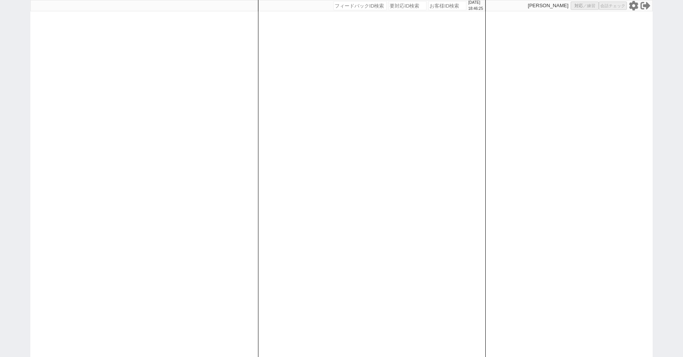
select select "8"
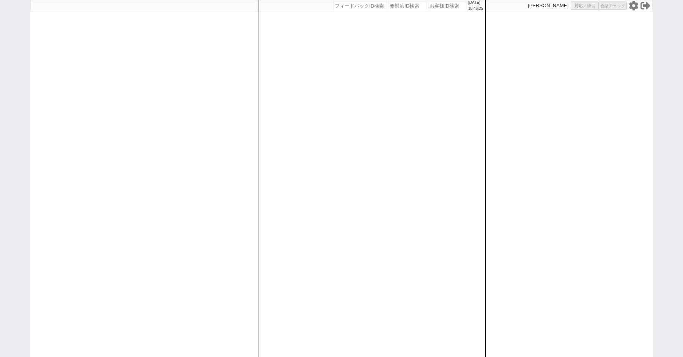
select select "8"
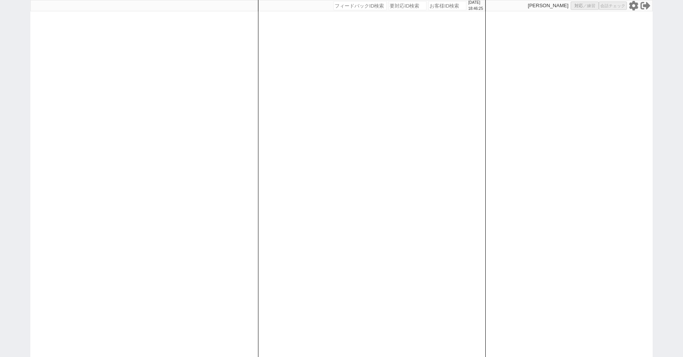
select select "8"
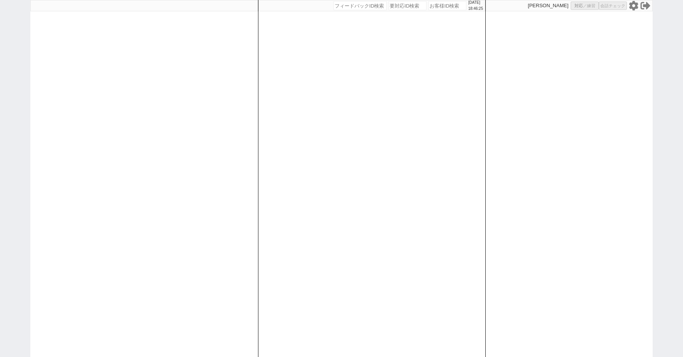
select select "8"
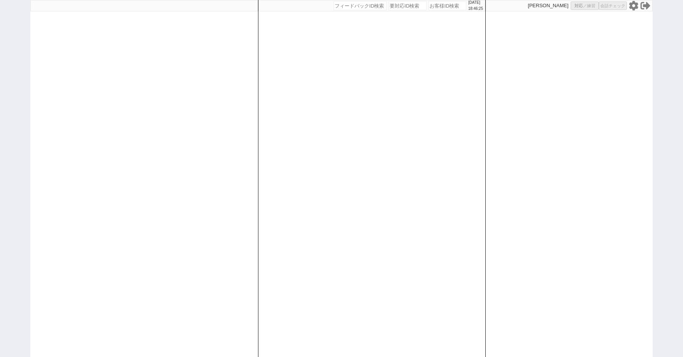
select select "8"
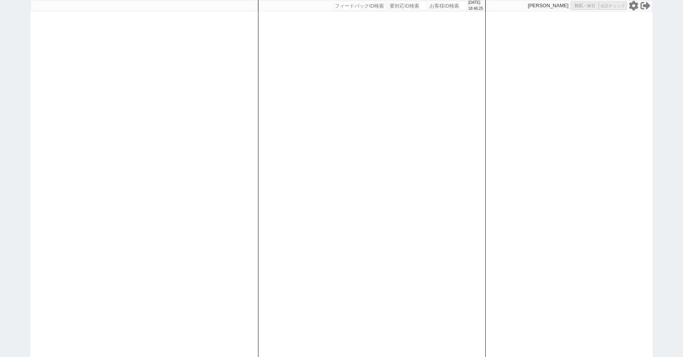
select select "8"
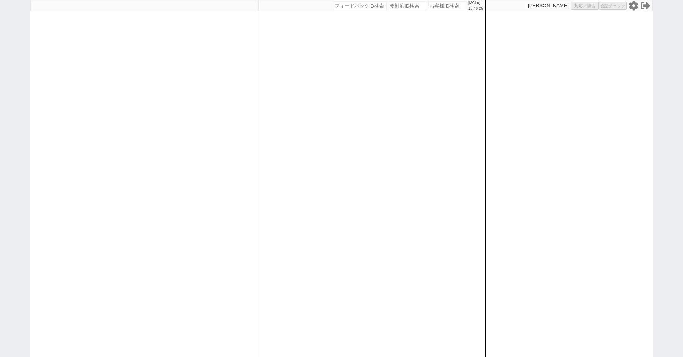
select select "8"
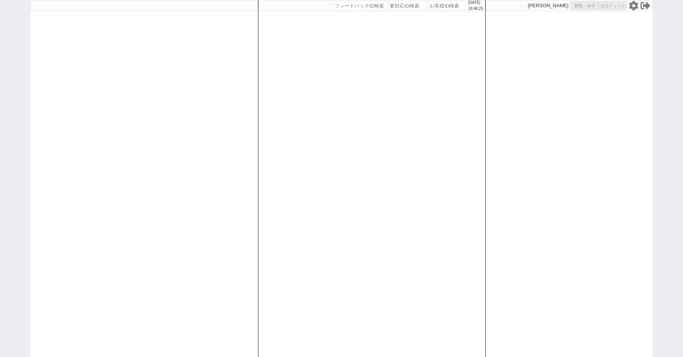
select select "8"
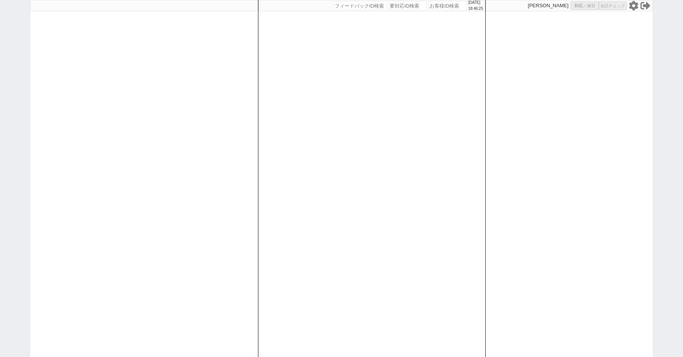
select select "8"
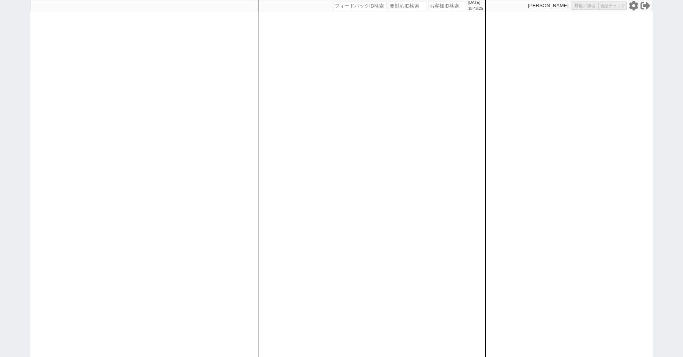
select select "8"
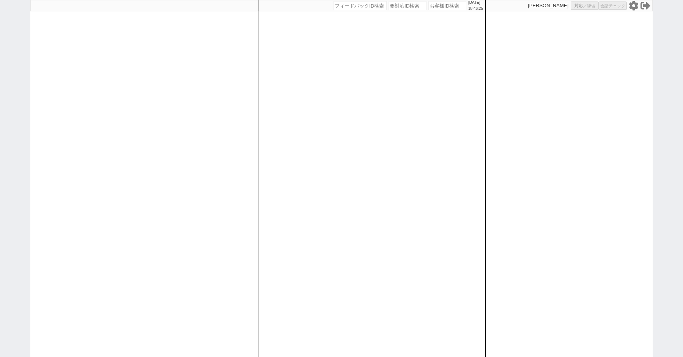
select select "10"
select select "8"
select select "10"
select select "8"
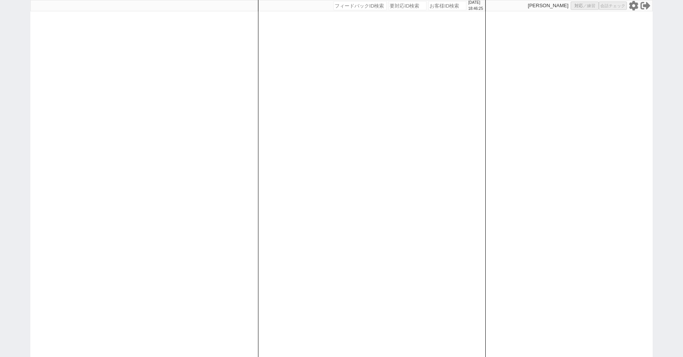
select select "3"
select select "8"
select select
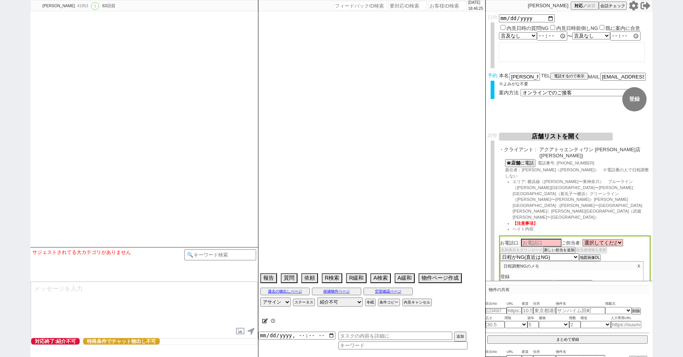
select select "2363"
type textarea "ここにたどり着いた人は[PERSON_NAME]までお知らせください。 お客様の特定用に伝えているカスタマーIDとなってます。"
select select "0"
select select "21"
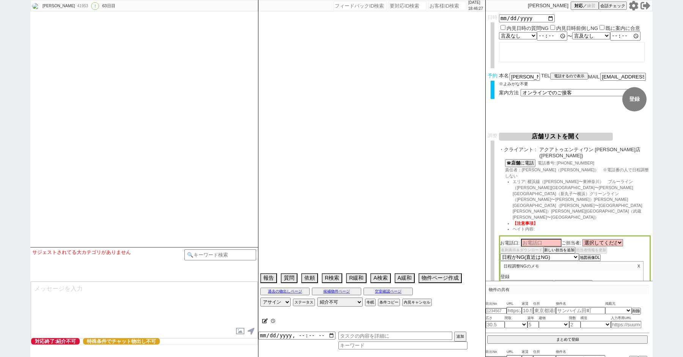
select select "33"
select select "959"
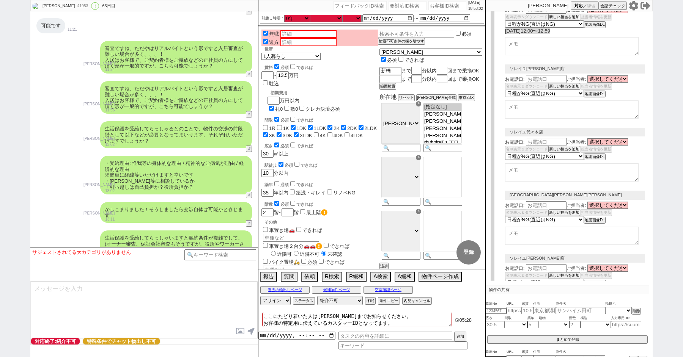
scroll to position [2355, 0]
